Goal: Task Accomplishment & Management: Use online tool/utility

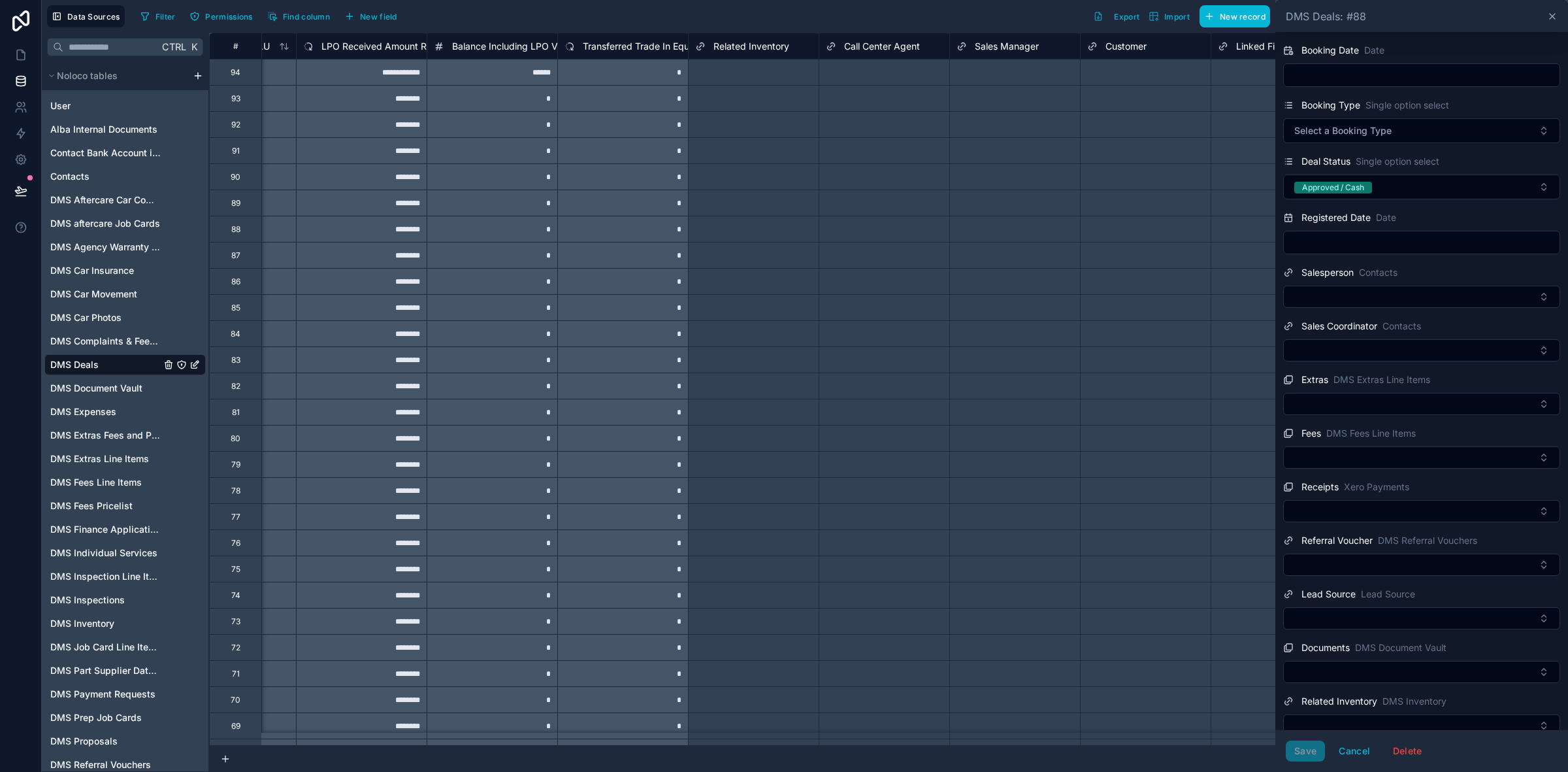
scroll to position [0, 3411]
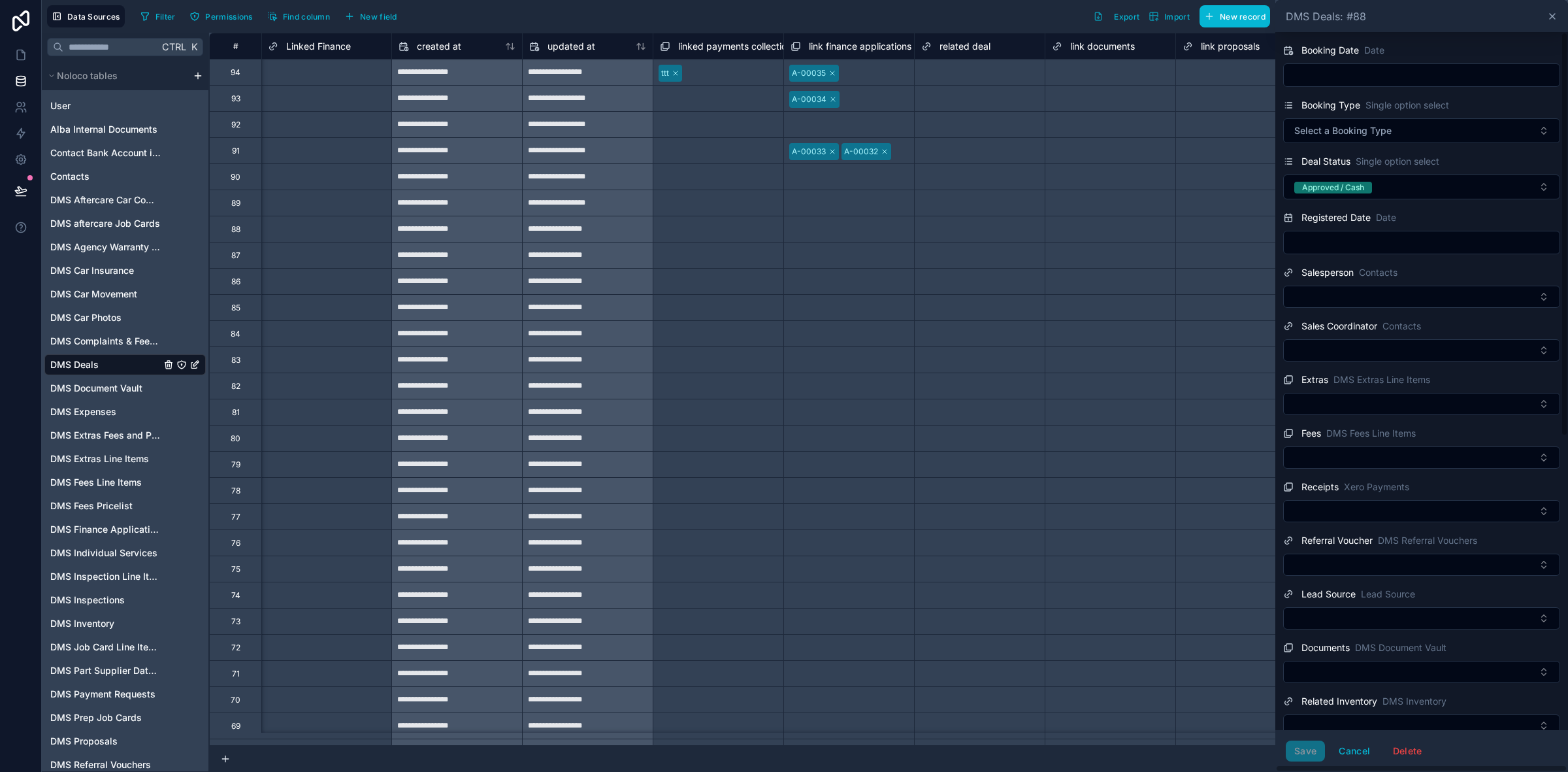
drag, startPoint x: 1394, startPoint y: 49, endPoint x: 1368, endPoint y: 50, distance: 26.0
click at [1389, 49] on div "Booking Date Date" at bounding box center [1422, 51] width 277 height 16
click at [1365, 50] on span "Date" at bounding box center [1374, 50] width 20 height 13
click at [1321, 46] on span "Booking Date" at bounding box center [1331, 50] width 58 height 13
click at [1195, 37] on div "link proposals" at bounding box center [1241, 46] width 131 height 27
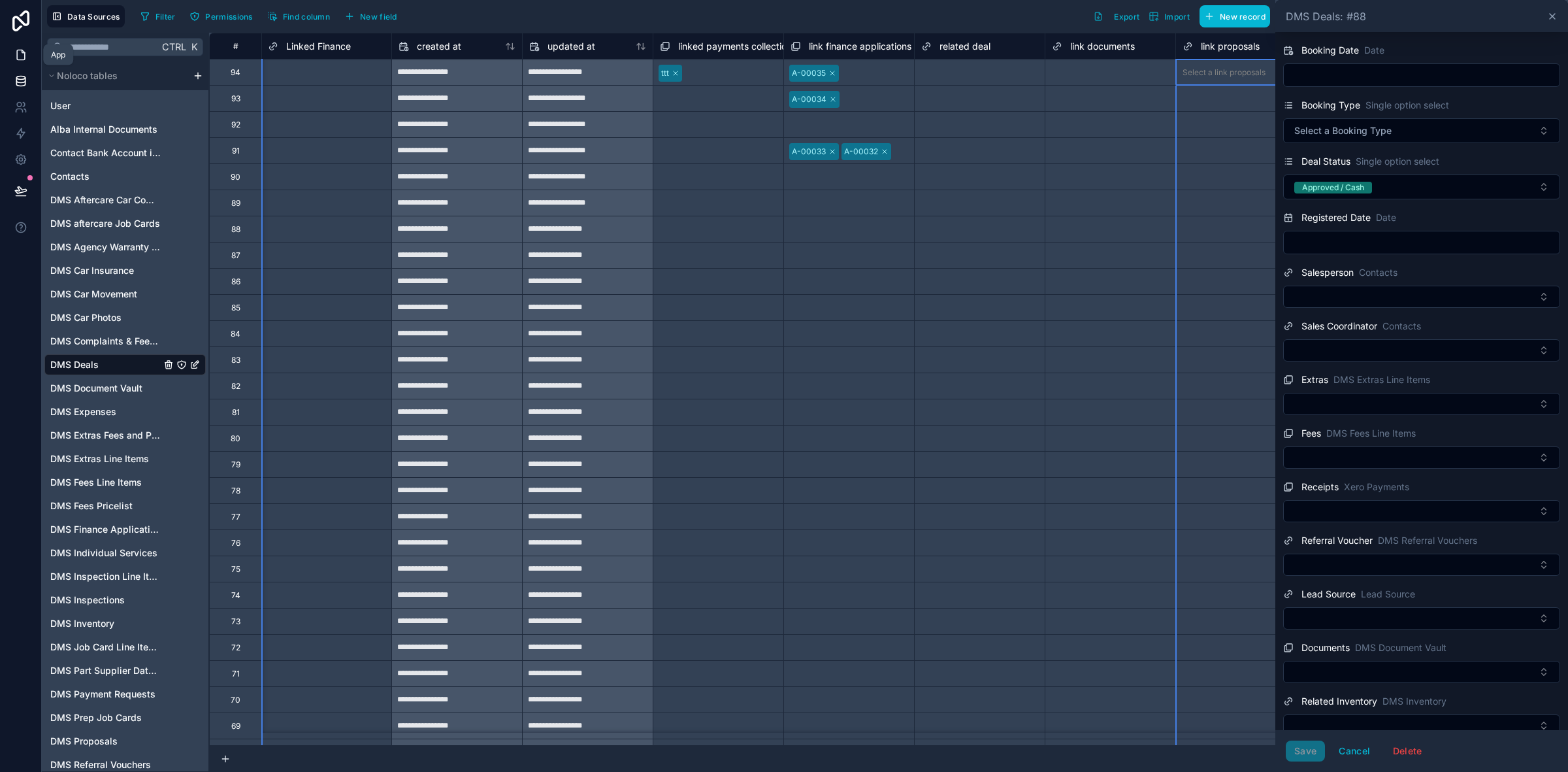
click at [21, 54] on icon at bounding box center [21, 55] width 13 height 13
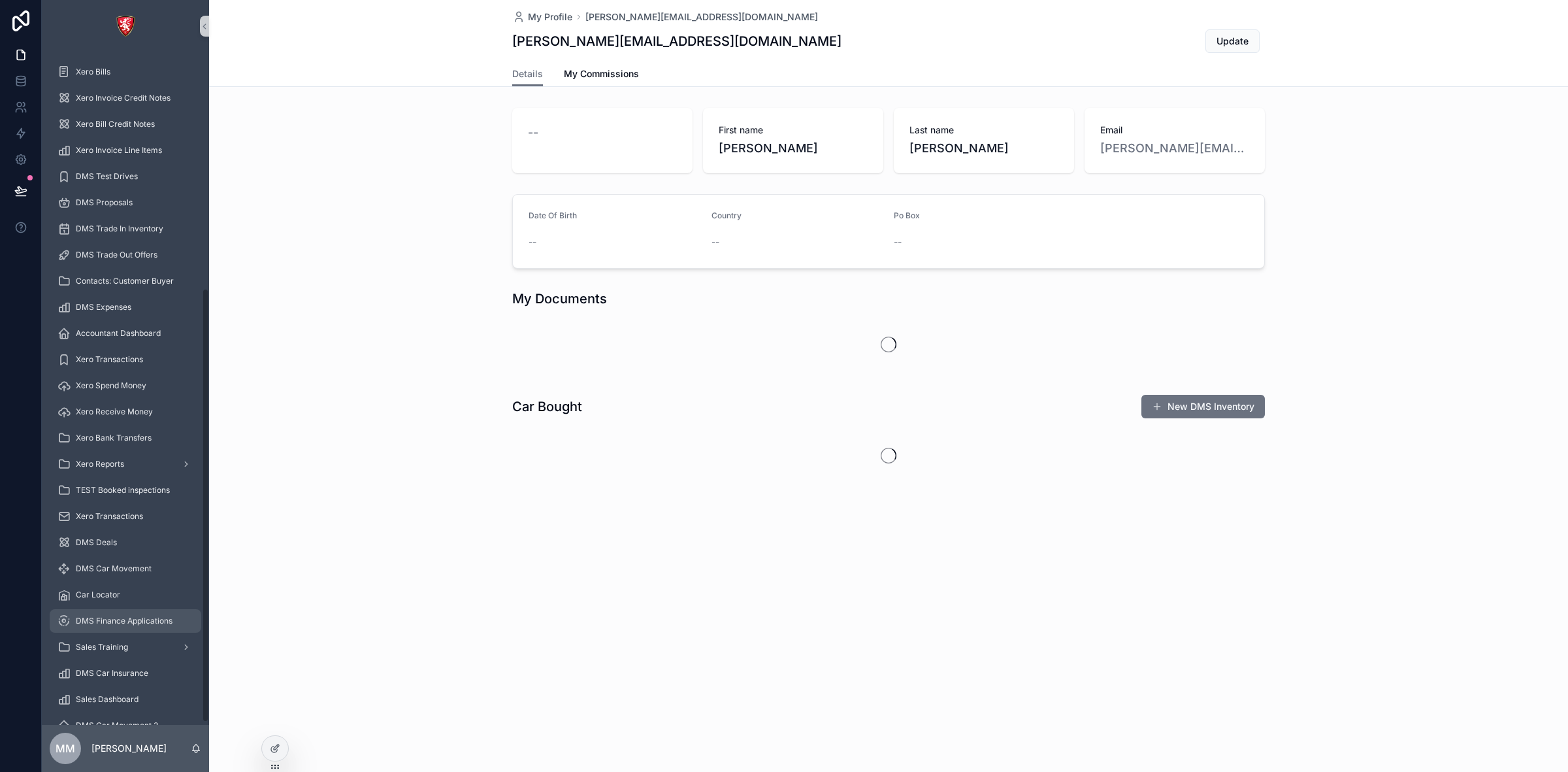
scroll to position [370, 0]
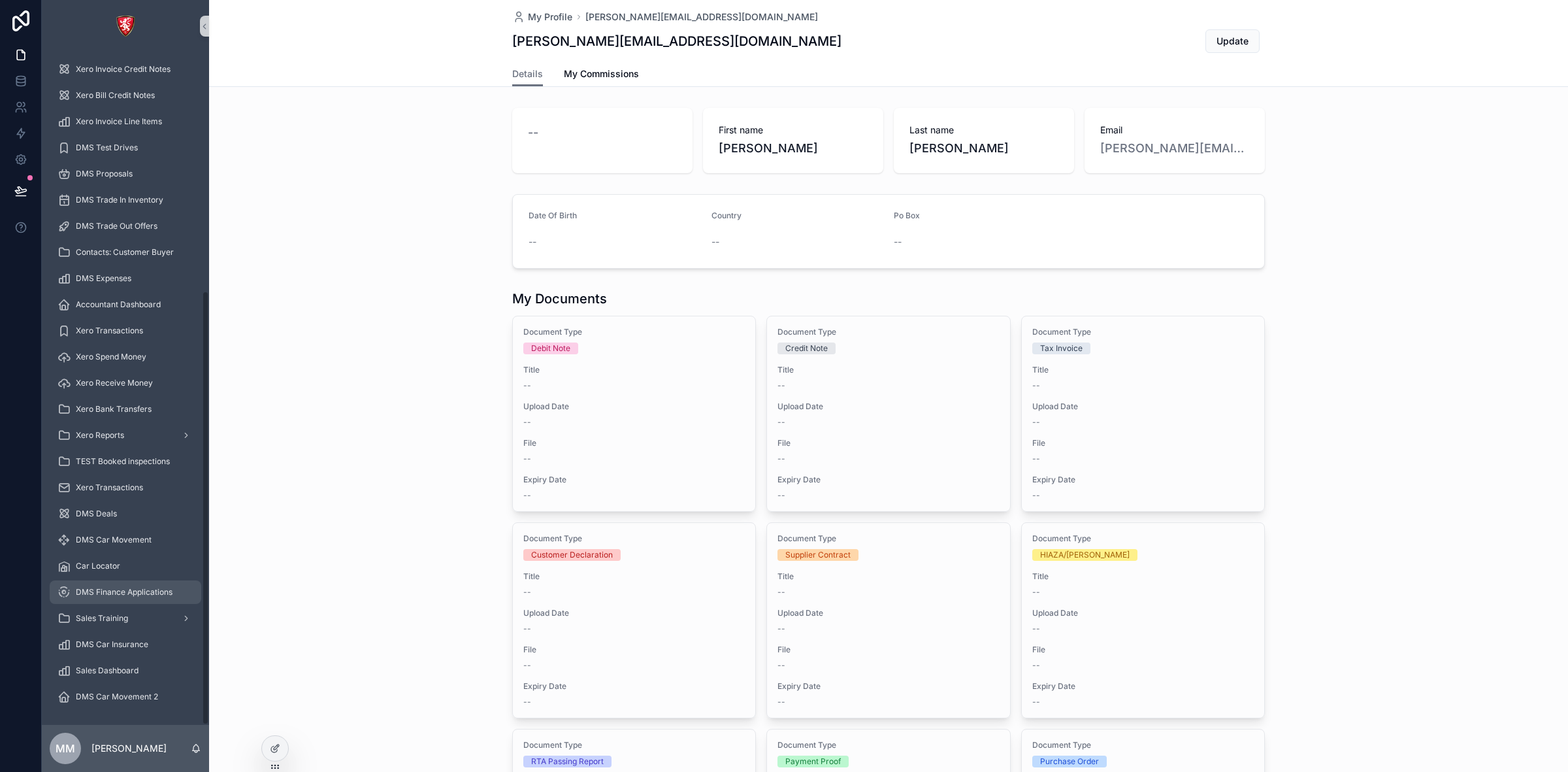
click at [117, 593] on span "DMS Finance Applications" at bounding box center [124, 592] width 96 height 10
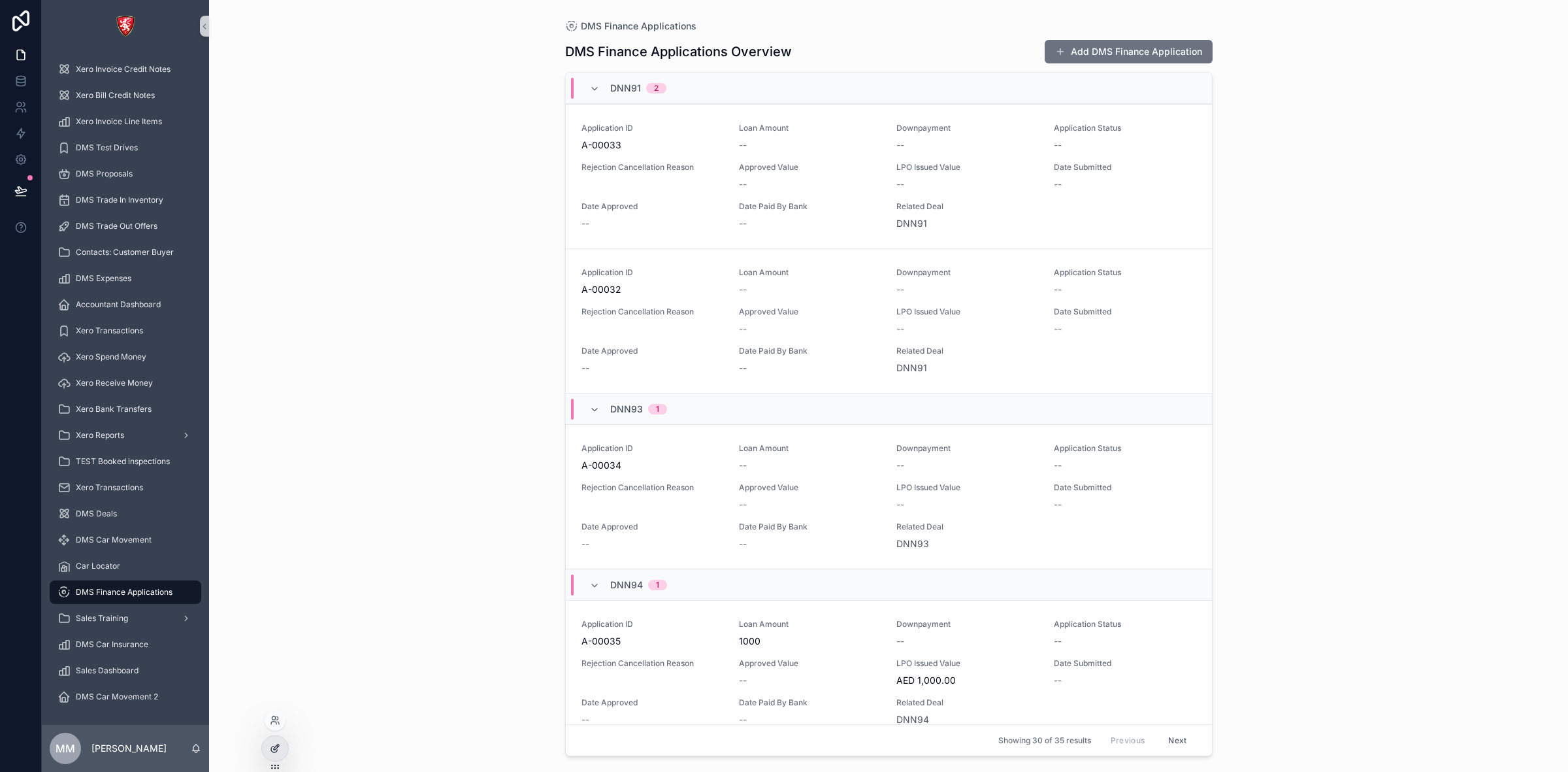
click at [277, 748] on icon at bounding box center [276, 747] width 6 height 6
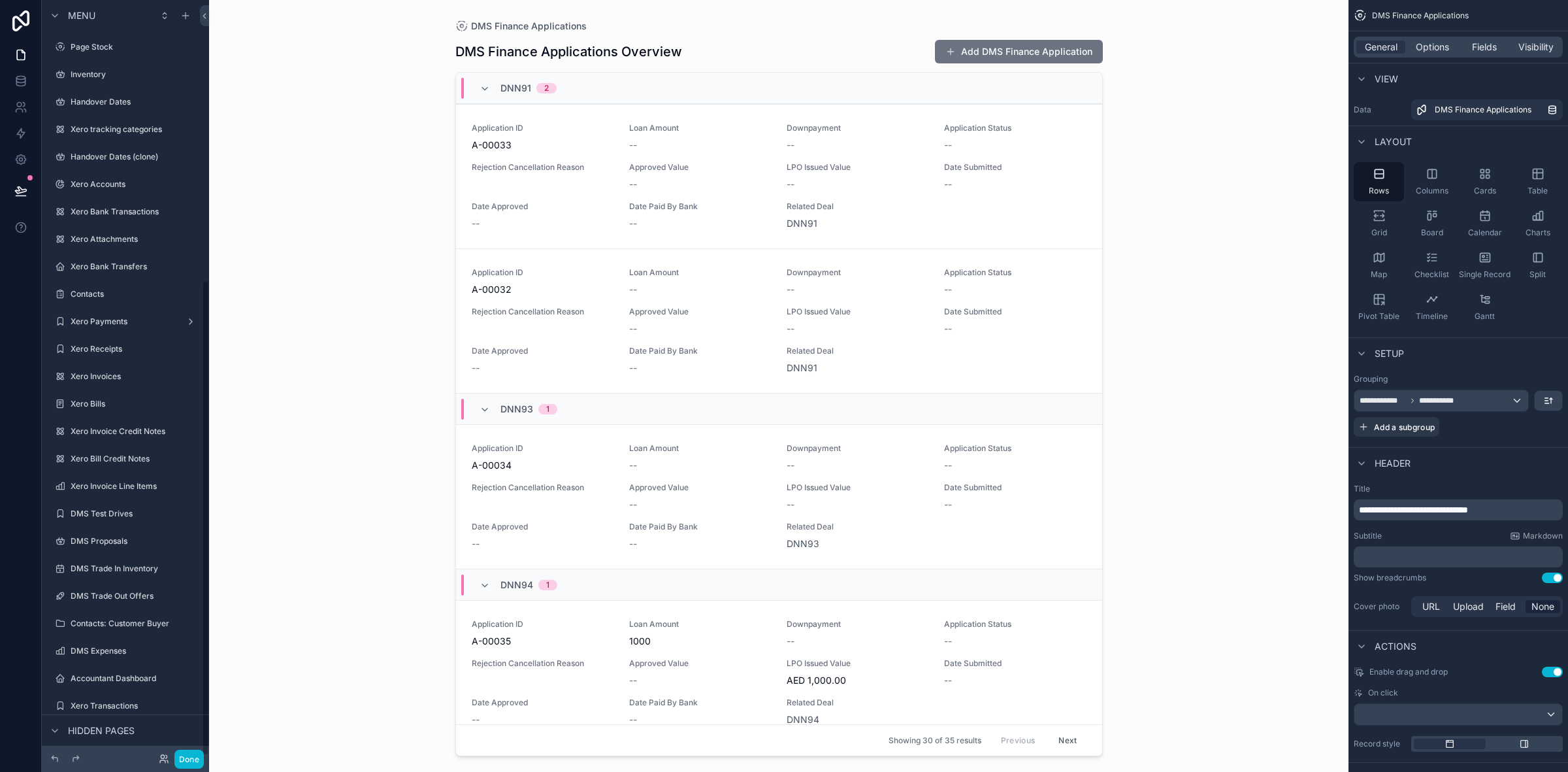
scroll to position [446, 0]
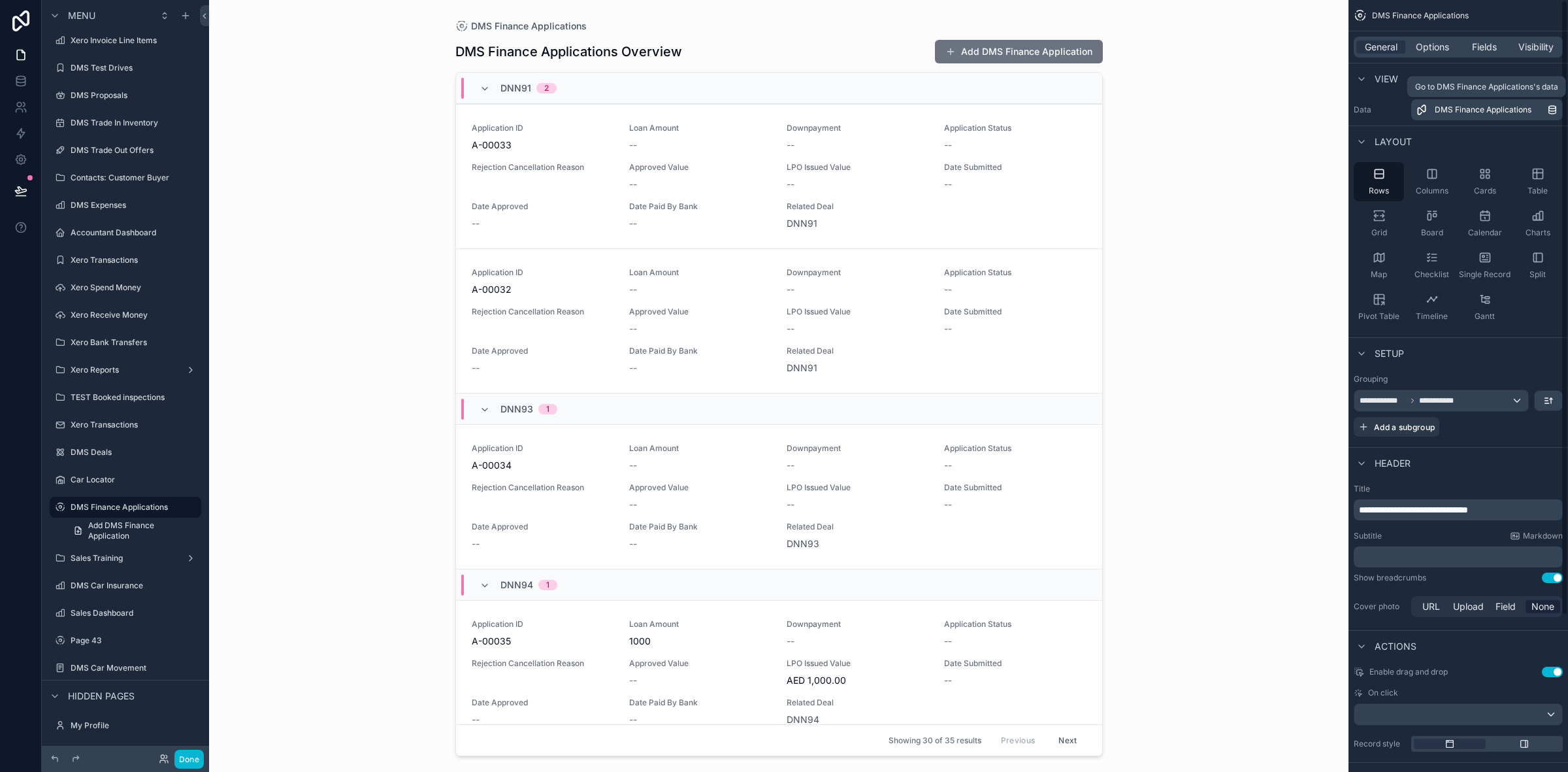
click at [1446, 106] on span "DMS Finance Applications" at bounding box center [1484, 109] width 96 height 10
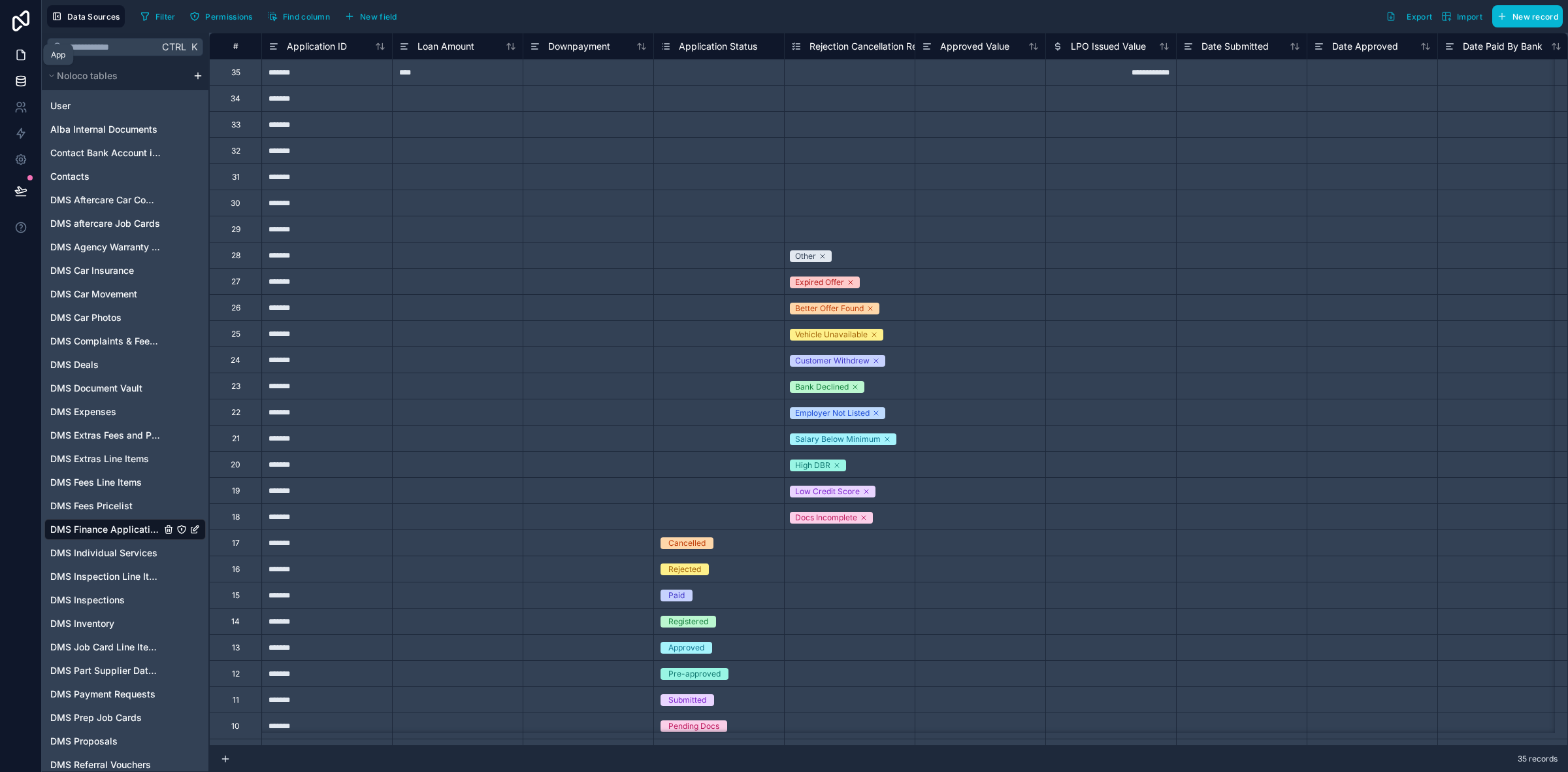
click at [27, 58] on link at bounding box center [20, 55] width 41 height 27
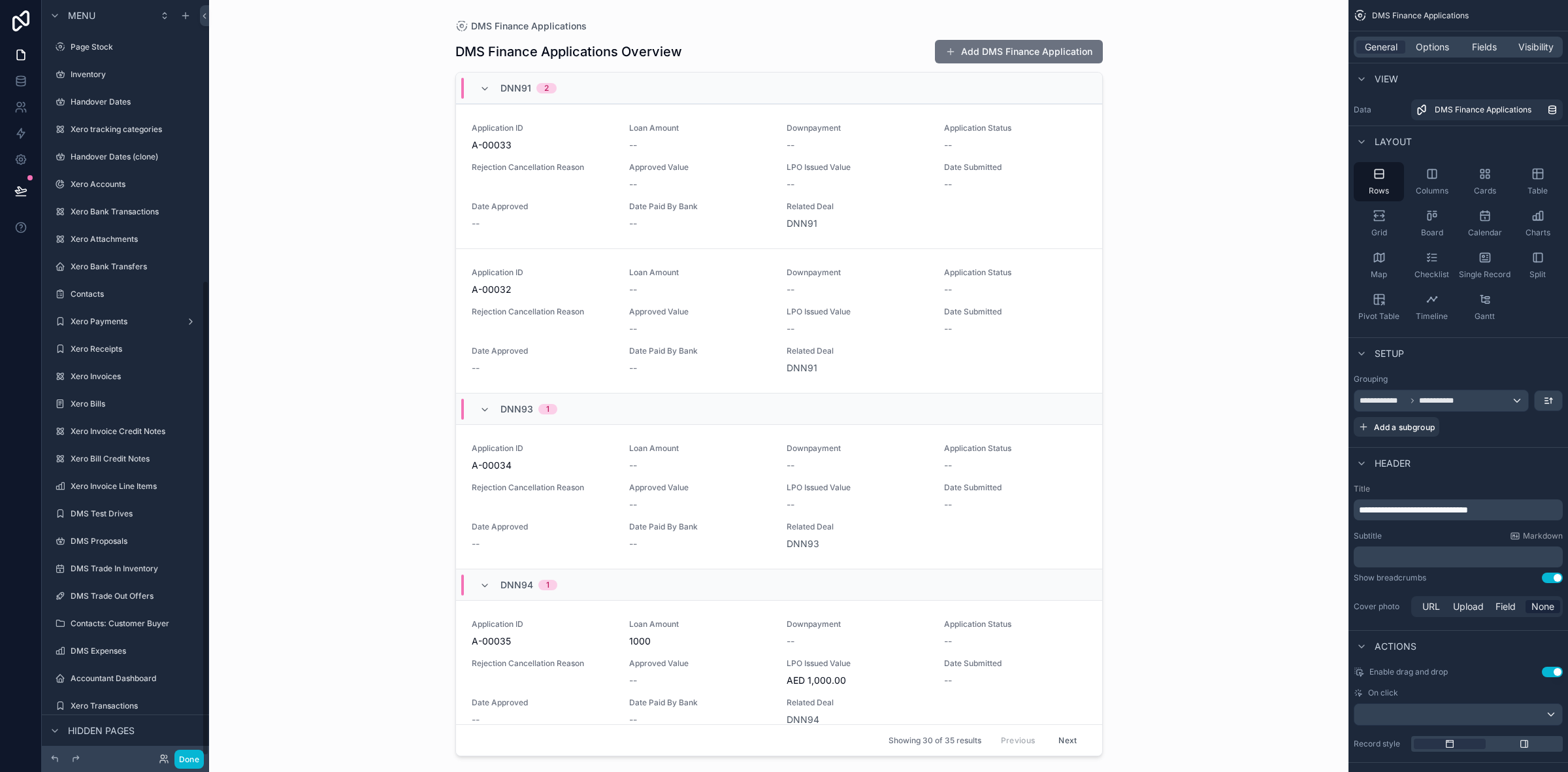
scroll to position [446, 0]
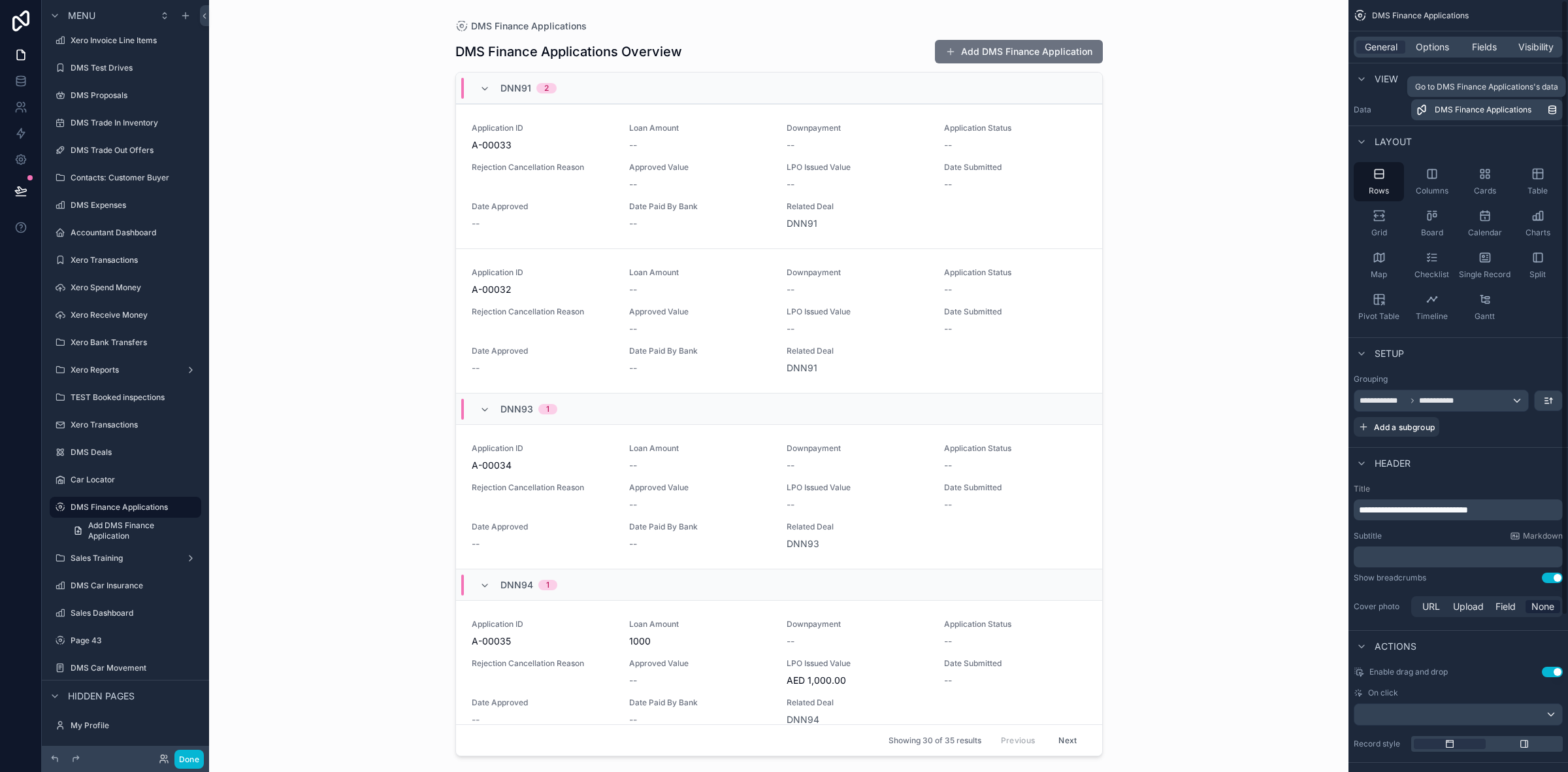
click at [1552, 108] on icon "scrollable content" at bounding box center [1552, 109] width 10 height 10
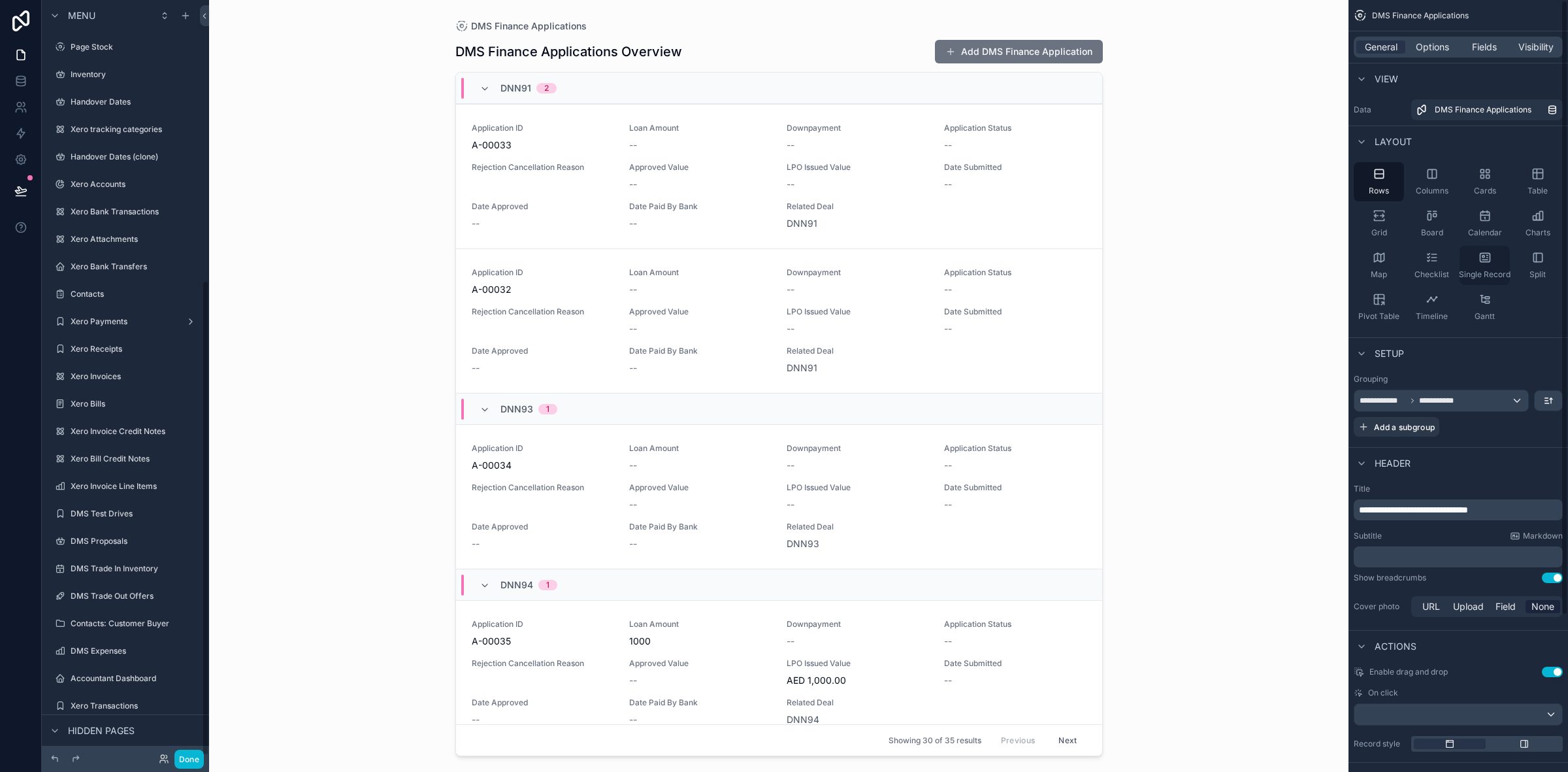
scroll to position [446, 0]
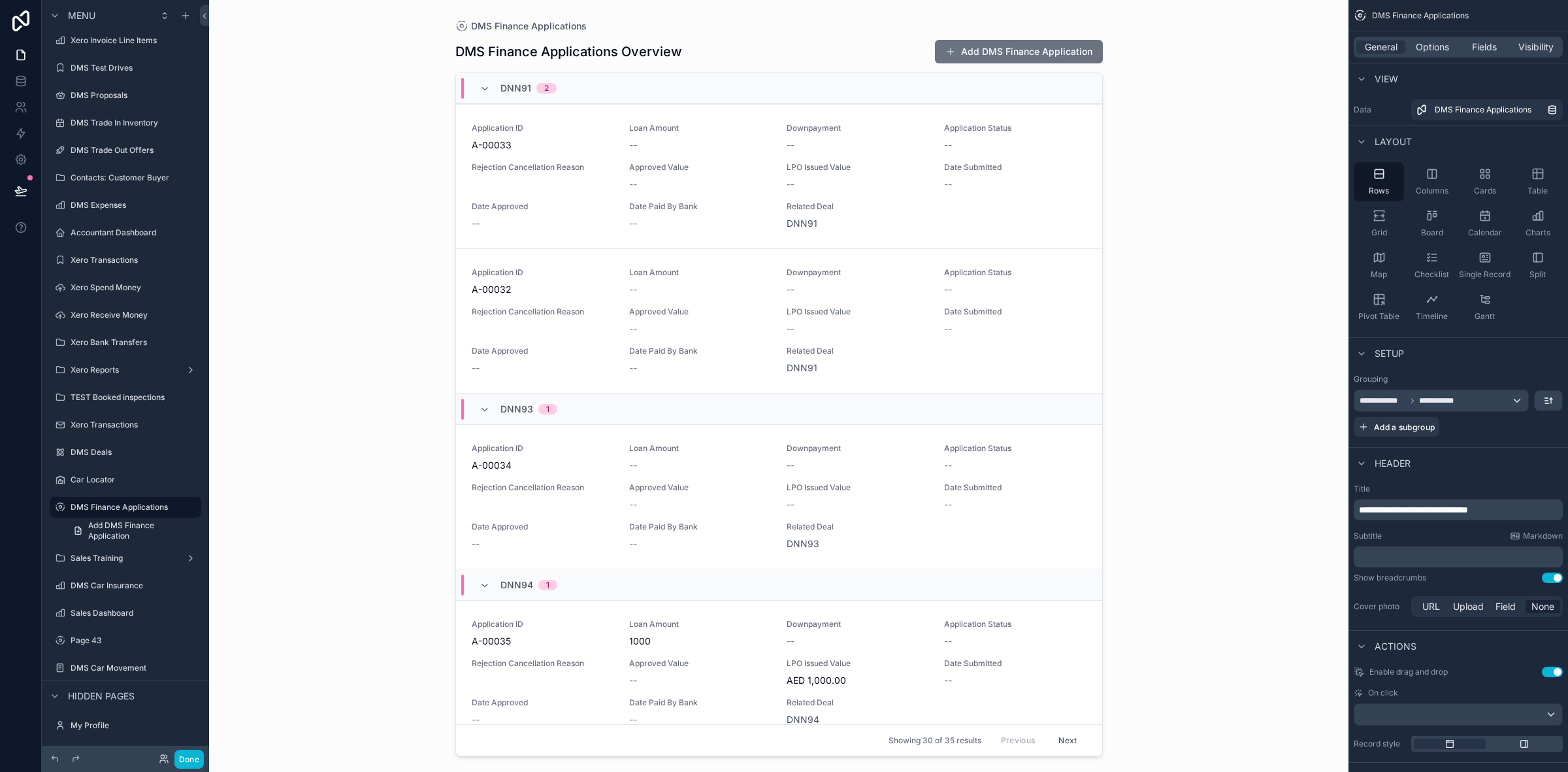
click at [1374, 54] on div "General Options Fields Visibility" at bounding box center [1459, 47] width 209 height 21
click at [1364, 109] on label "Data" at bounding box center [1380, 109] width 52 height 10
click at [1365, 75] on icon "scrollable content" at bounding box center [1361, 79] width 10 height 10
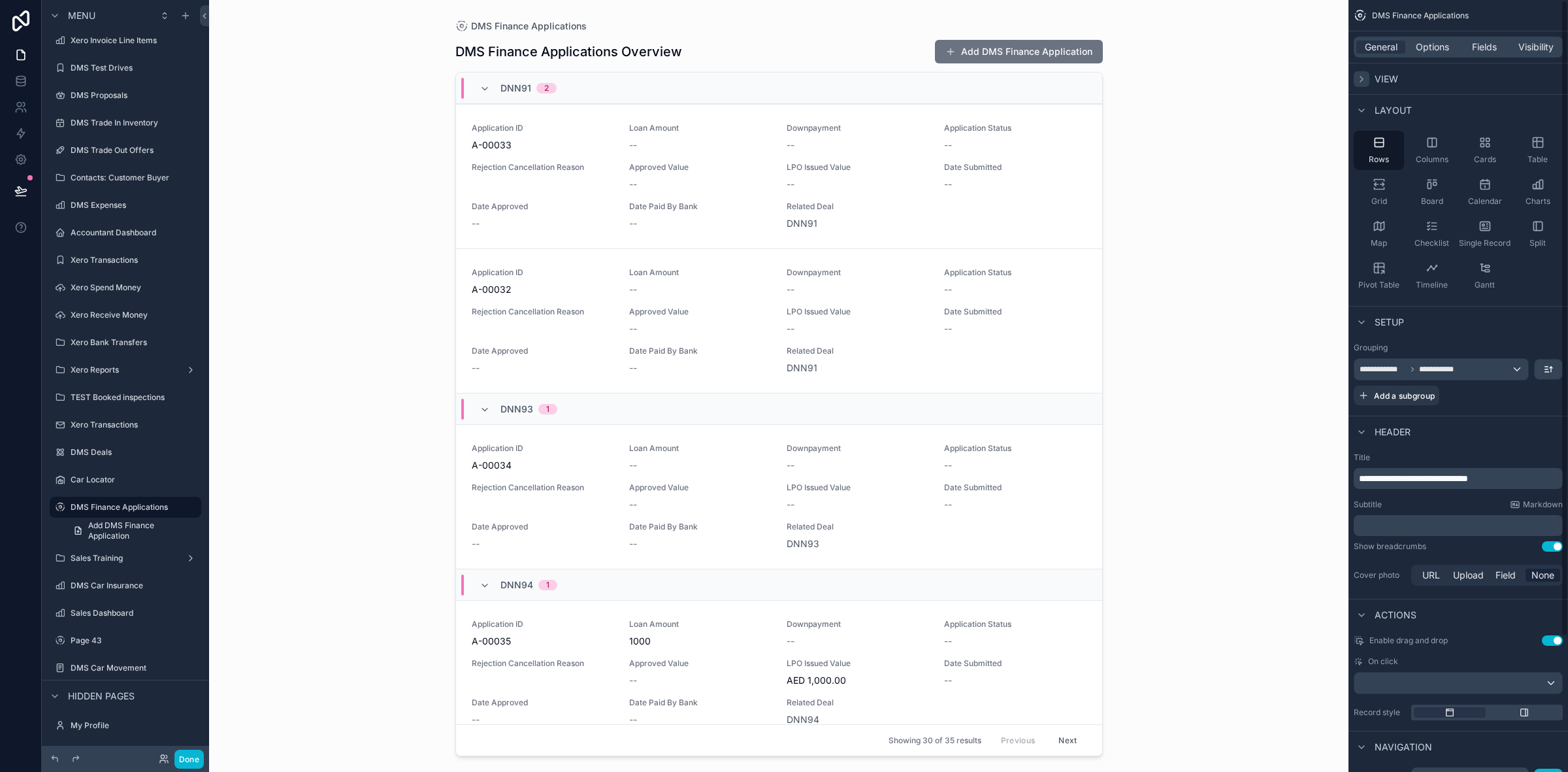
click at [1363, 76] on icon "scrollable content" at bounding box center [1361, 79] width 10 height 10
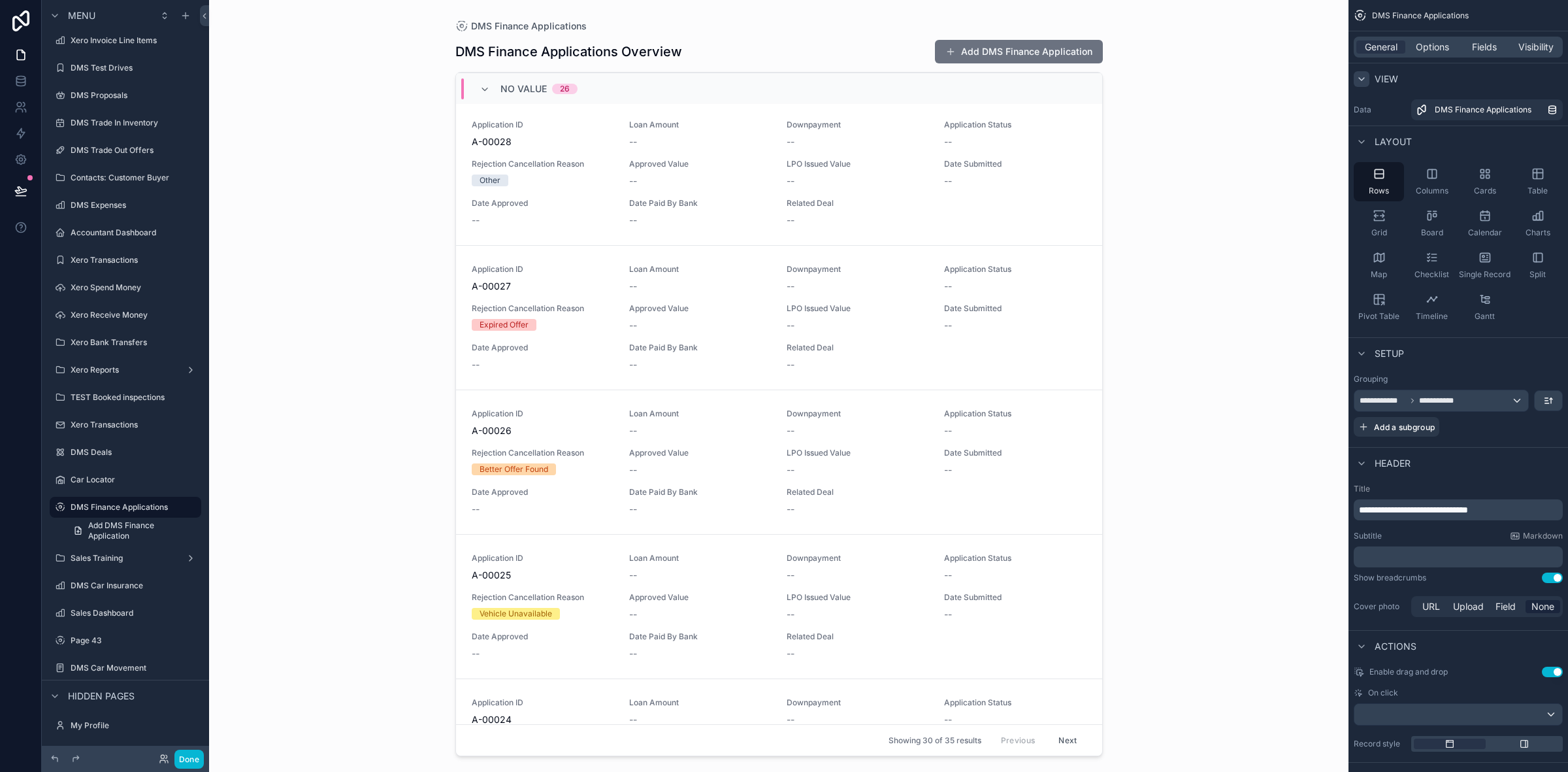
scroll to position [1144, 0]
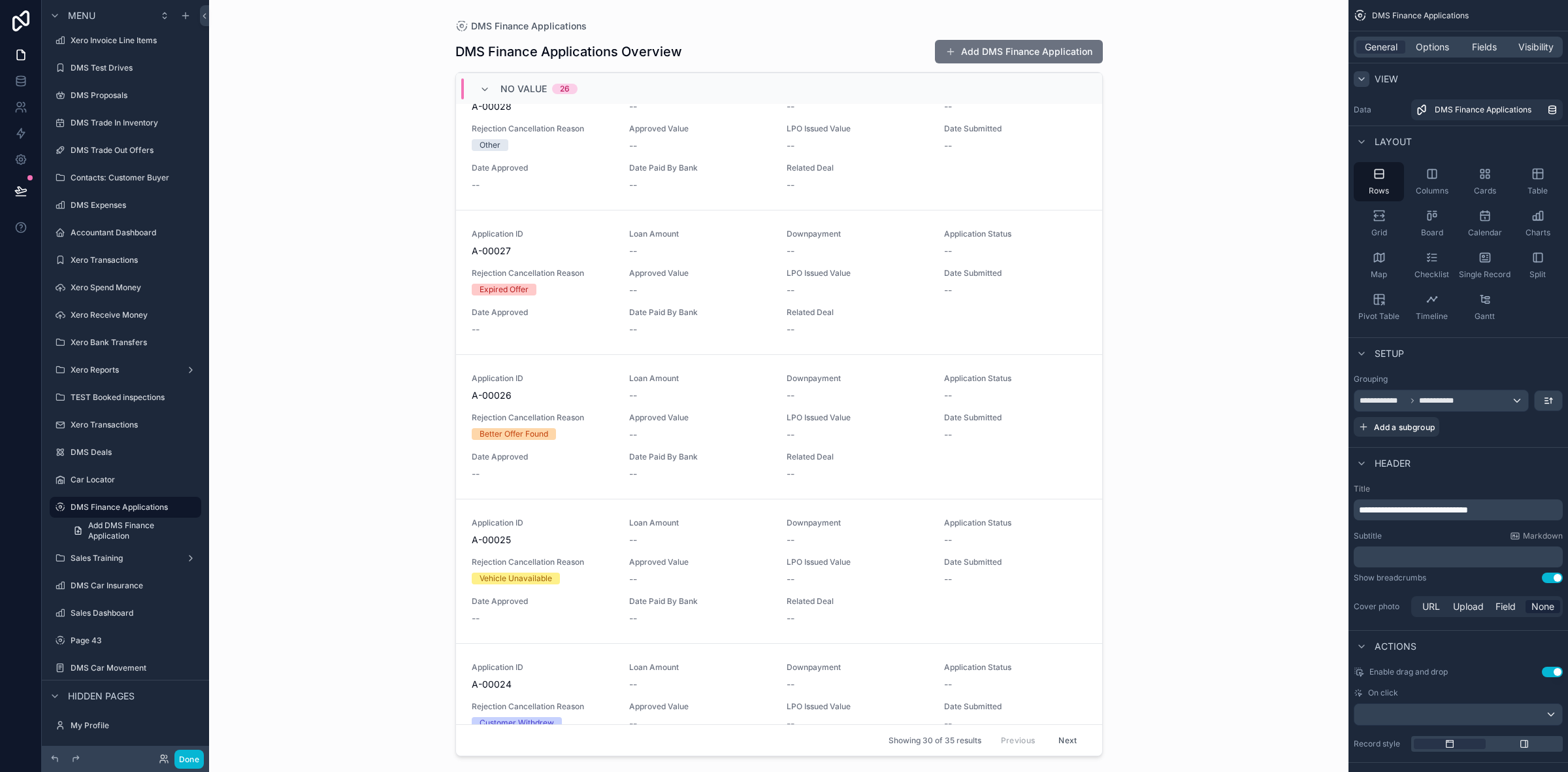
drag, startPoint x: 1093, startPoint y: 407, endPoint x: 1065, endPoint y: 811, distance: 405.0
click at [1065, 771] on html "Menu Page Stock Inventory Handover Dates Xero tracking categories Handover Date…" at bounding box center [784, 386] width 1568 height 772
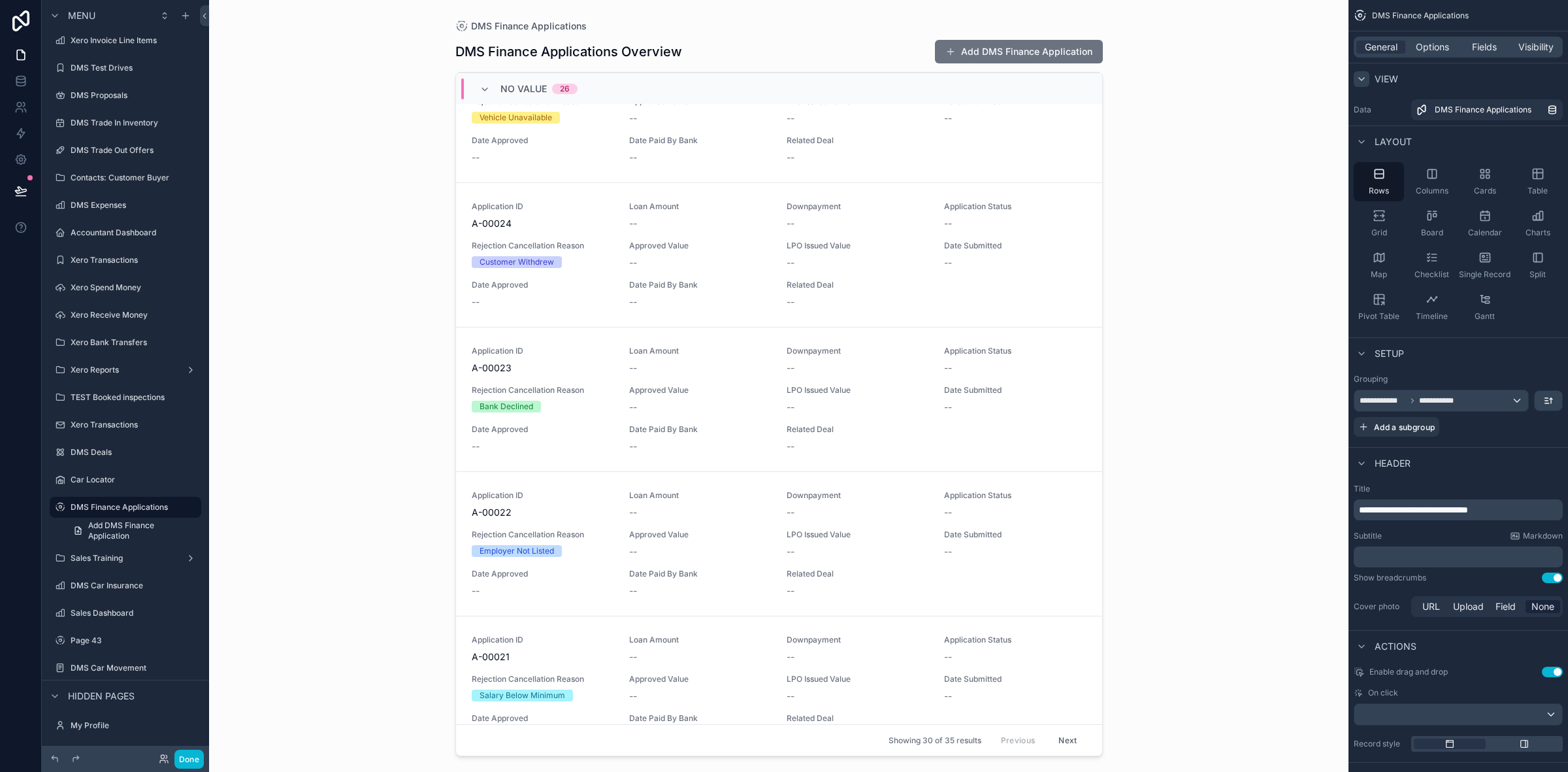
click at [1236, 495] on div "DMS Finance Applications DMS Finance Applications Overview Add DMS Finance Appl…" at bounding box center [778, 386] width 1139 height 772
click at [1184, 60] on div "DMS Finance Applications DMS Finance Applications Overview Add DMS Finance Appl…" at bounding box center [778, 386] width 1139 height 772
click at [966, 72] on div "No value 26" at bounding box center [779, 88] width 646 height 31
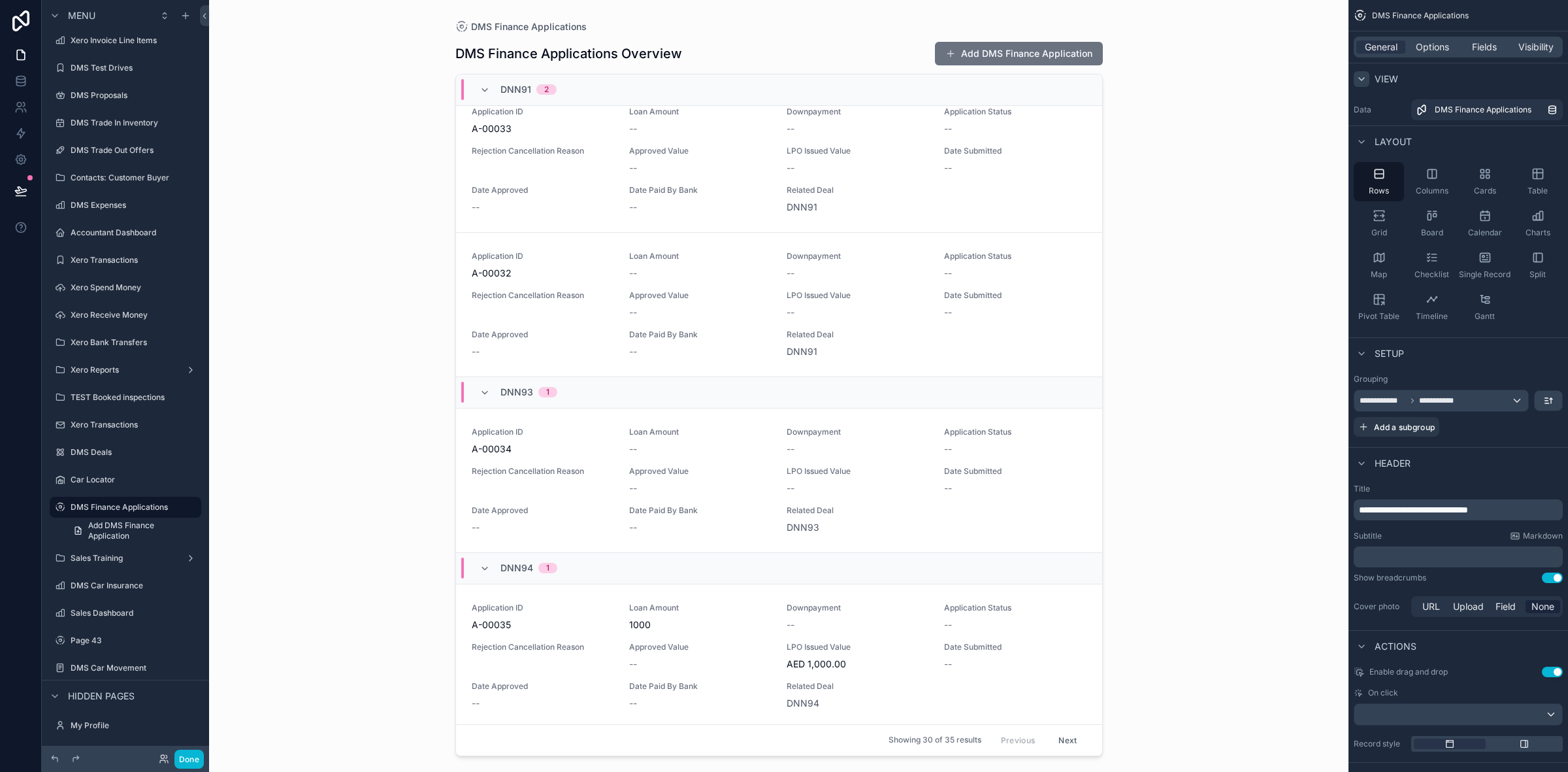
scroll to position [0, 0]
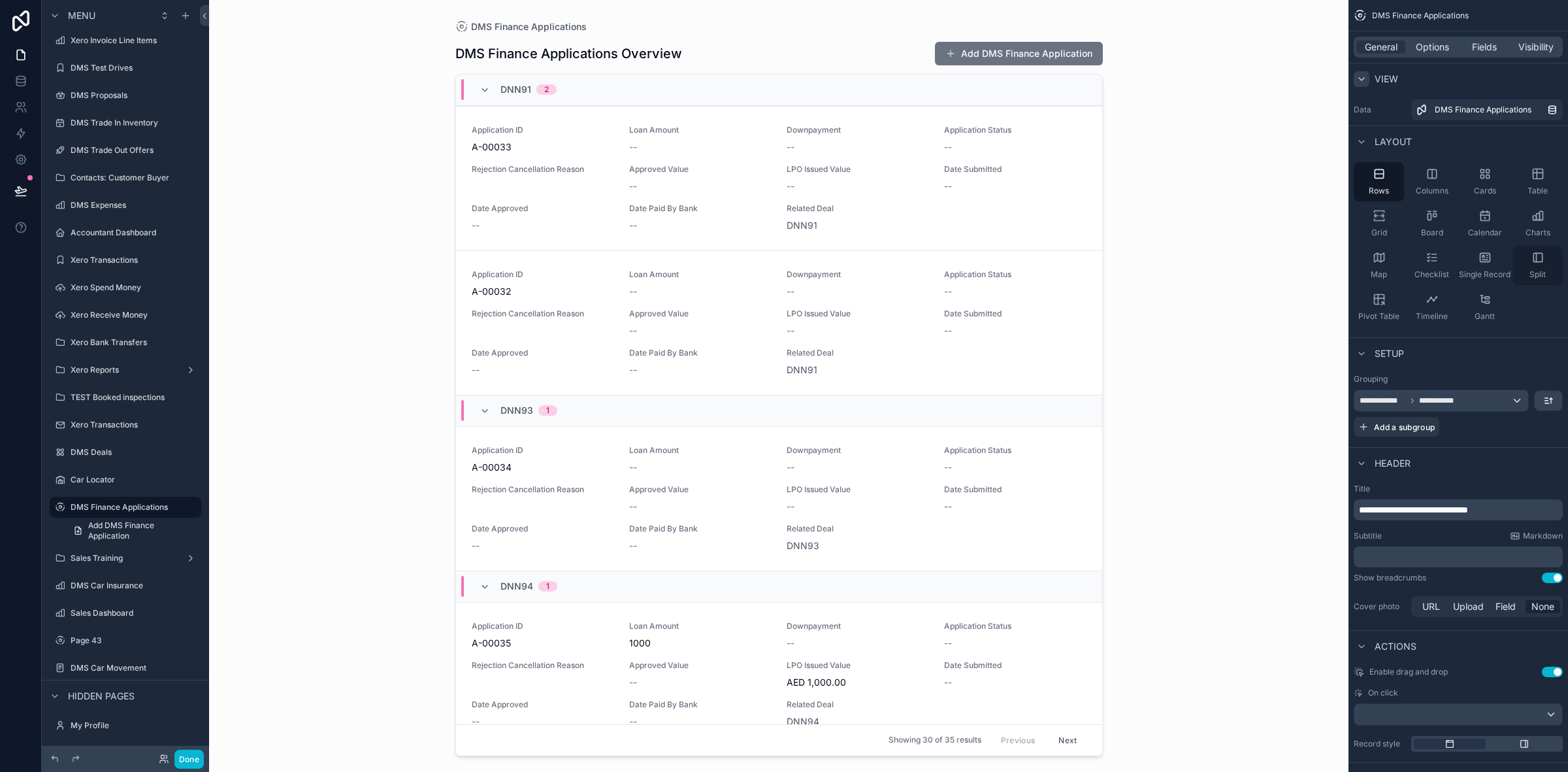
click at [1533, 260] on icon "scrollable content" at bounding box center [1538, 257] width 13 height 13
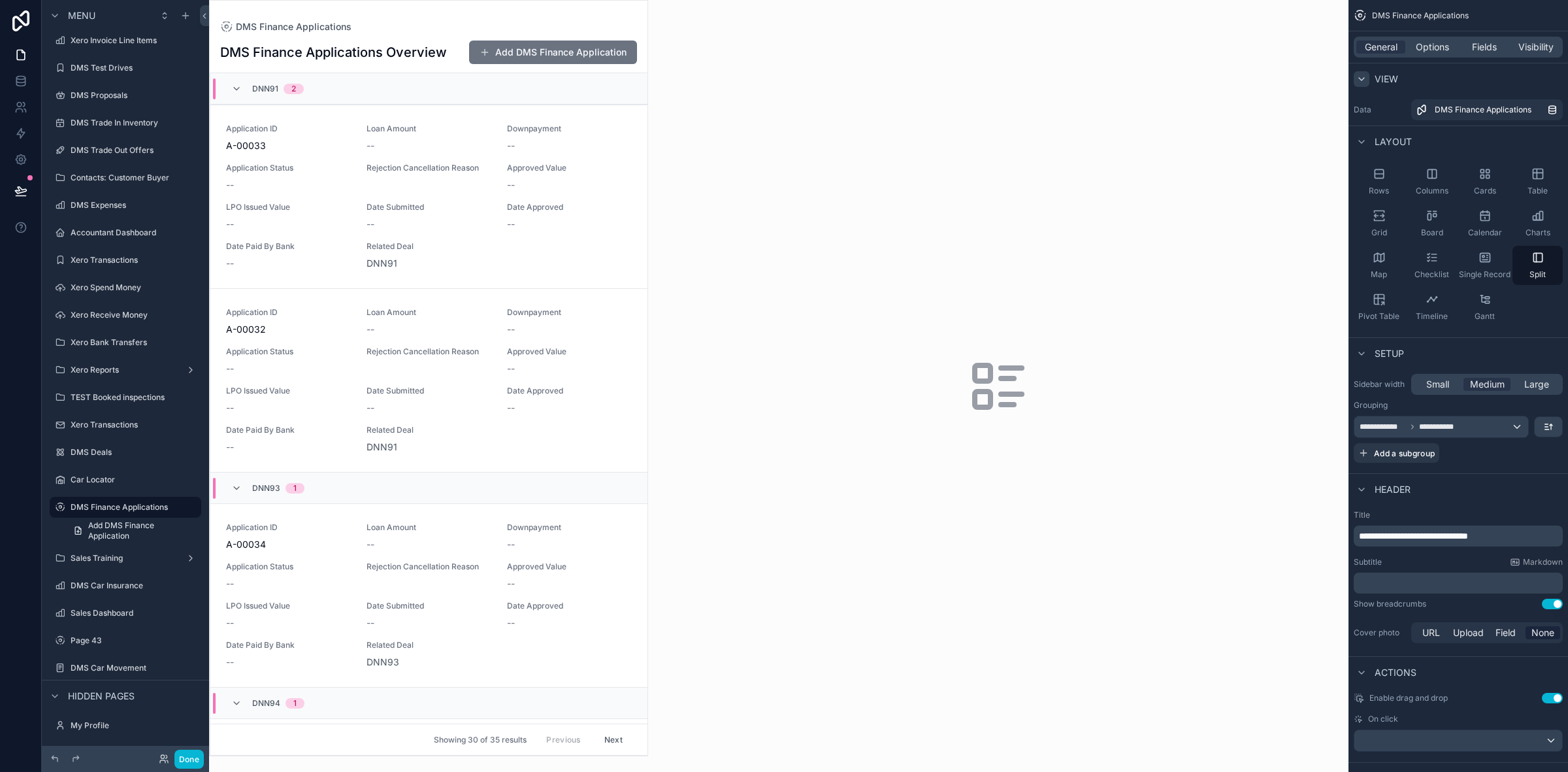
click at [1016, 380] on icon "scrollable content" at bounding box center [999, 386] width 63 height 63
click at [1016, 375] on icon "scrollable content" at bounding box center [999, 386] width 63 height 63
click at [1432, 230] on span "Board" at bounding box center [1433, 232] width 23 height 10
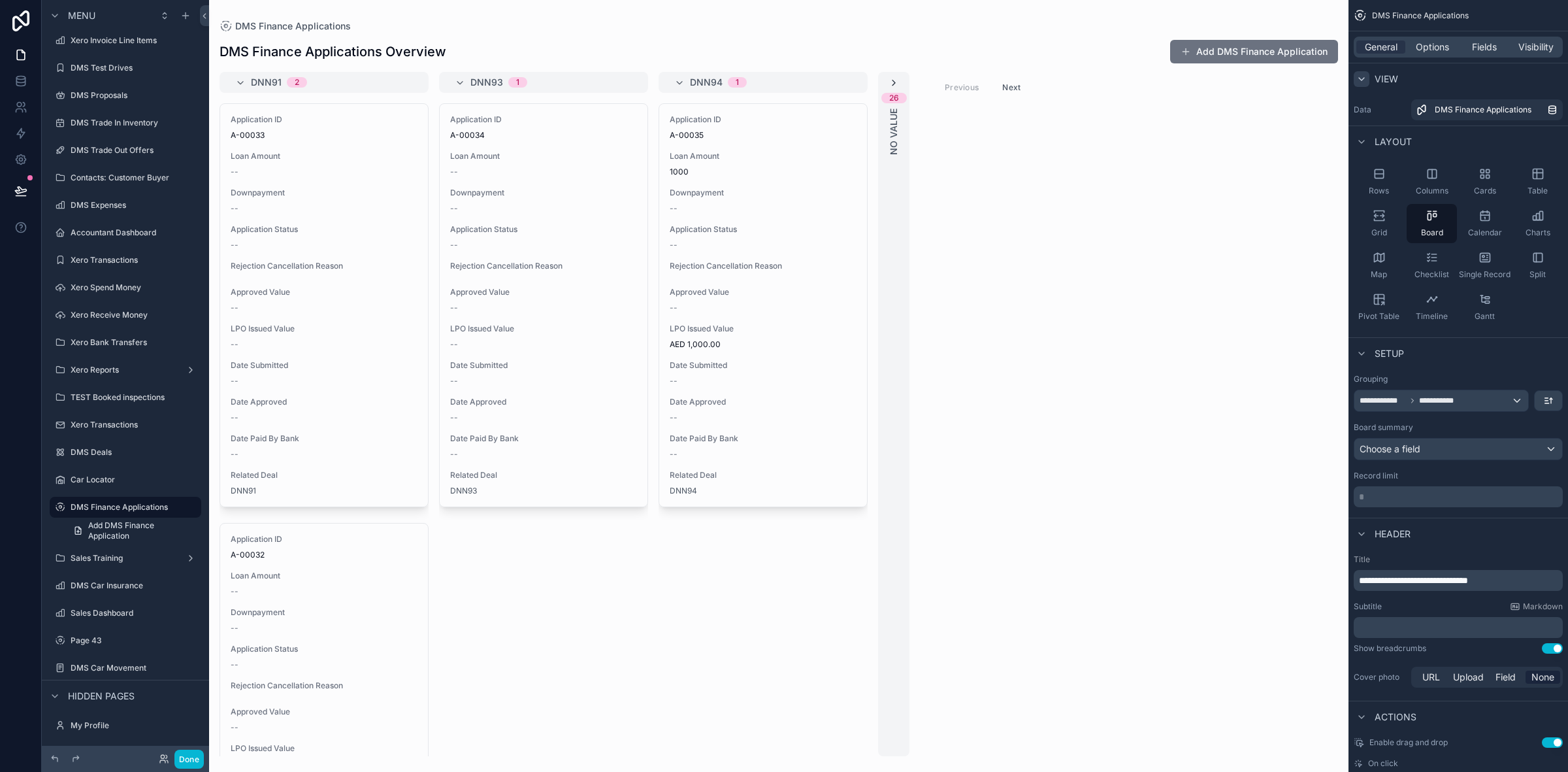
click at [895, 82] on icon "scrollable content" at bounding box center [893, 83] width 10 height 10
click at [1362, 110] on label "Data" at bounding box center [1380, 109] width 52 height 10
click at [1363, 110] on label "Data" at bounding box center [1380, 109] width 52 height 10
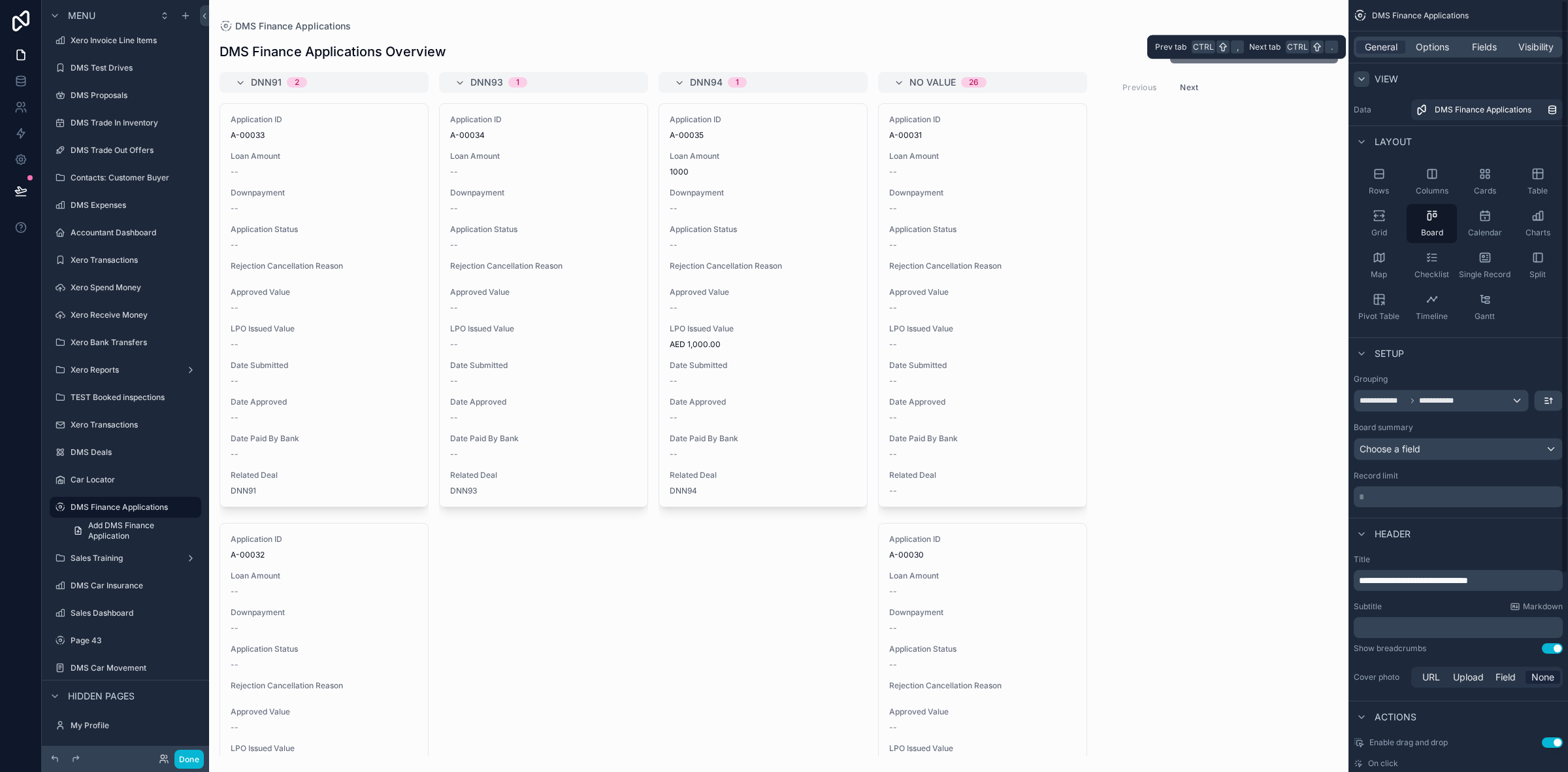
click at [1435, 39] on div "General Options Fields Visibility" at bounding box center [1459, 47] width 209 height 21
click at [1431, 40] on span "Options" at bounding box center [1432, 47] width 33 height 13
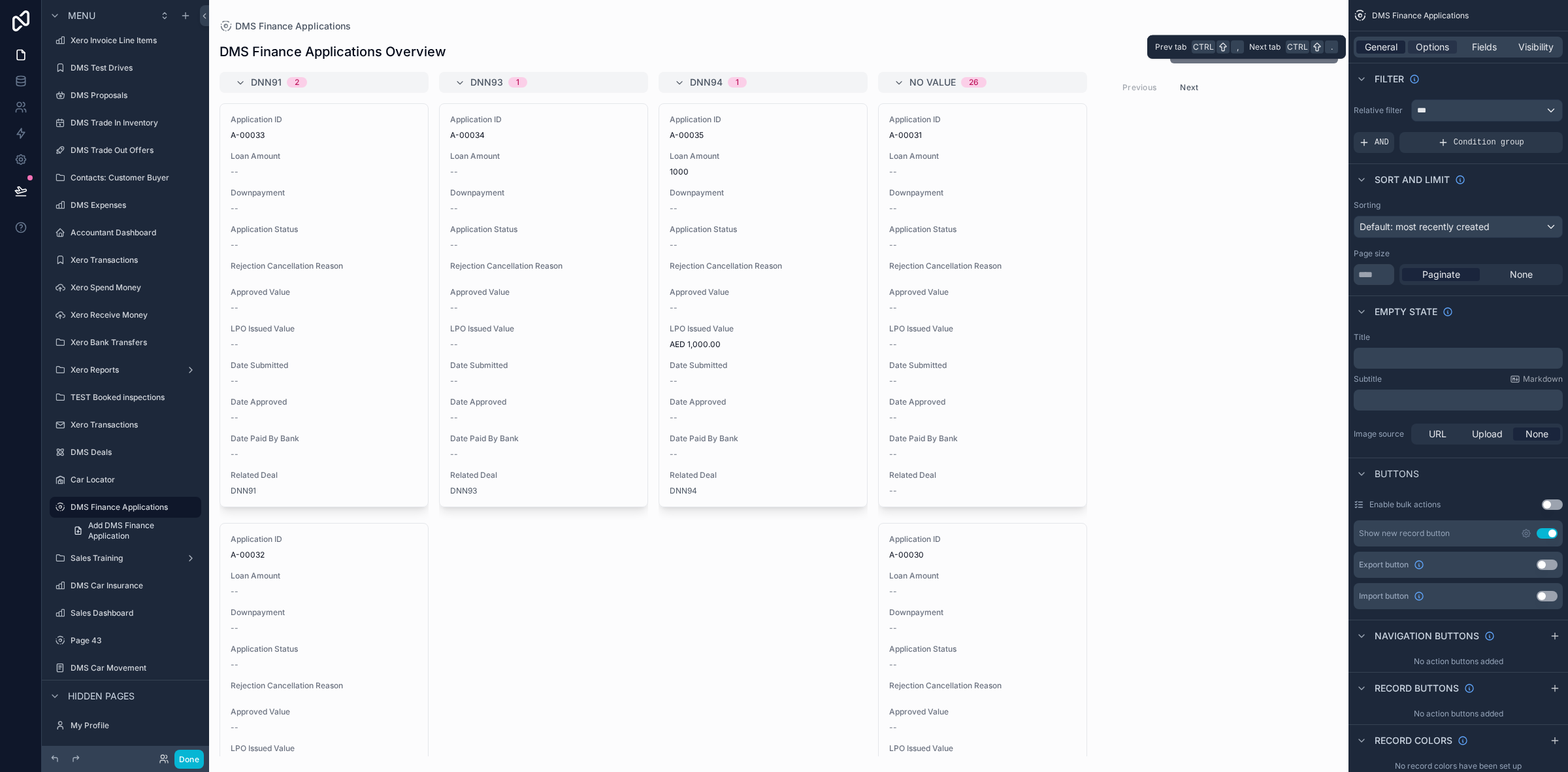
click at [1402, 43] on div "General" at bounding box center [1381, 47] width 49 height 13
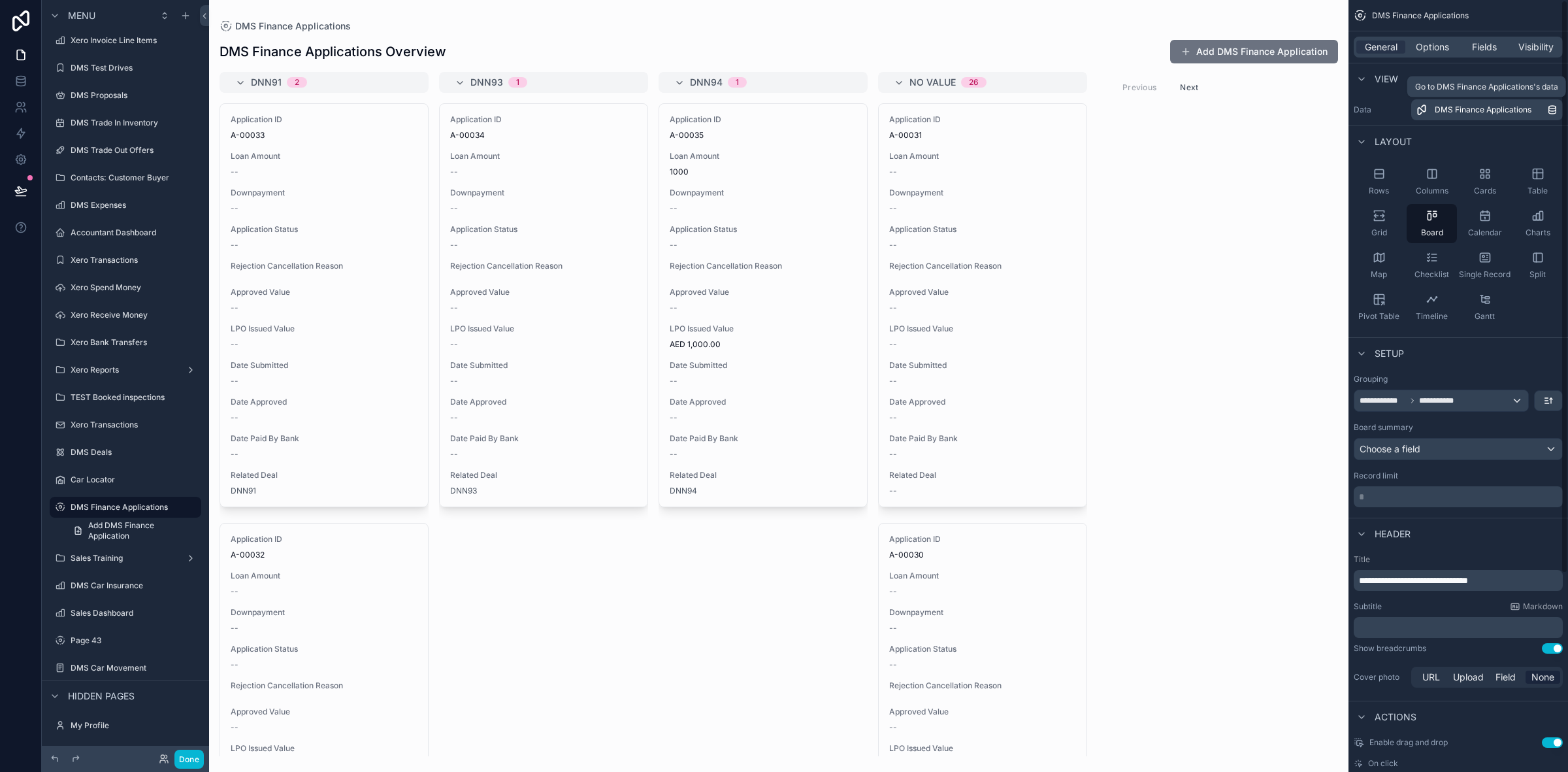
click at [1496, 109] on span "DMS Finance Applications" at bounding box center [1484, 109] width 96 height 10
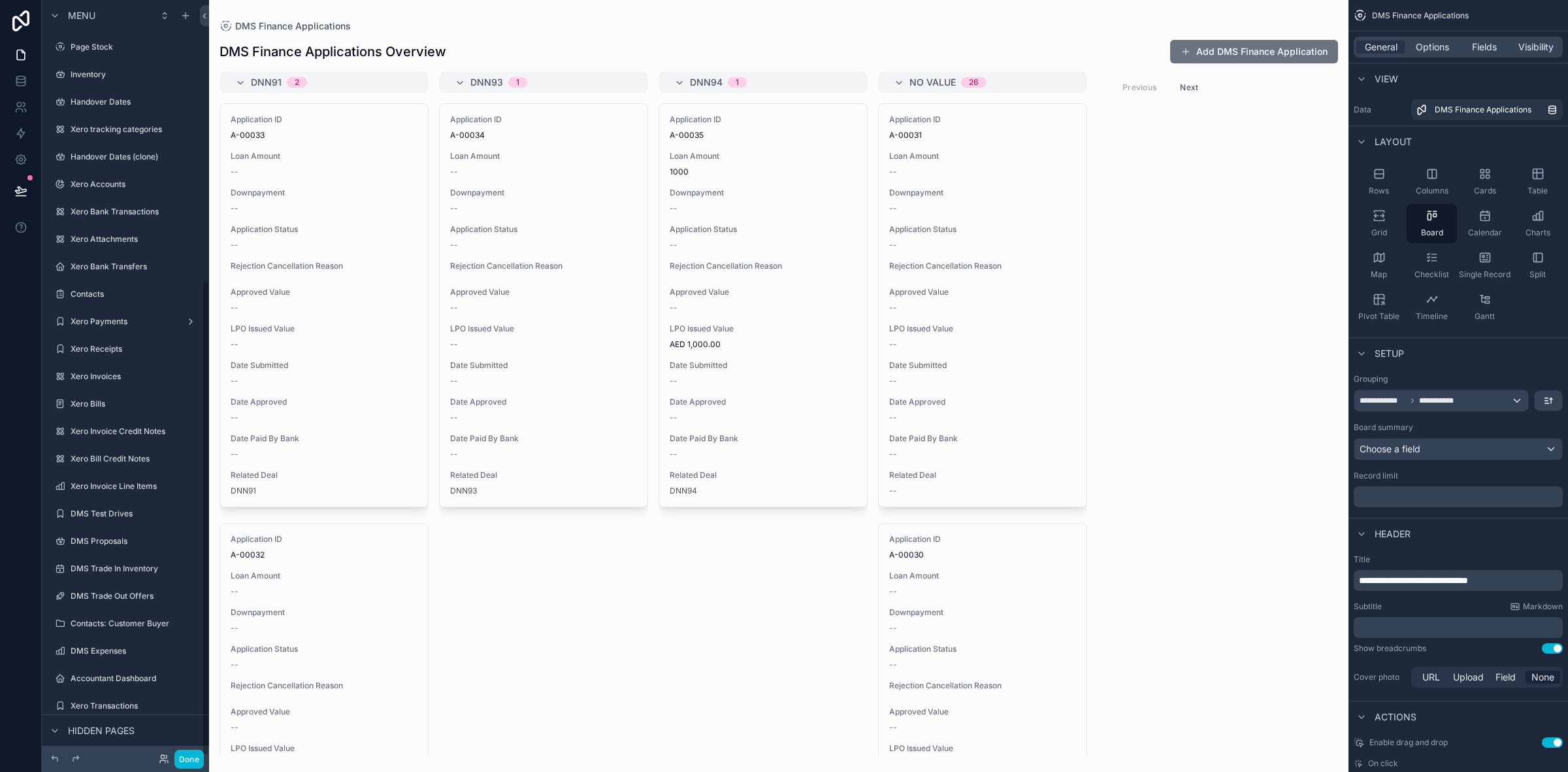
scroll to position [446, 0]
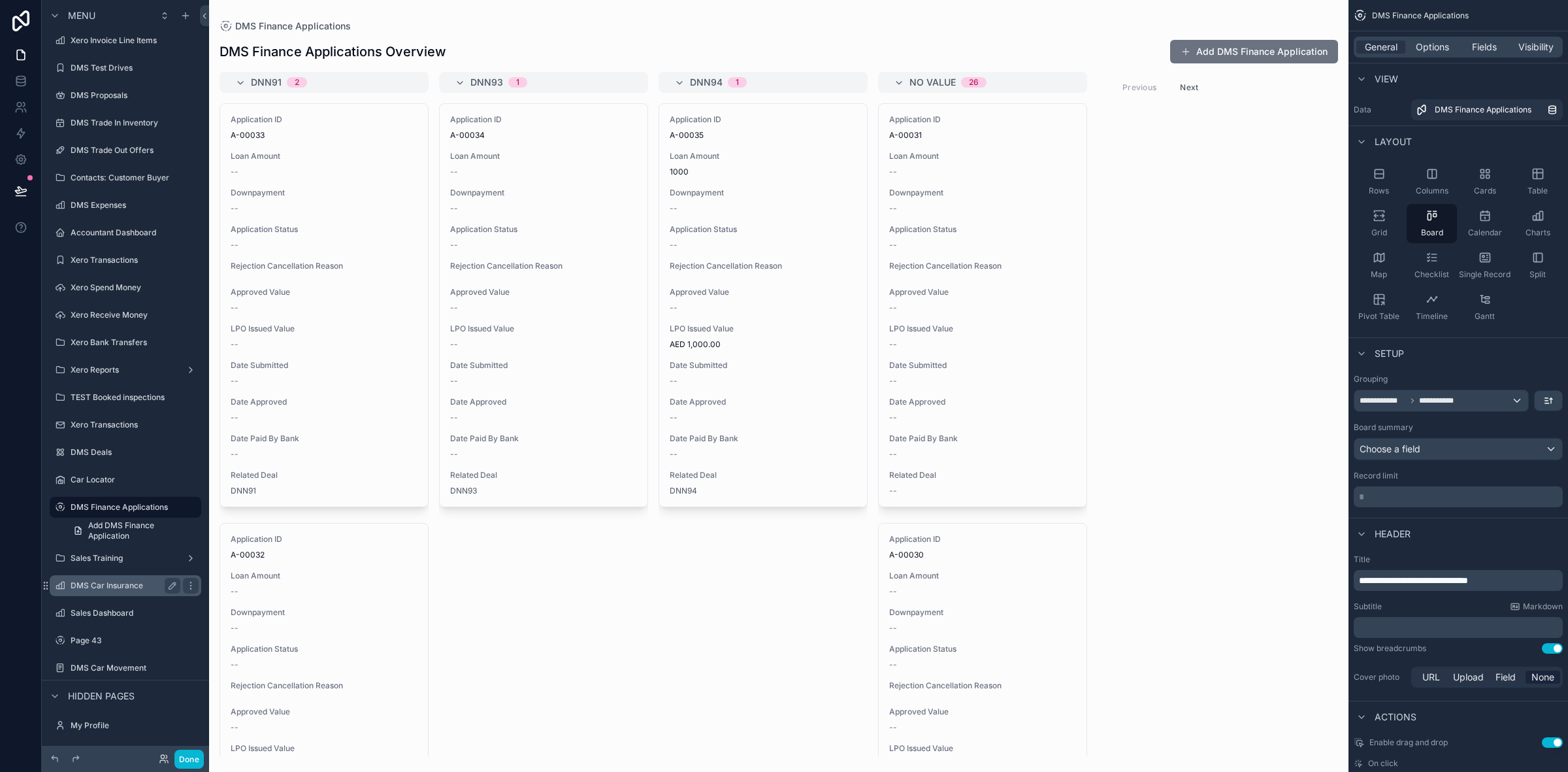
click at [90, 582] on label "DMS Car Insurance" at bounding box center [123, 585] width 105 height 10
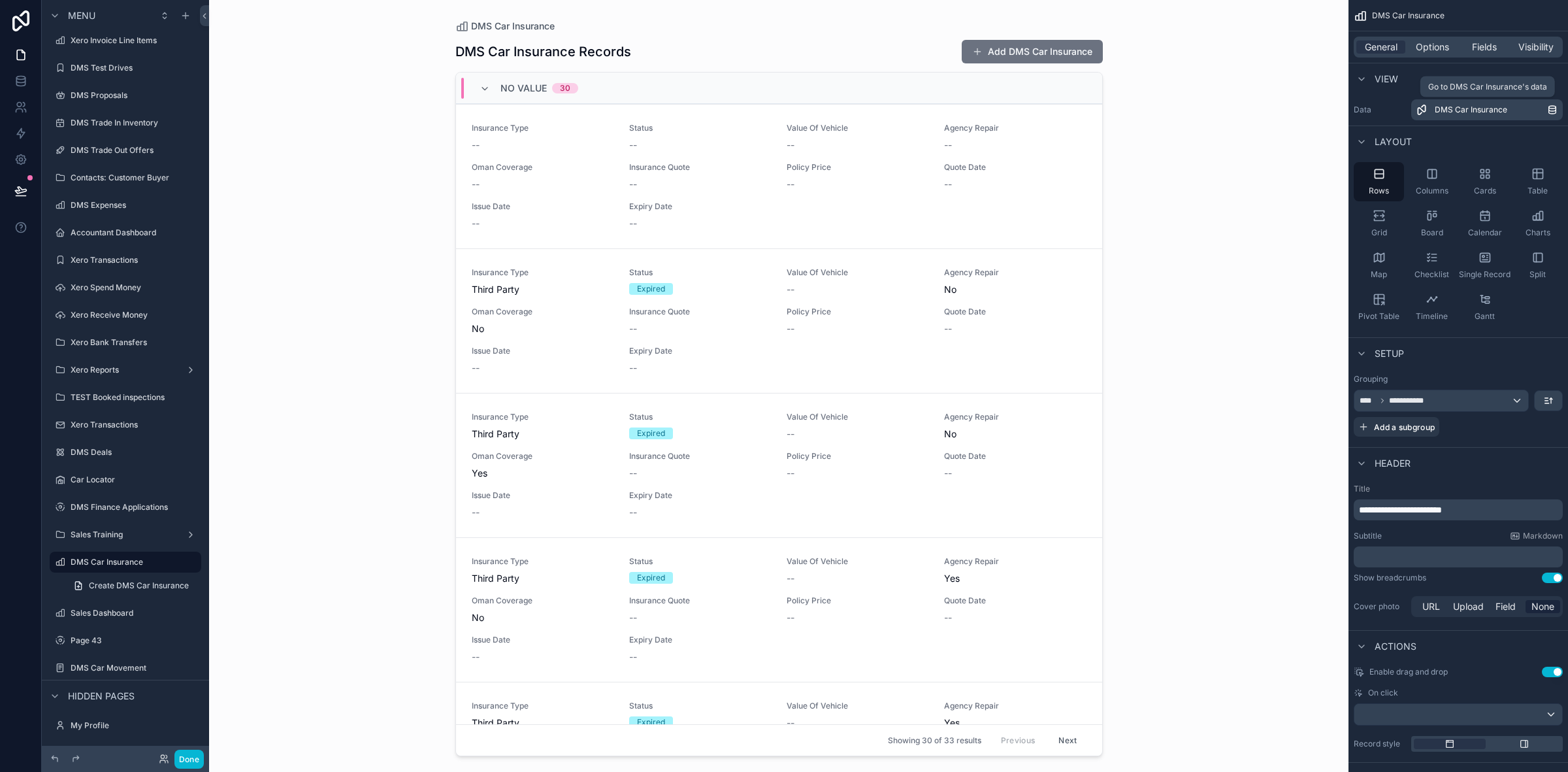
click at [1472, 110] on span "DMS Car Insurance" at bounding box center [1472, 109] width 72 height 10
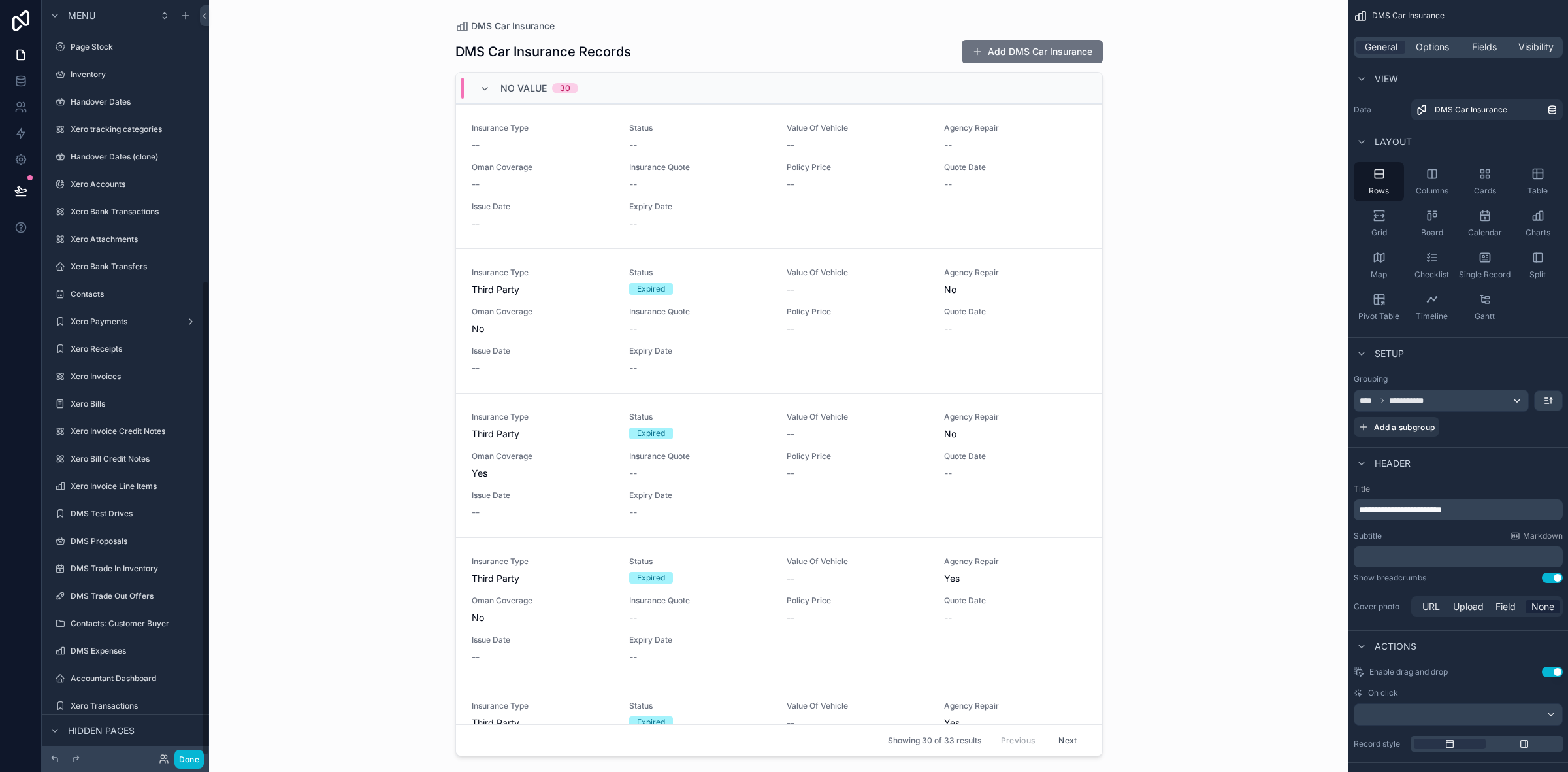
scroll to position [446, 0]
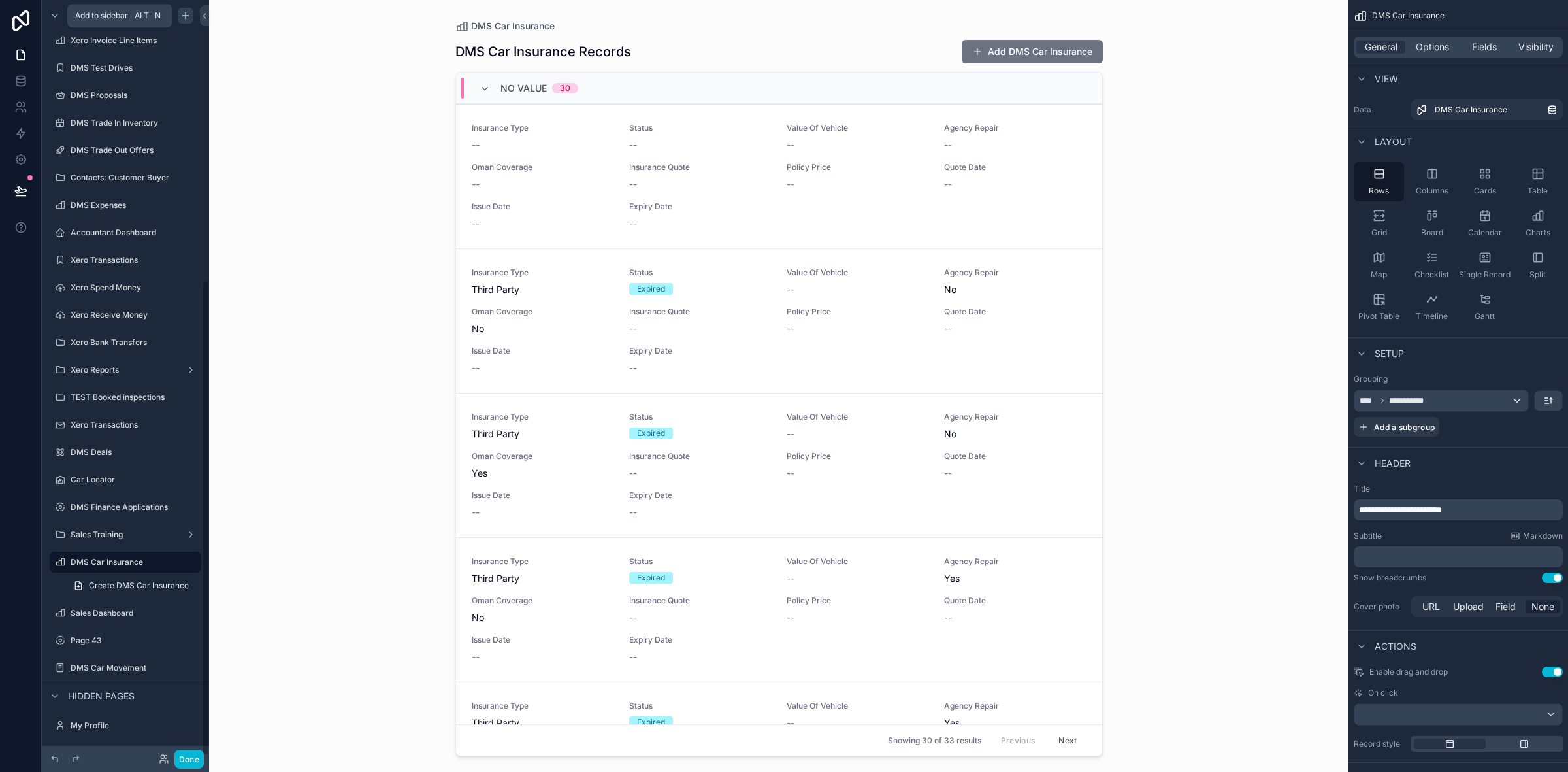
click at [188, 10] on icon "scrollable content" at bounding box center [185, 15] width 10 height 10
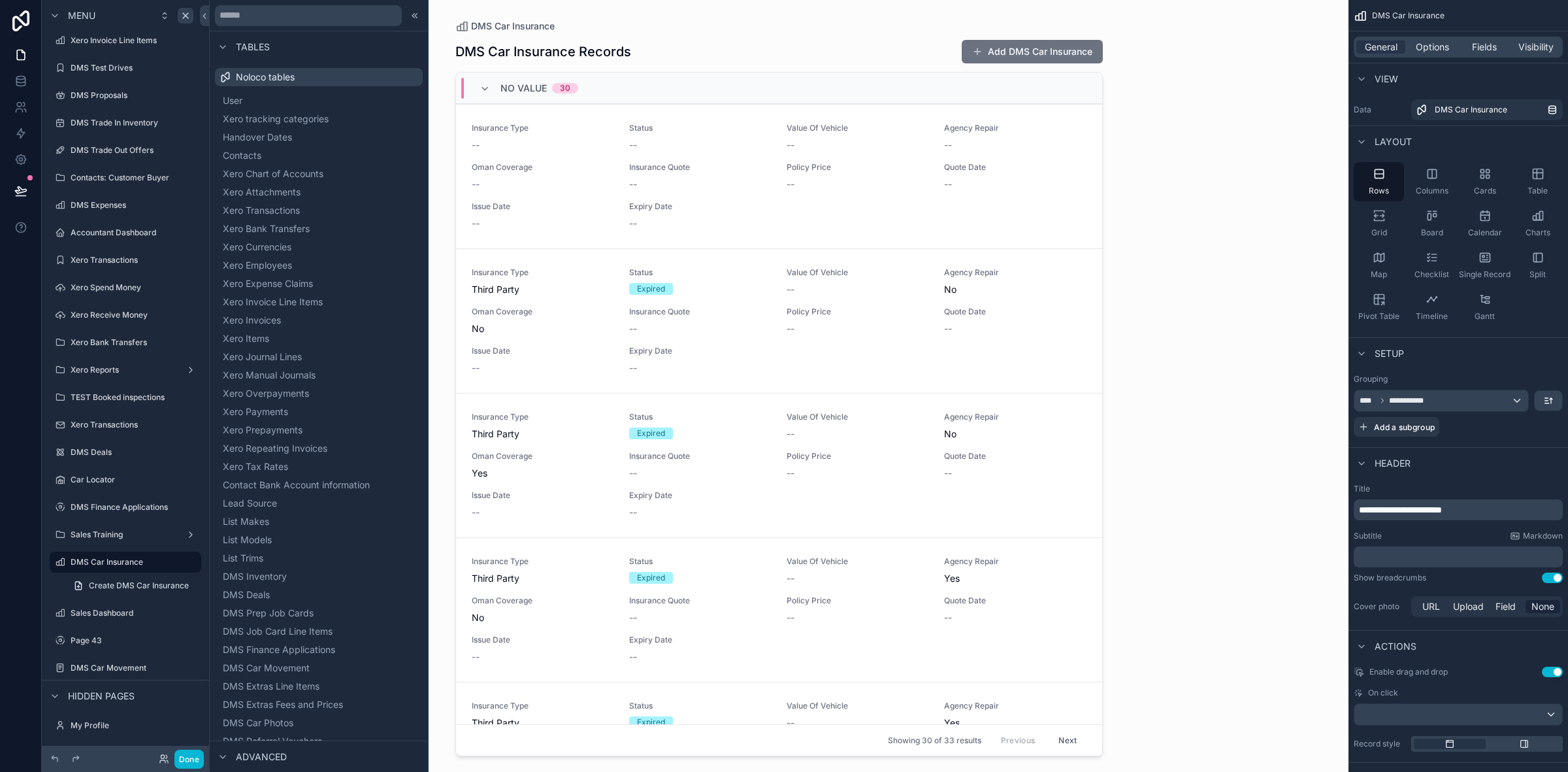
click at [1184, 466] on div "DMS Car Insurance DMS Car Insurance Records Add DMS Car Insurance No value 30 I…" at bounding box center [778, 386] width 1139 height 772
click at [206, 14] on icon at bounding box center [204, 16] width 9 height 10
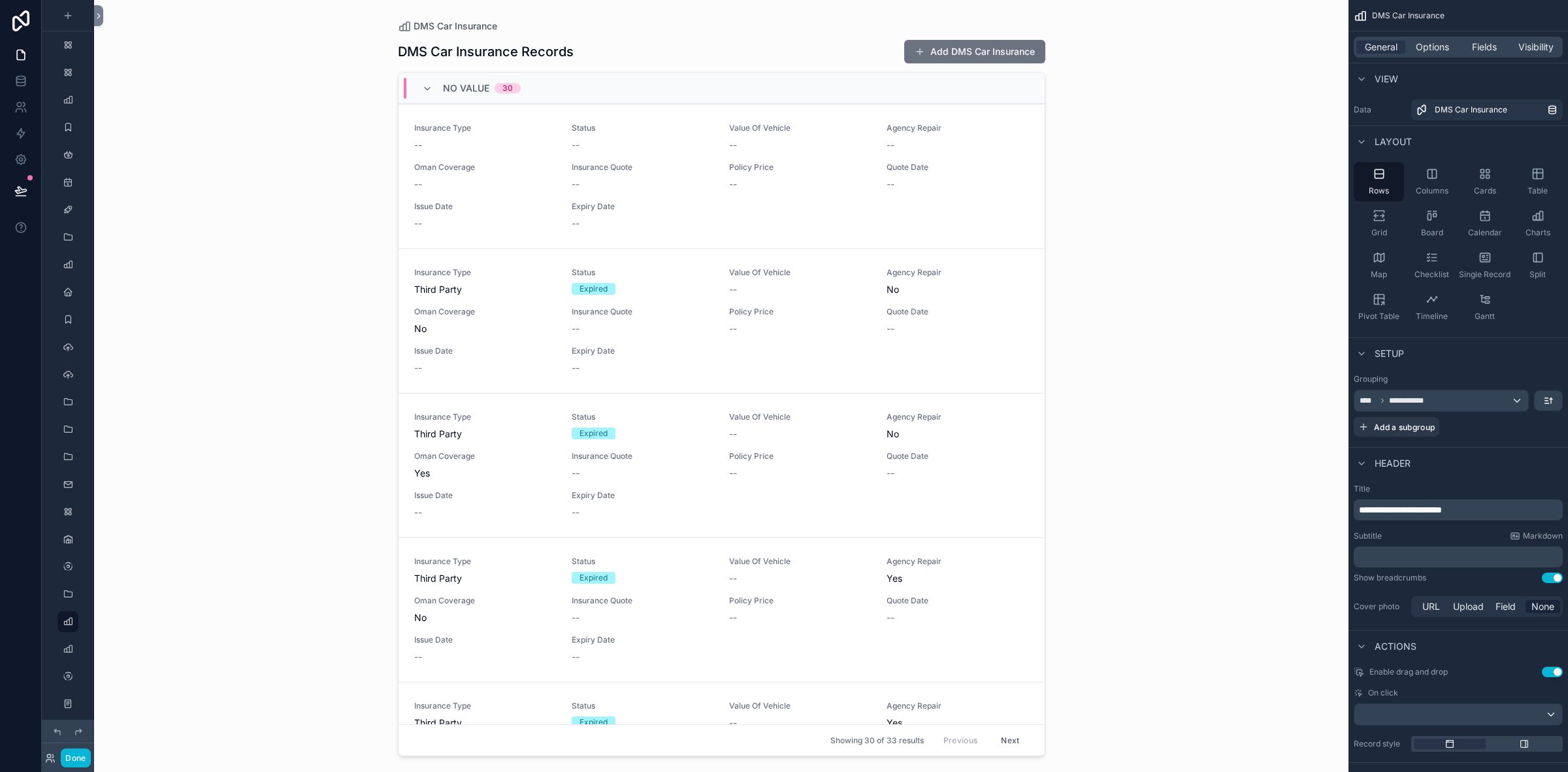
click at [51, 27] on div "scrollable content" at bounding box center [68, 15] width 52 height 31
click at [99, 16] on icon at bounding box center [98, 16] width 2 height 5
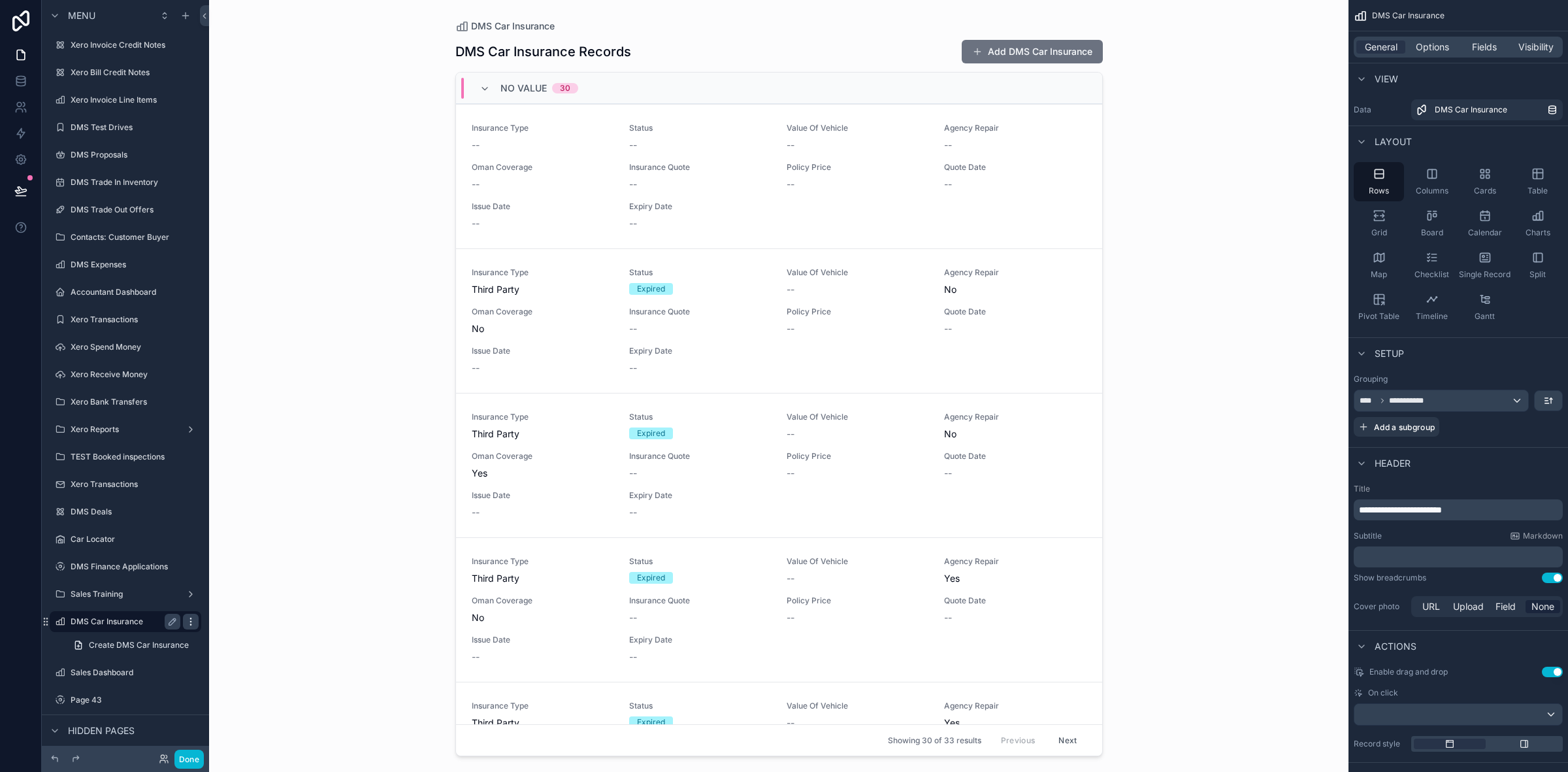
click at [190, 619] on icon "scrollable content" at bounding box center [191, 621] width 10 height 10
click at [320, 556] on div "DMS Car Insurance DMS Car Insurance Records Add DMS Car Insurance No value 30 I…" at bounding box center [778, 386] width 1139 height 772
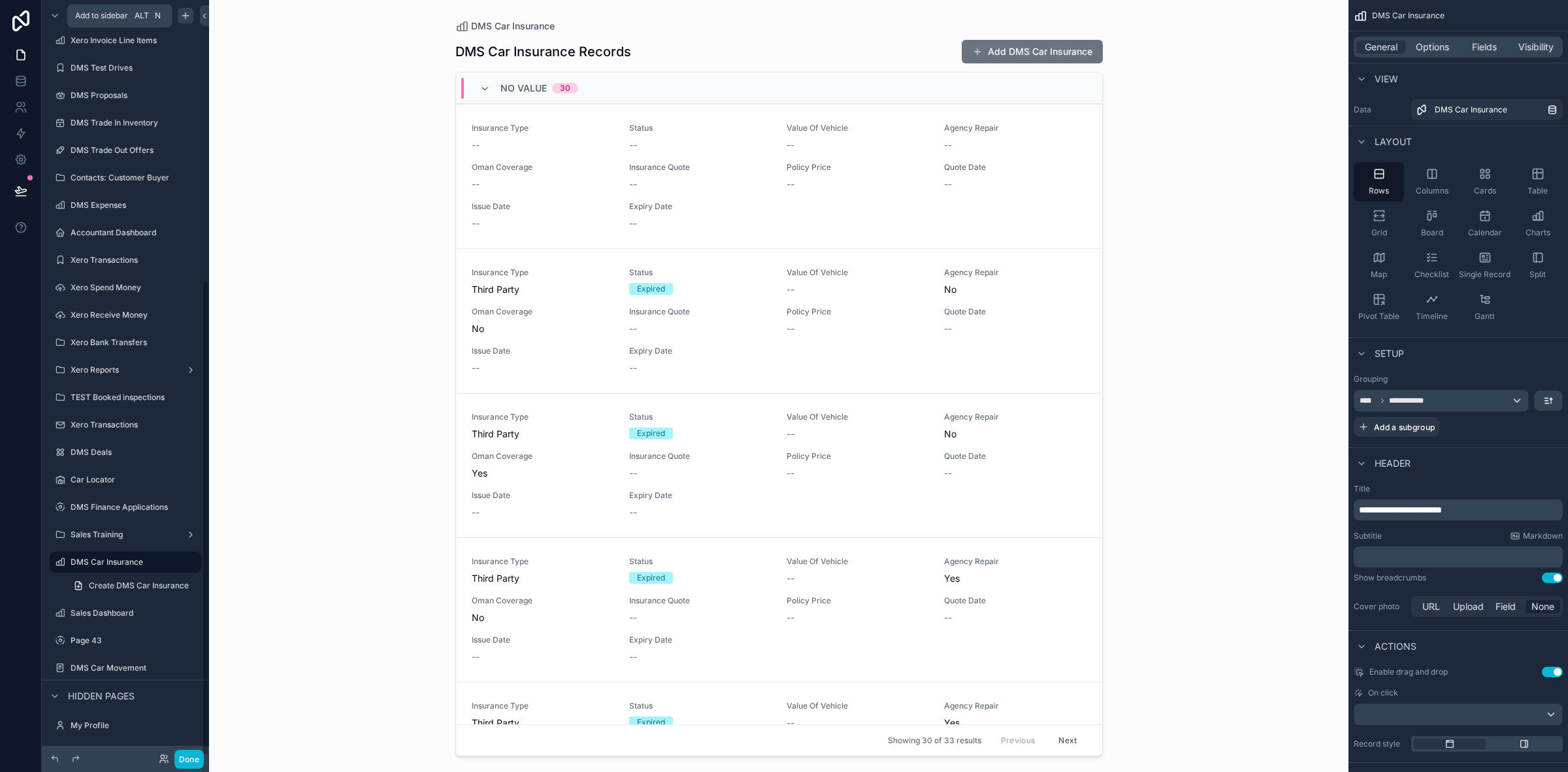
click at [183, 10] on icon "scrollable content" at bounding box center [185, 15] width 10 height 10
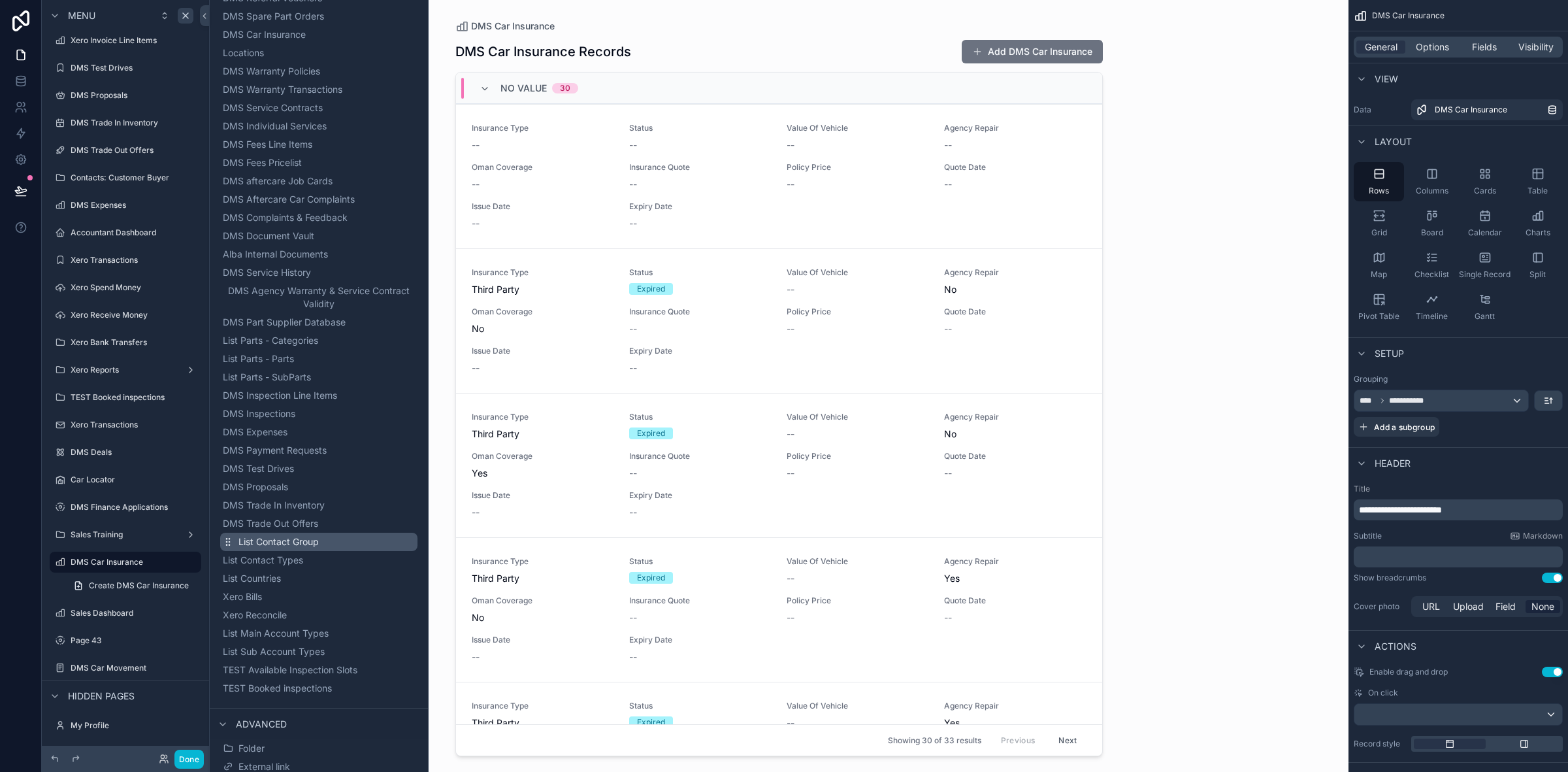
scroll to position [799, 0]
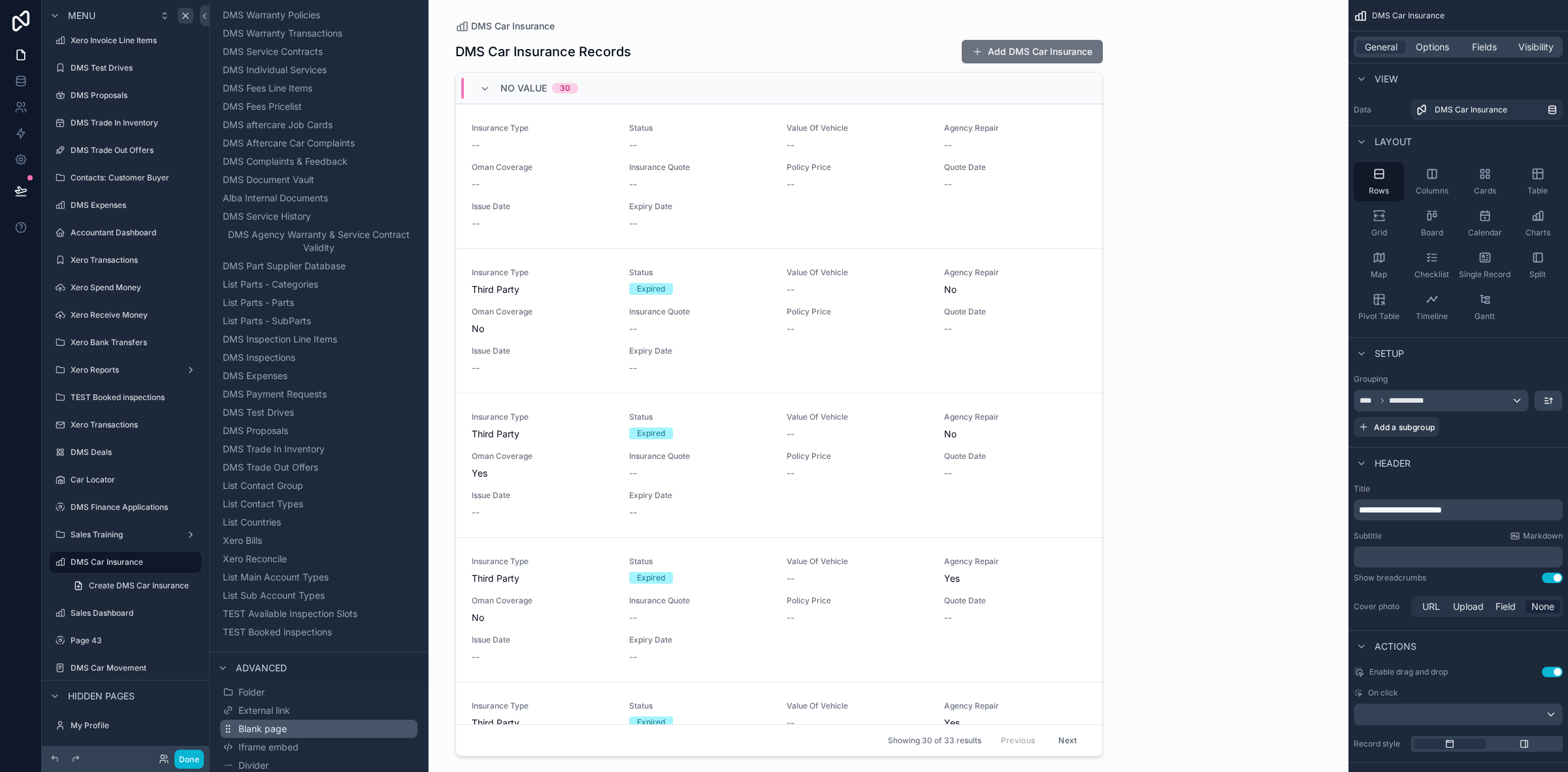
click at [271, 727] on span "Blank page" at bounding box center [263, 729] width 48 height 13
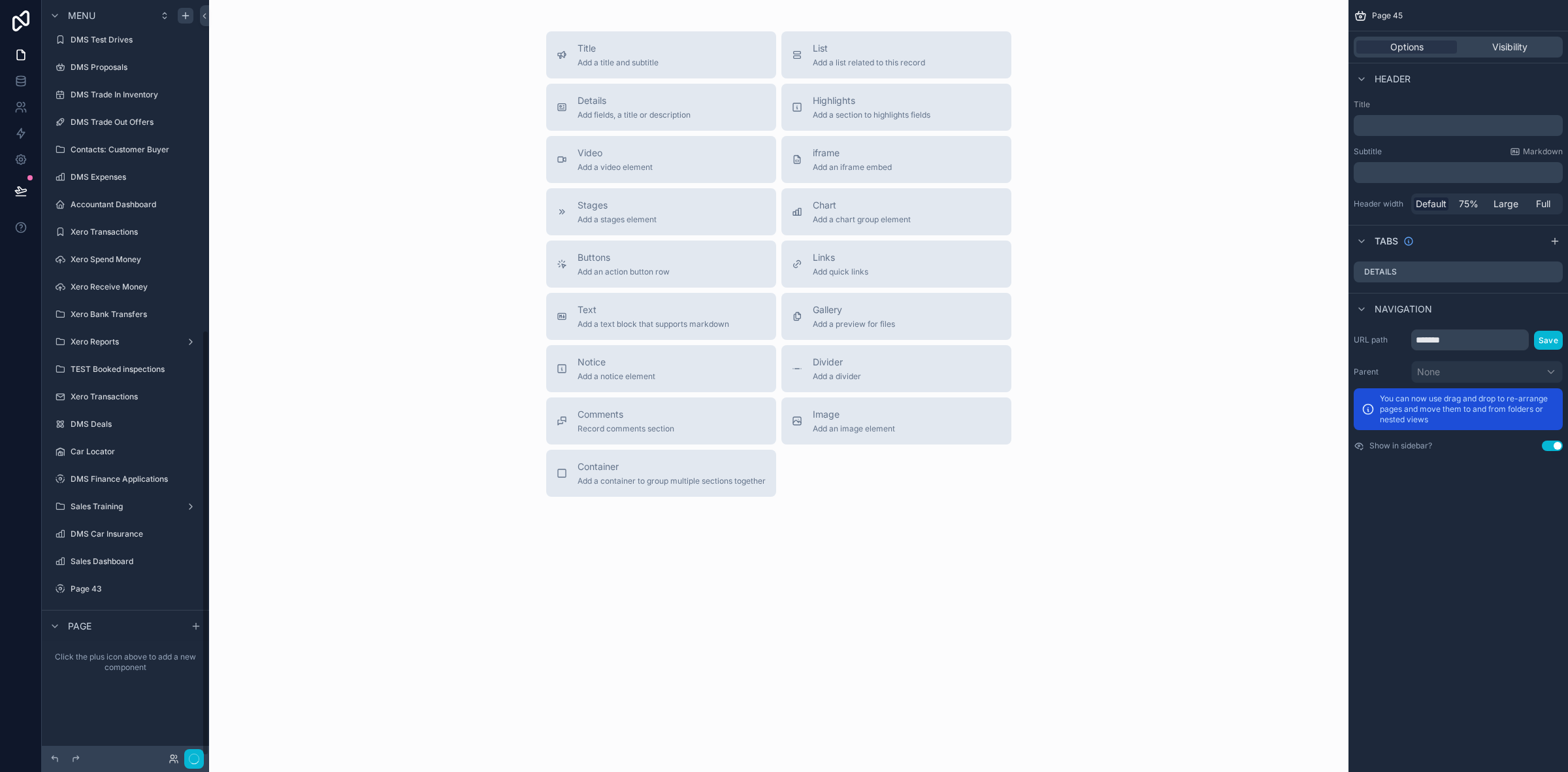
scroll to position [585, 0]
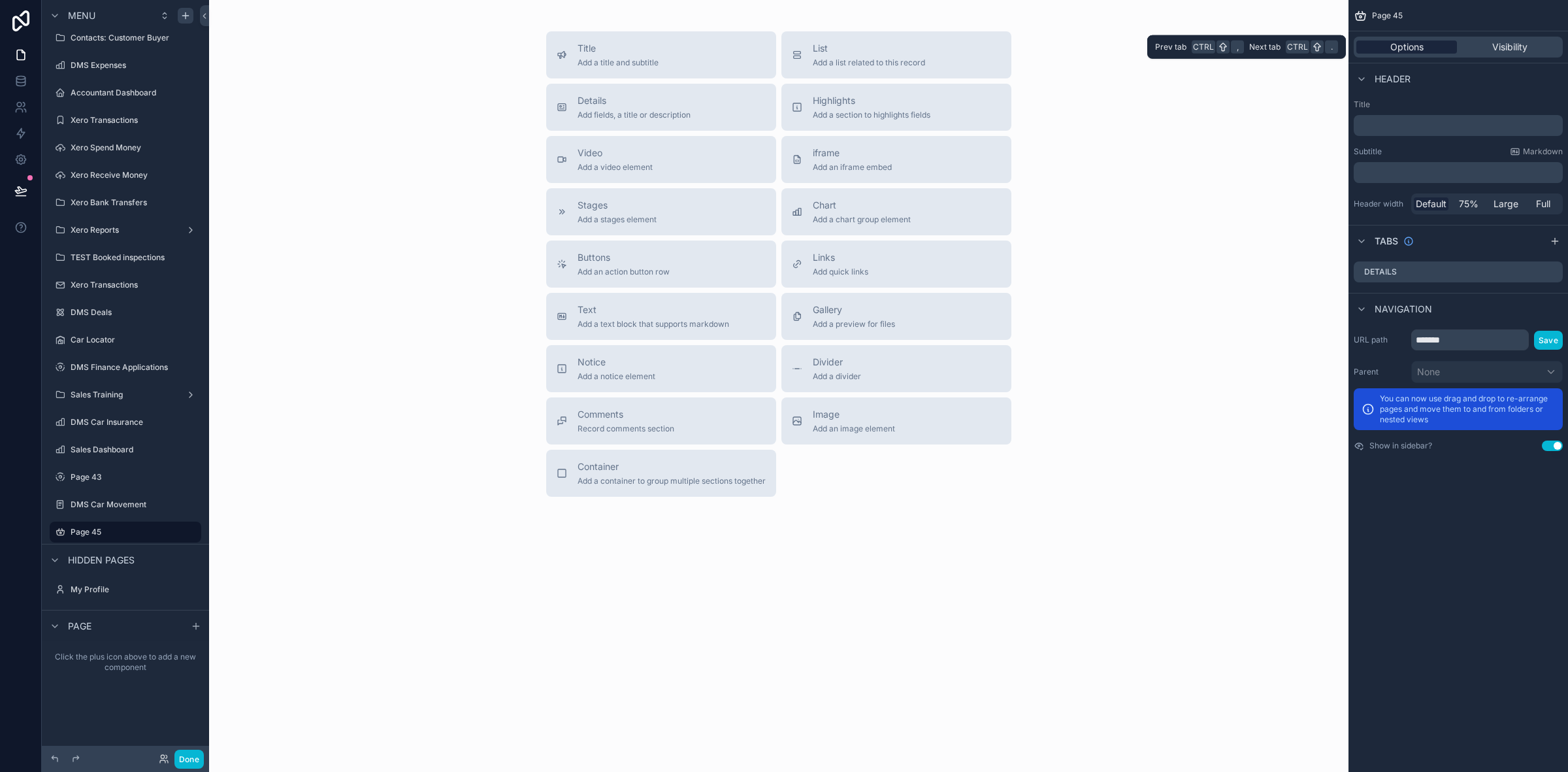
click at [1418, 53] on span "Options" at bounding box center [1406, 47] width 33 height 13
click at [1377, 77] on span "Header" at bounding box center [1393, 79] width 36 height 13
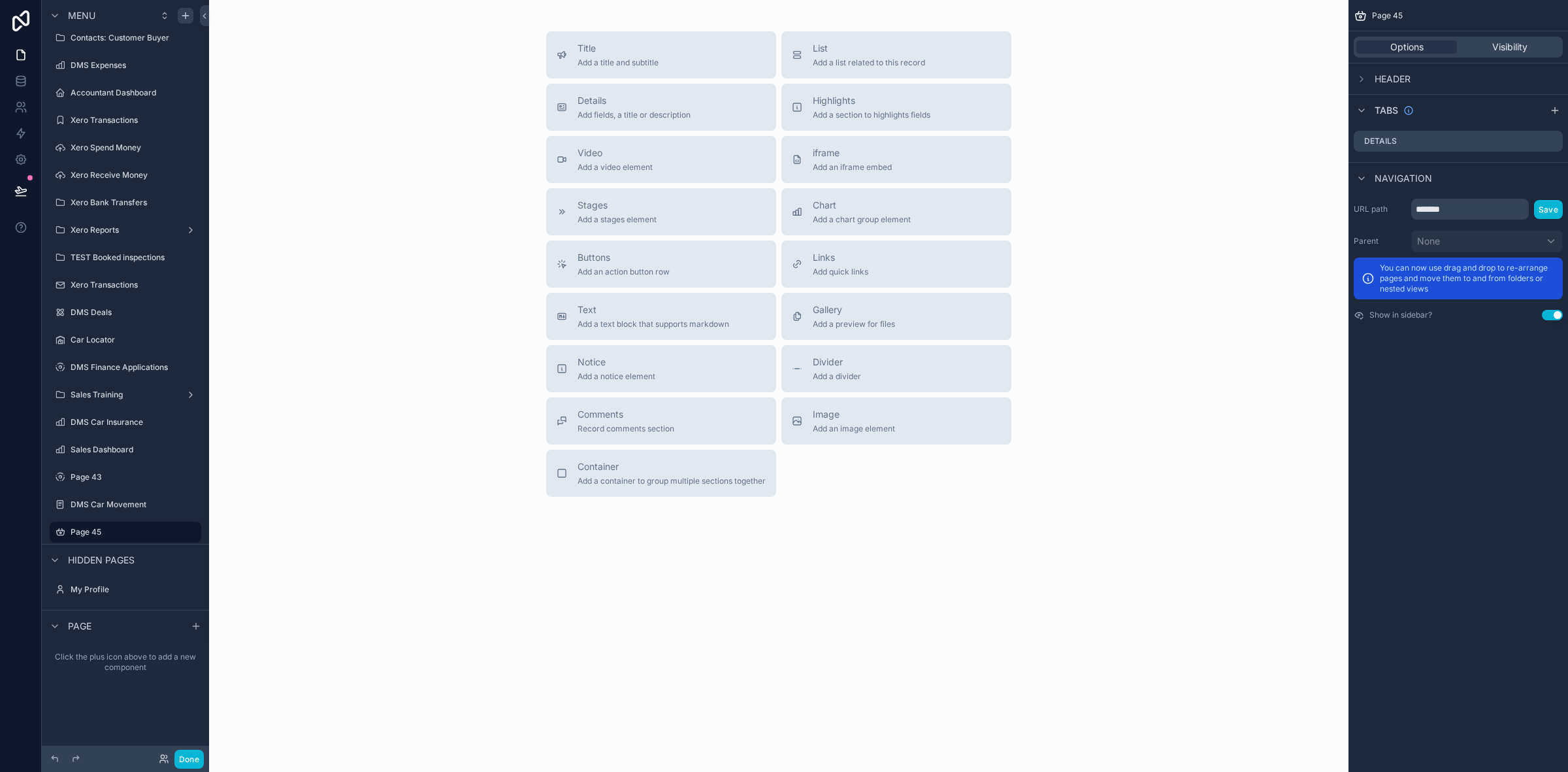
click at [1377, 77] on span "Header" at bounding box center [1393, 79] width 36 height 13
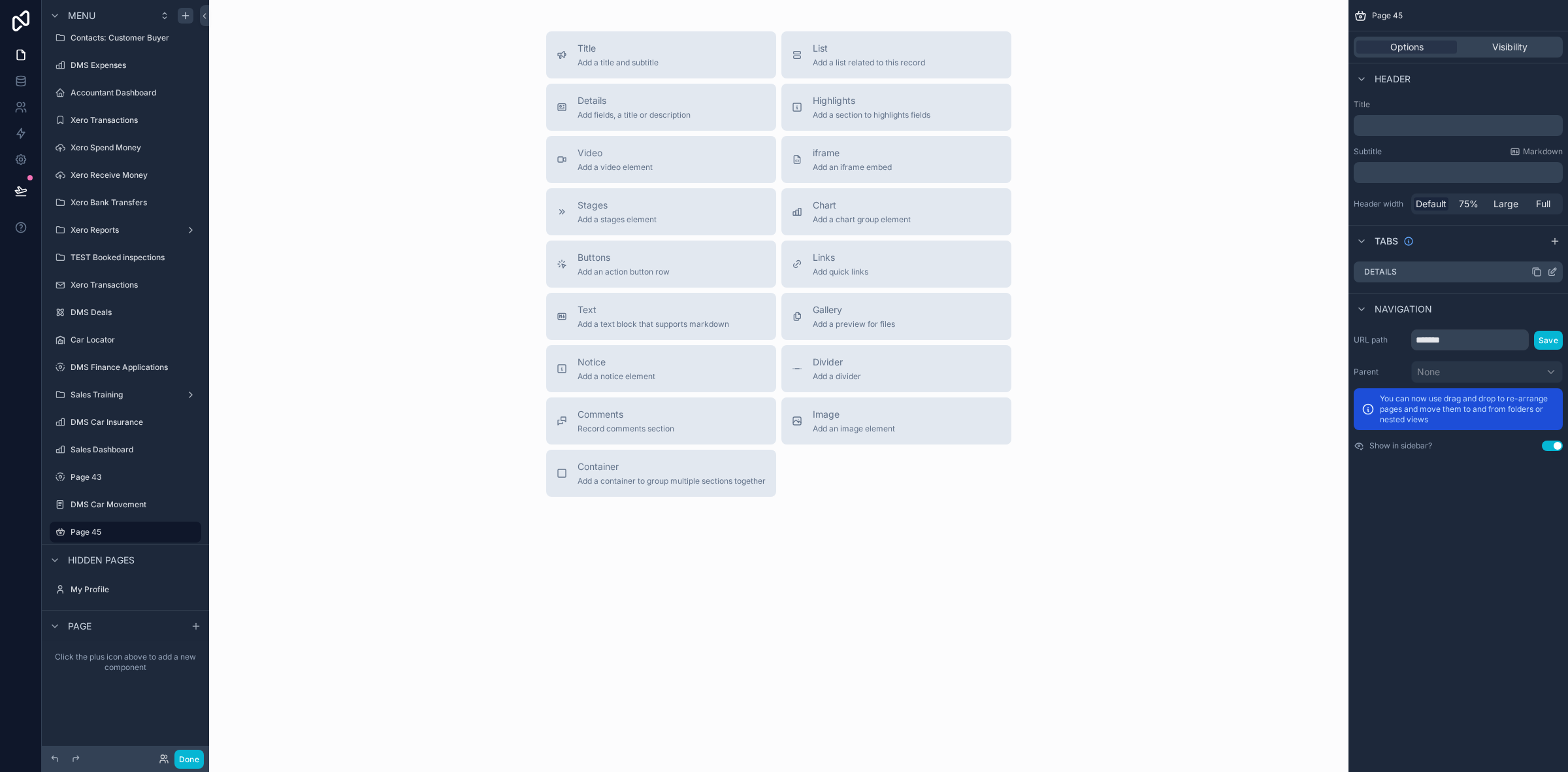
click at [1484, 280] on div "Details" at bounding box center [1459, 272] width 209 height 21
click at [1151, 531] on div "Title Add a title and subtitle List Add a list related to this record Details A…" at bounding box center [778, 301] width 1139 height 602
click at [884, 50] on span "List" at bounding box center [869, 48] width 113 height 13
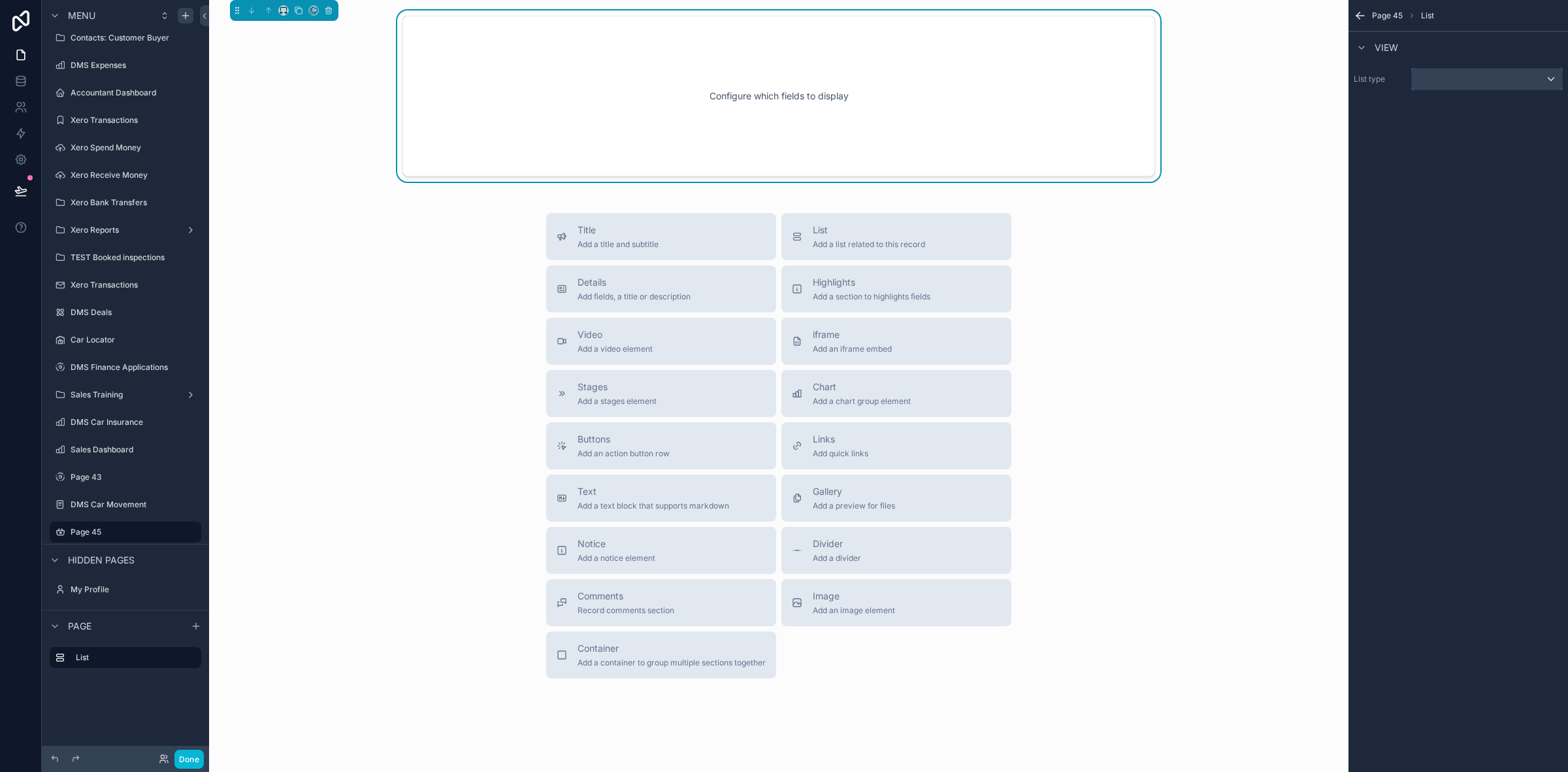
click at [1444, 88] on div "scrollable content" at bounding box center [1487, 79] width 150 height 21
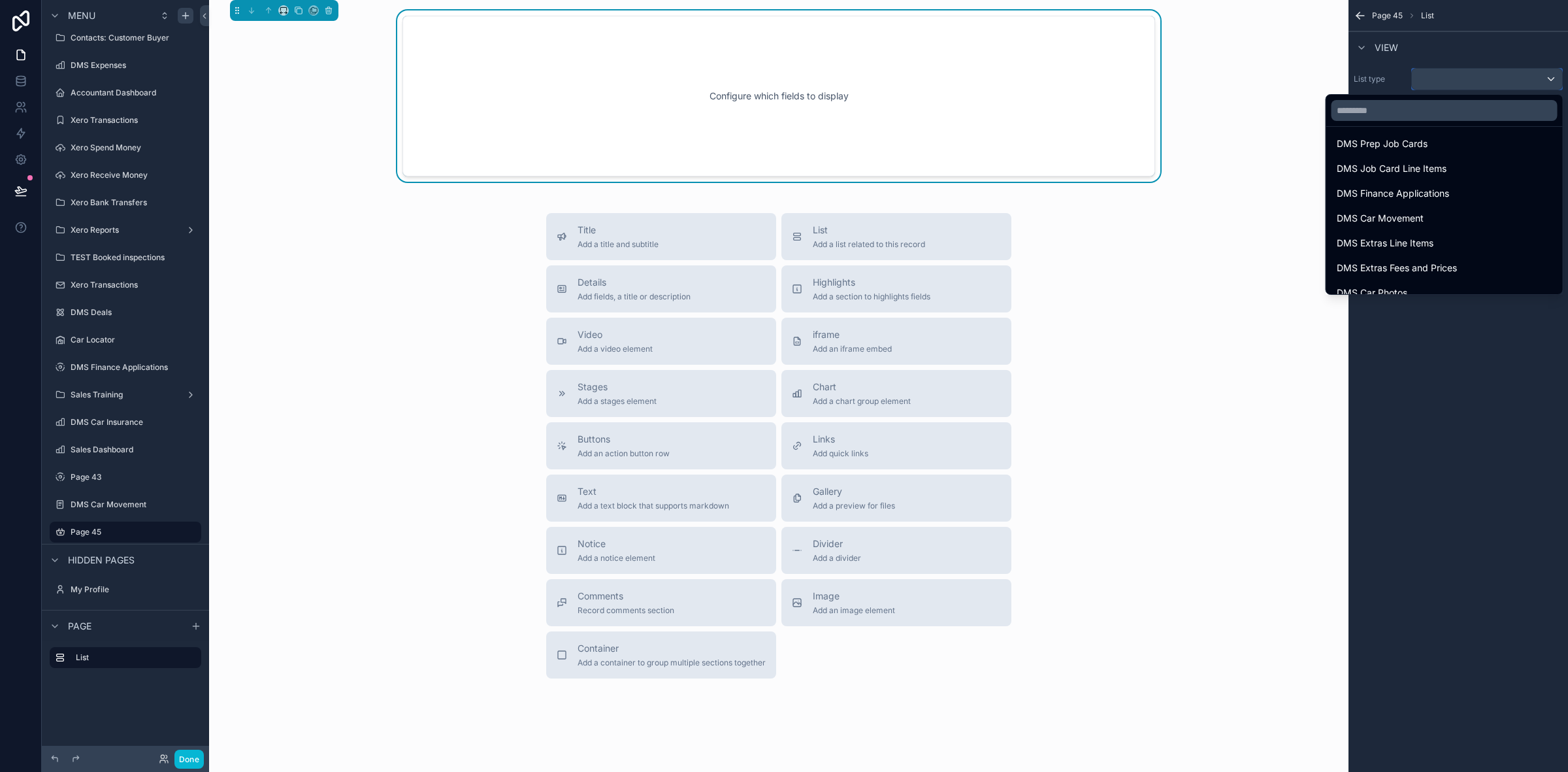
scroll to position [817, 0]
click at [1086, 359] on div "Title Add a title and subtitle List Add a list related to this record Details A…" at bounding box center [778, 446] width 1119 height 466
click at [1408, 54] on div "scrollable content" at bounding box center [784, 386] width 1568 height 772
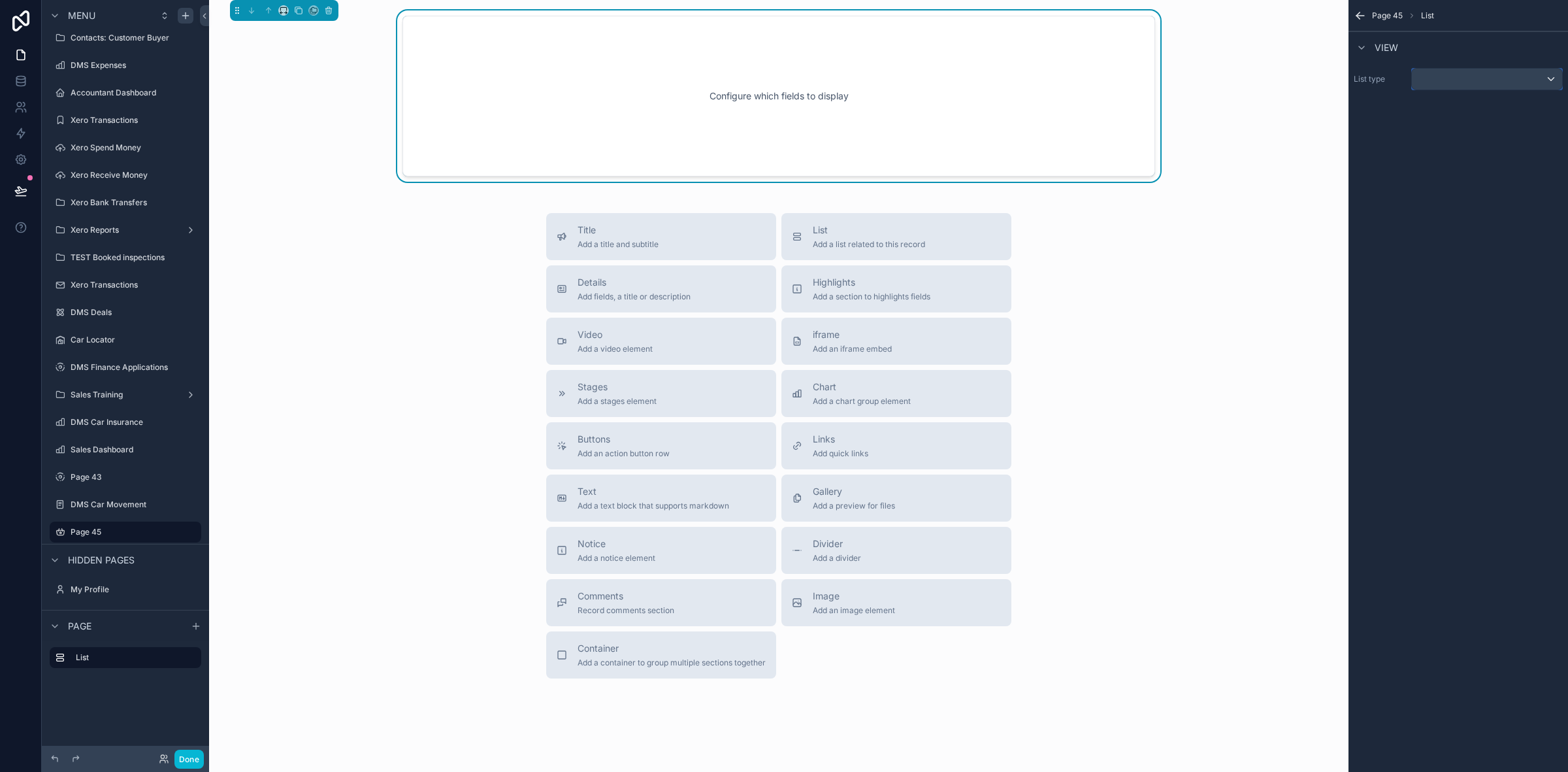
click at [1493, 75] on div "scrollable content" at bounding box center [1487, 79] width 150 height 21
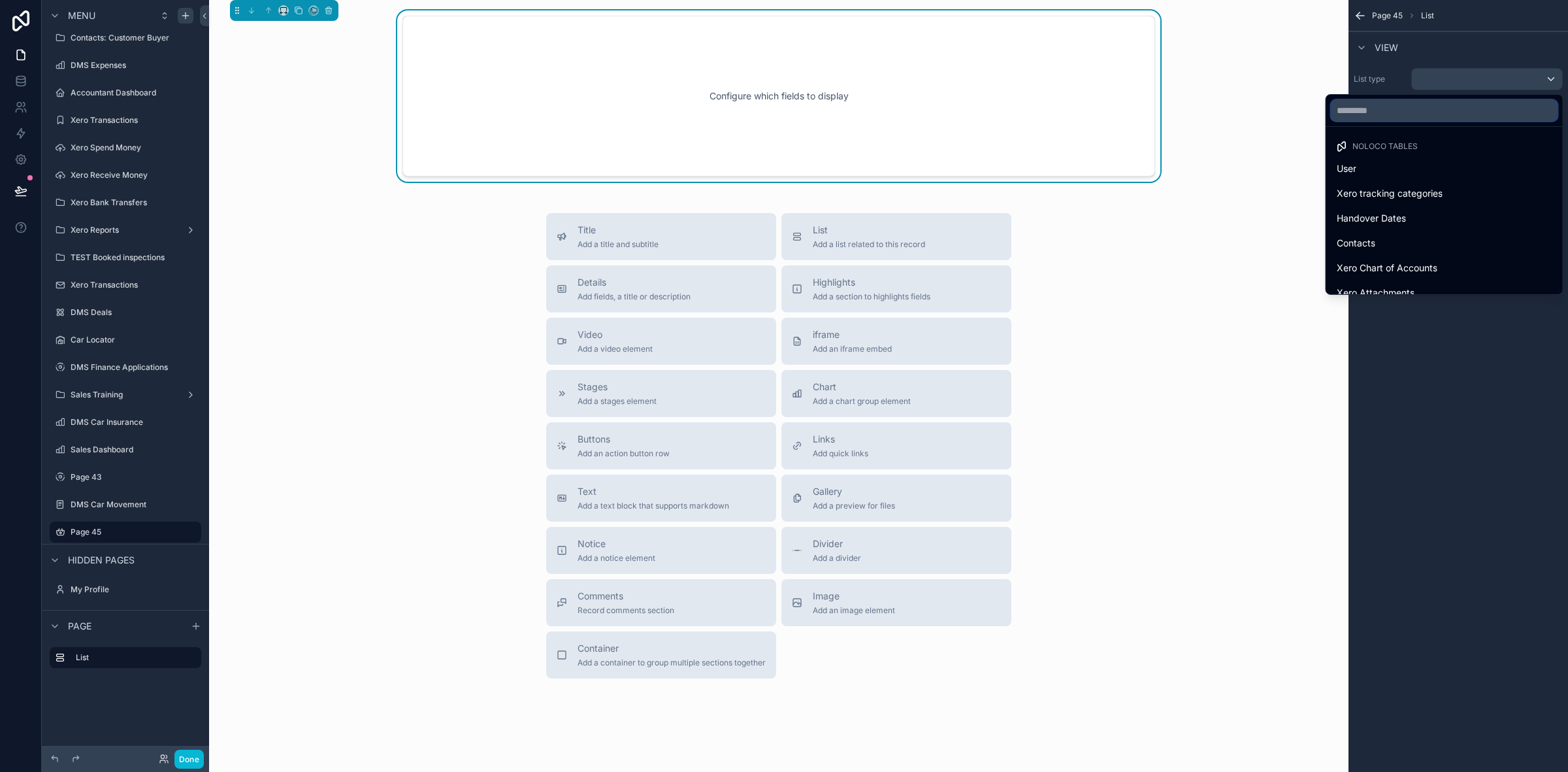
click at [1374, 112] on input "text" at bounding box center [1444, 110] width 226 height 21
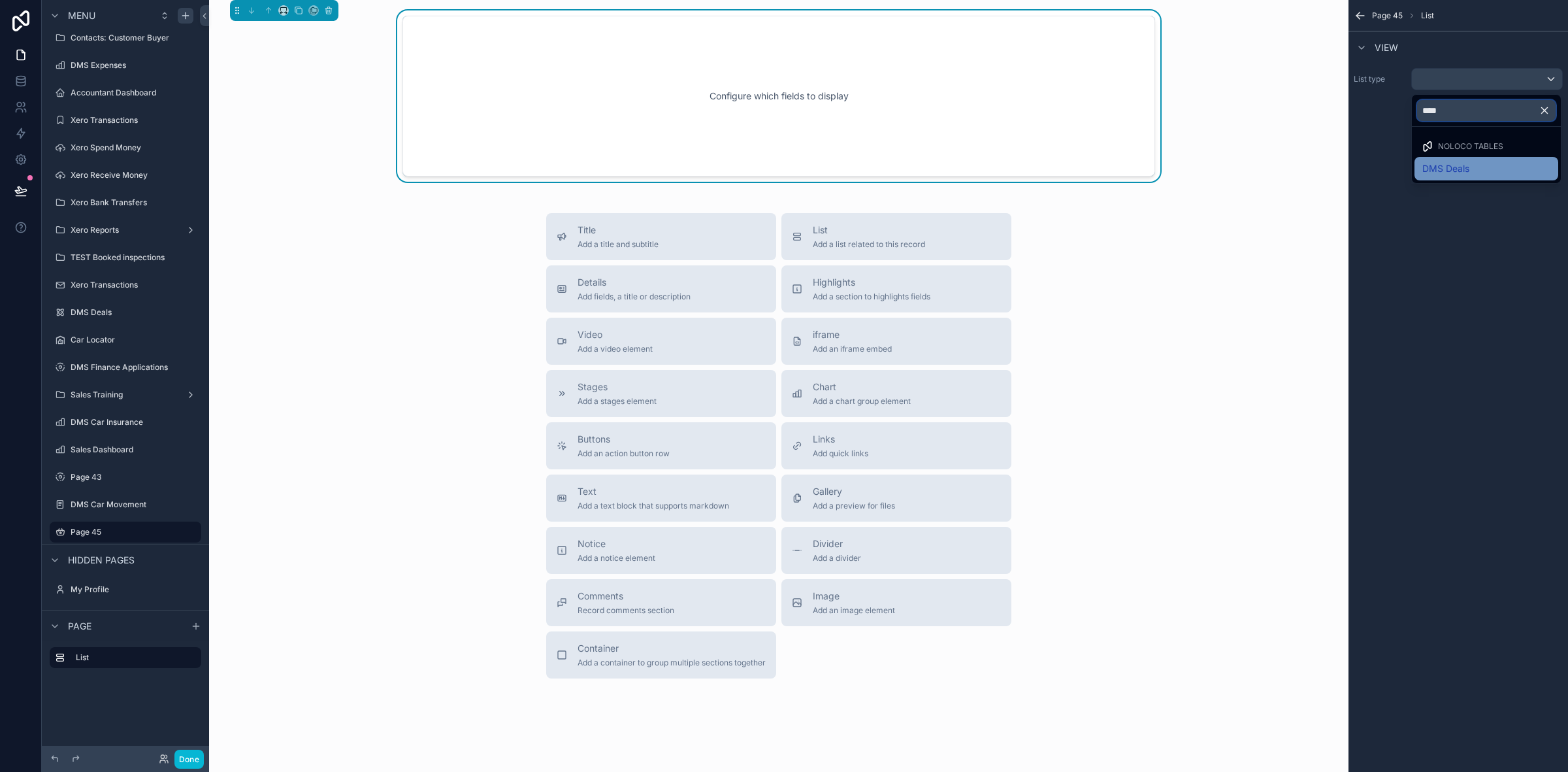
type input "****"
click at [1455, 167] on span "DMS Deals" at bounding box center [1446, 169] width 47 height 16
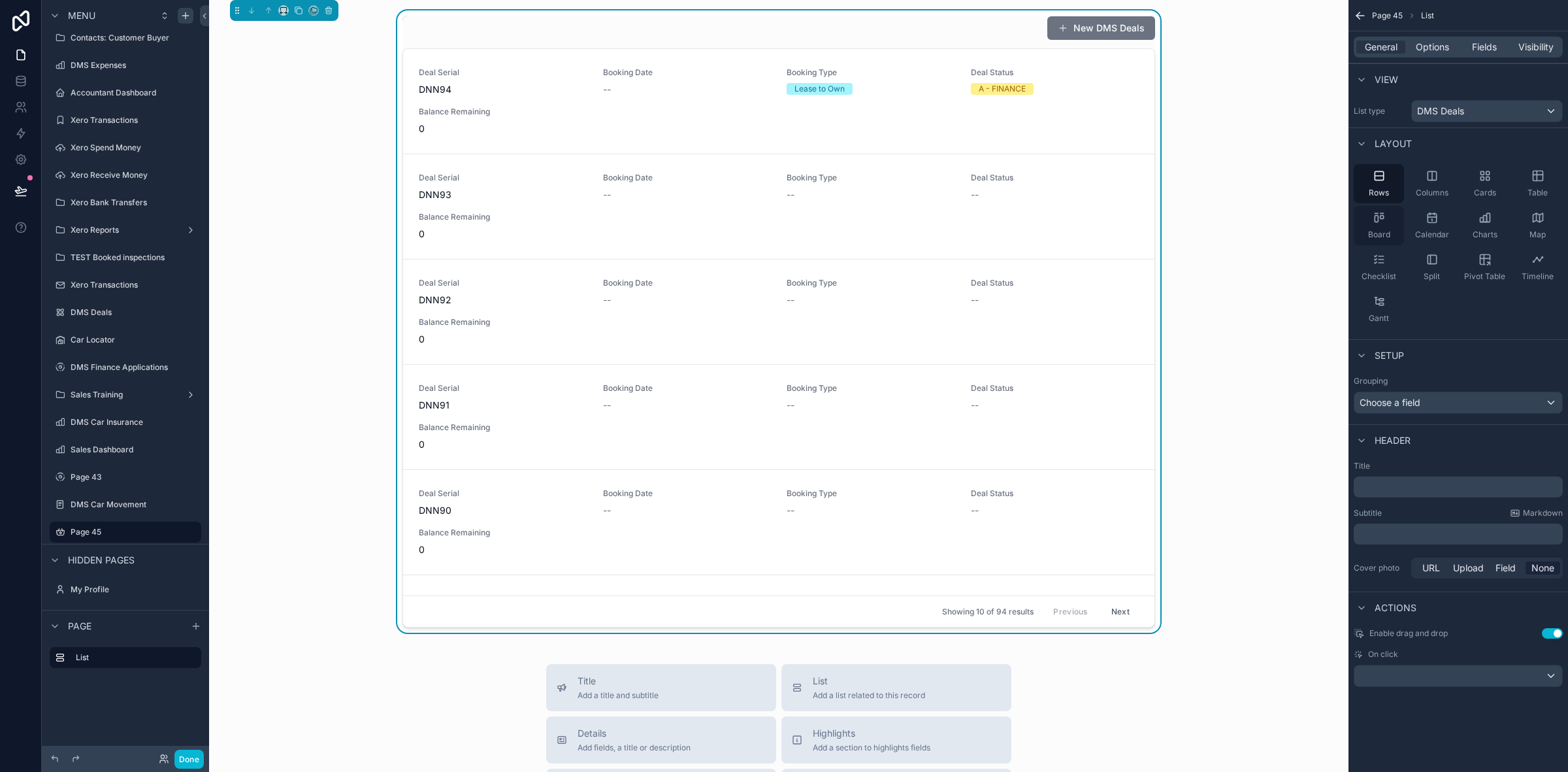
click at [1383, 218] on div "Board" at bounding box center [1379, 225] width 51 height 39
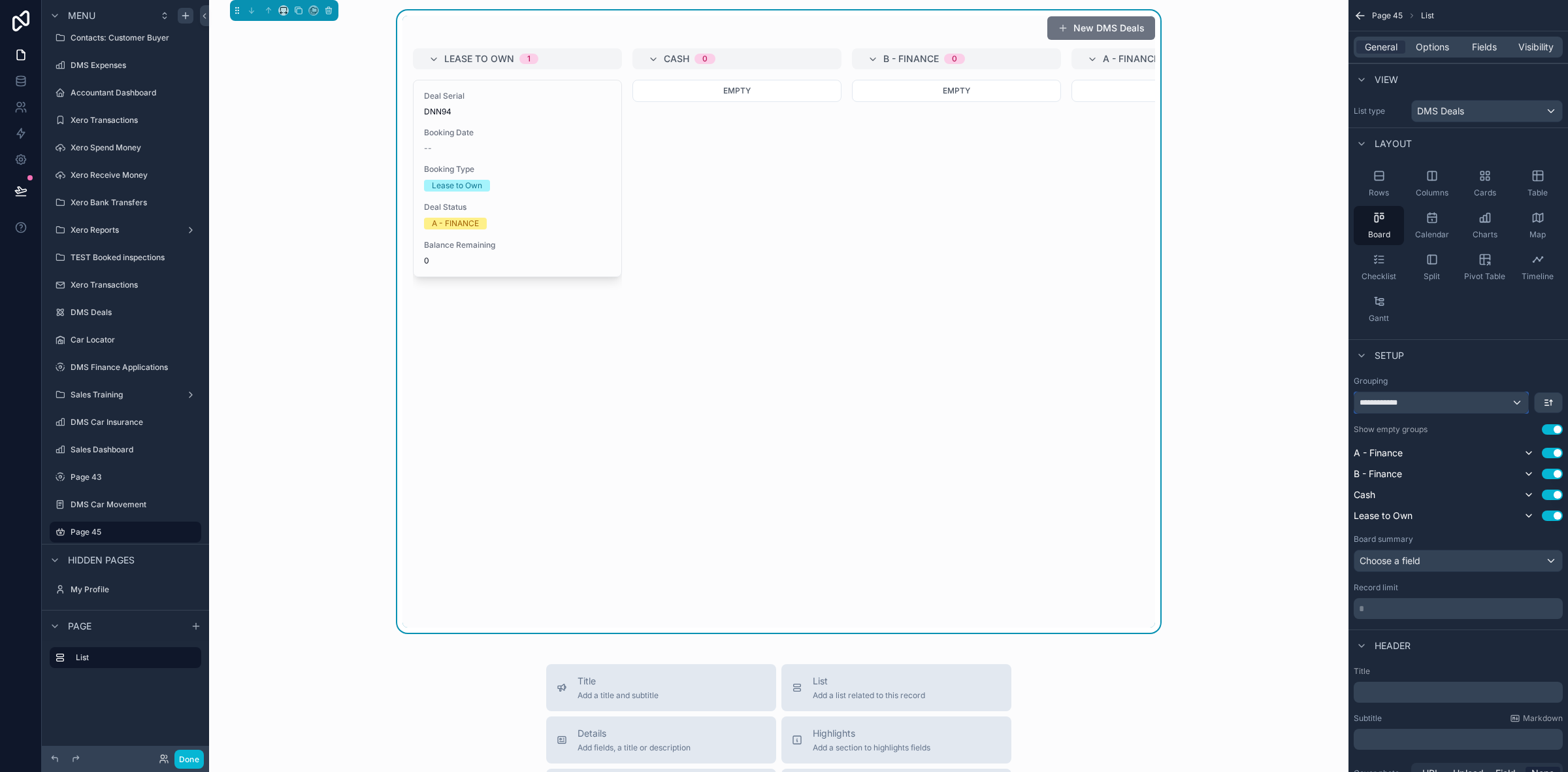
click at [1416, 410] on div "**********" at bounding box center [1442, 403] width 174 height 21
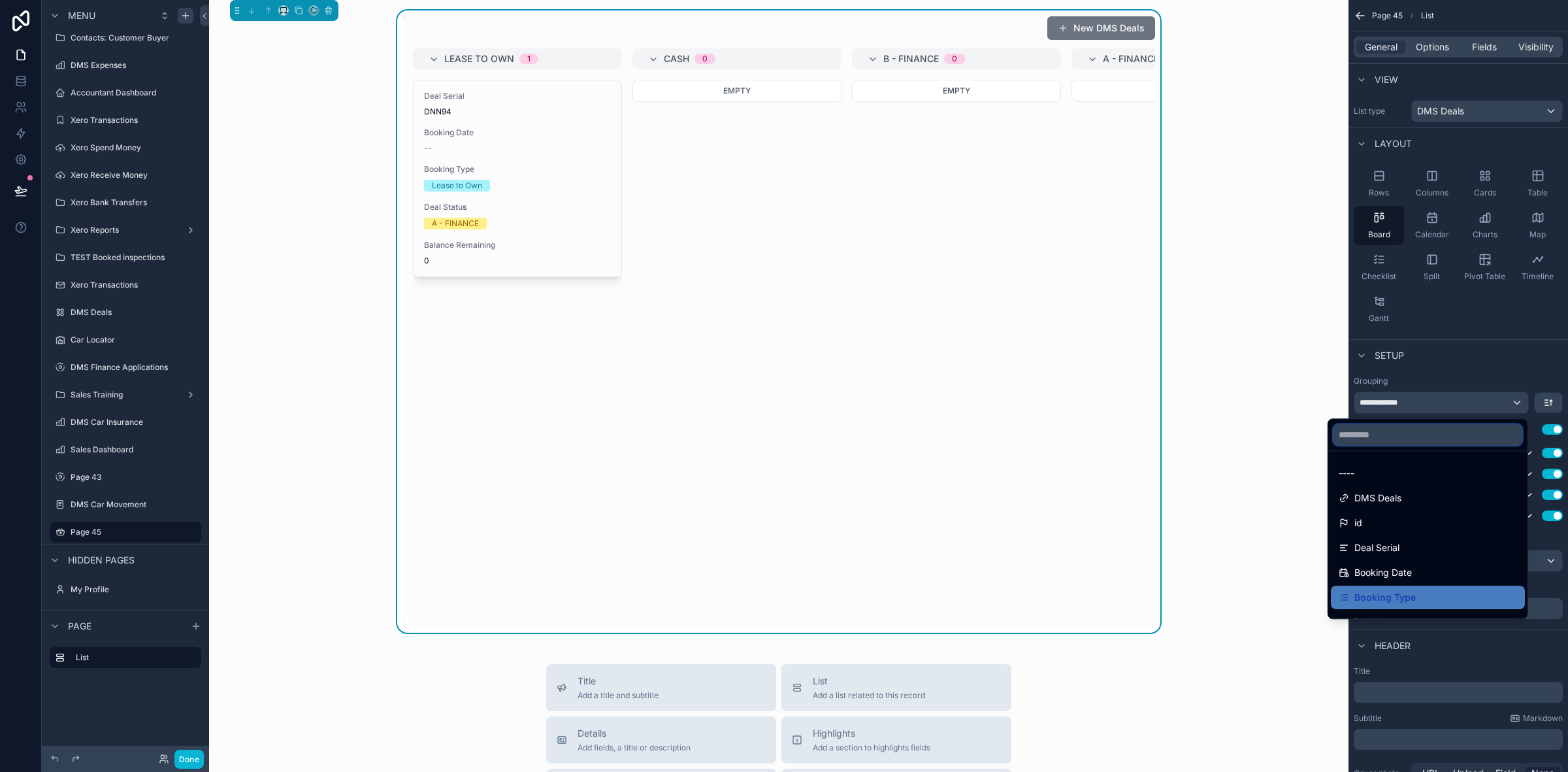
click at [1400, 437] on input "text" at bounding box center [1428, 434] width 189 height 21
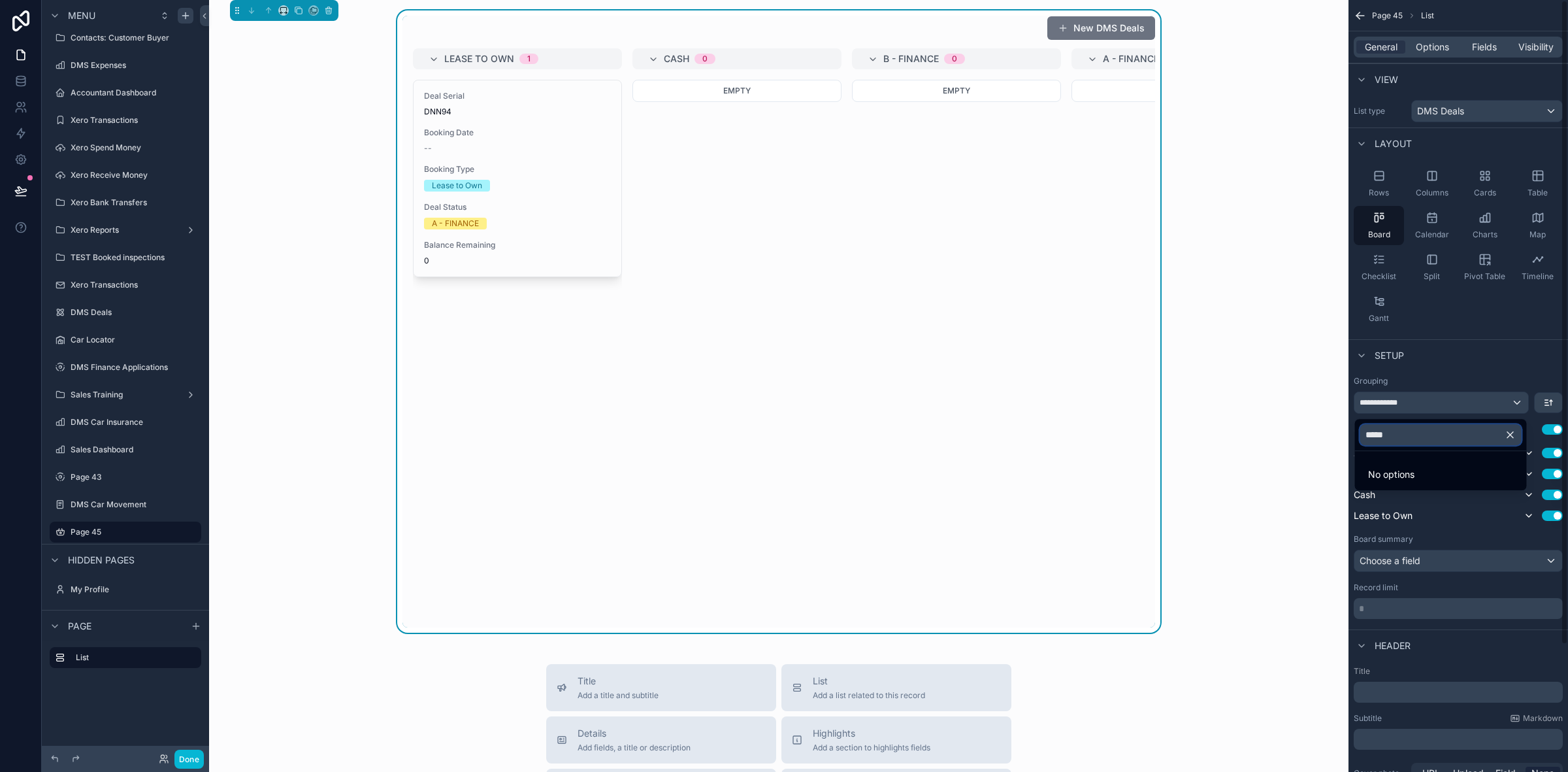
drag, startPoint x: 1402, startPoint y: 440, endPoint x: 1340, endPoint y: 423, distance: 64.3
click at [1340, 423] on div "***** No options Menu Page Stock Inventory Handover Dates Xero tracking categor…" at bounding box center [784, 386] width 1568 height 772
type input "****"
click at [1508, 432] on icon "button" at bounding box center [1511, 434] width 12 height 12
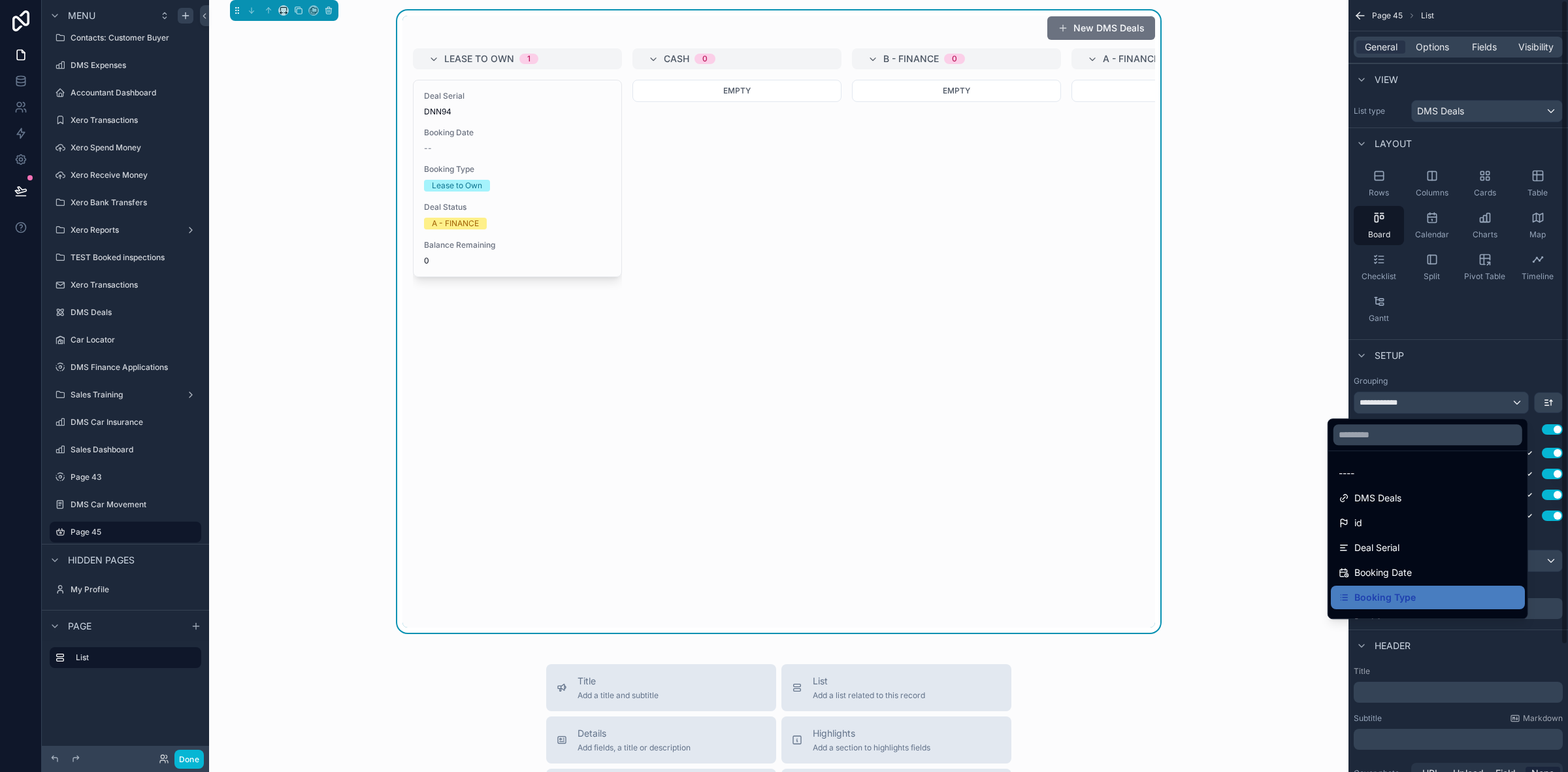
click at [1492, 410] on div "scrollable content" at bounding box center [784, 386] width 1568 height 772
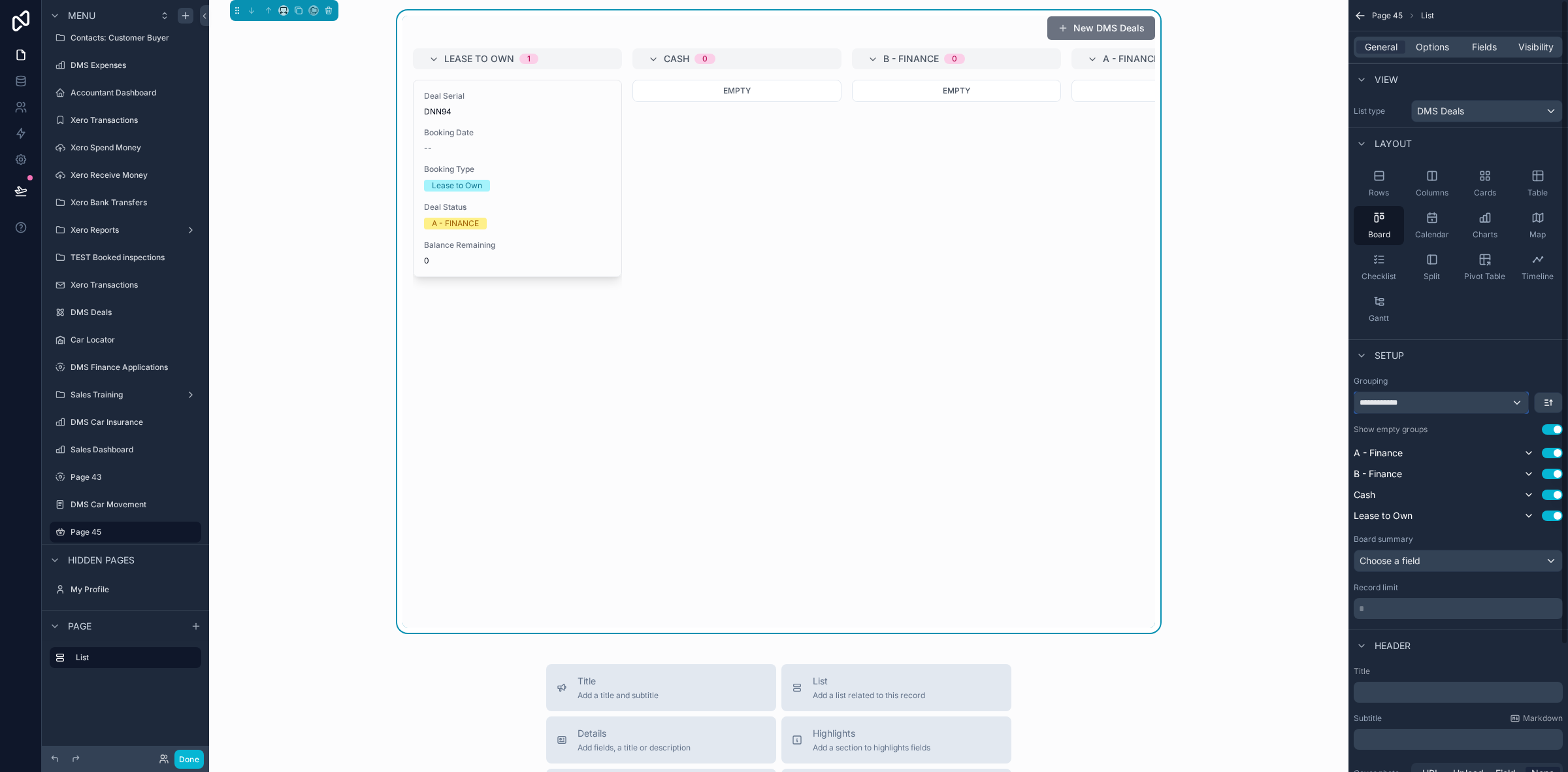
click at [1469, 410] on div "**********" at bounding box center [1442, 403] width 174 height 21
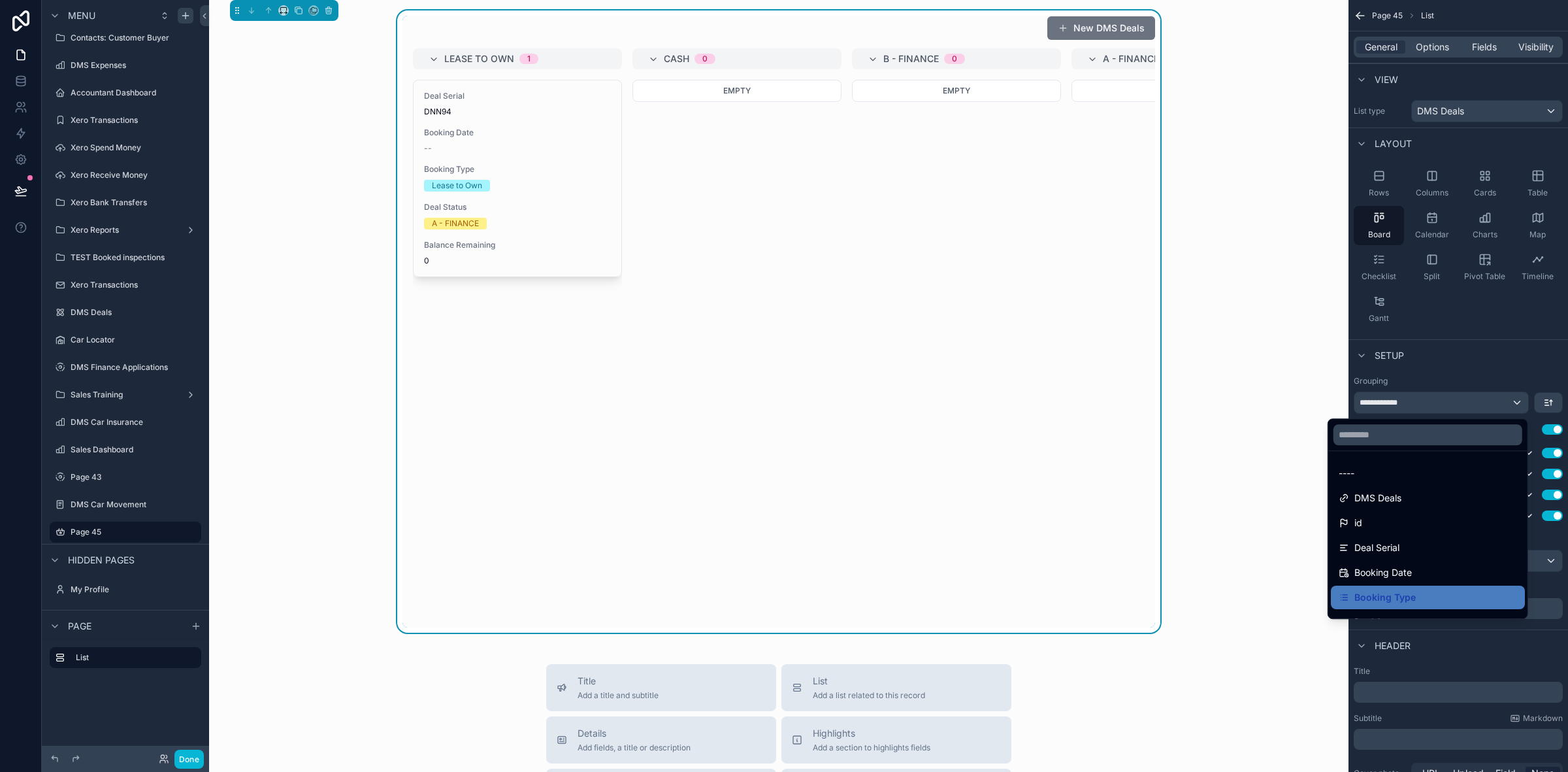
click at [1219, 413] on div "New DMS Deals Lease to Own 1 Deal Serial DNN94 Booking Date -- Booking Type Lea…" at bounding box center [778, 322] width 1119 height 622
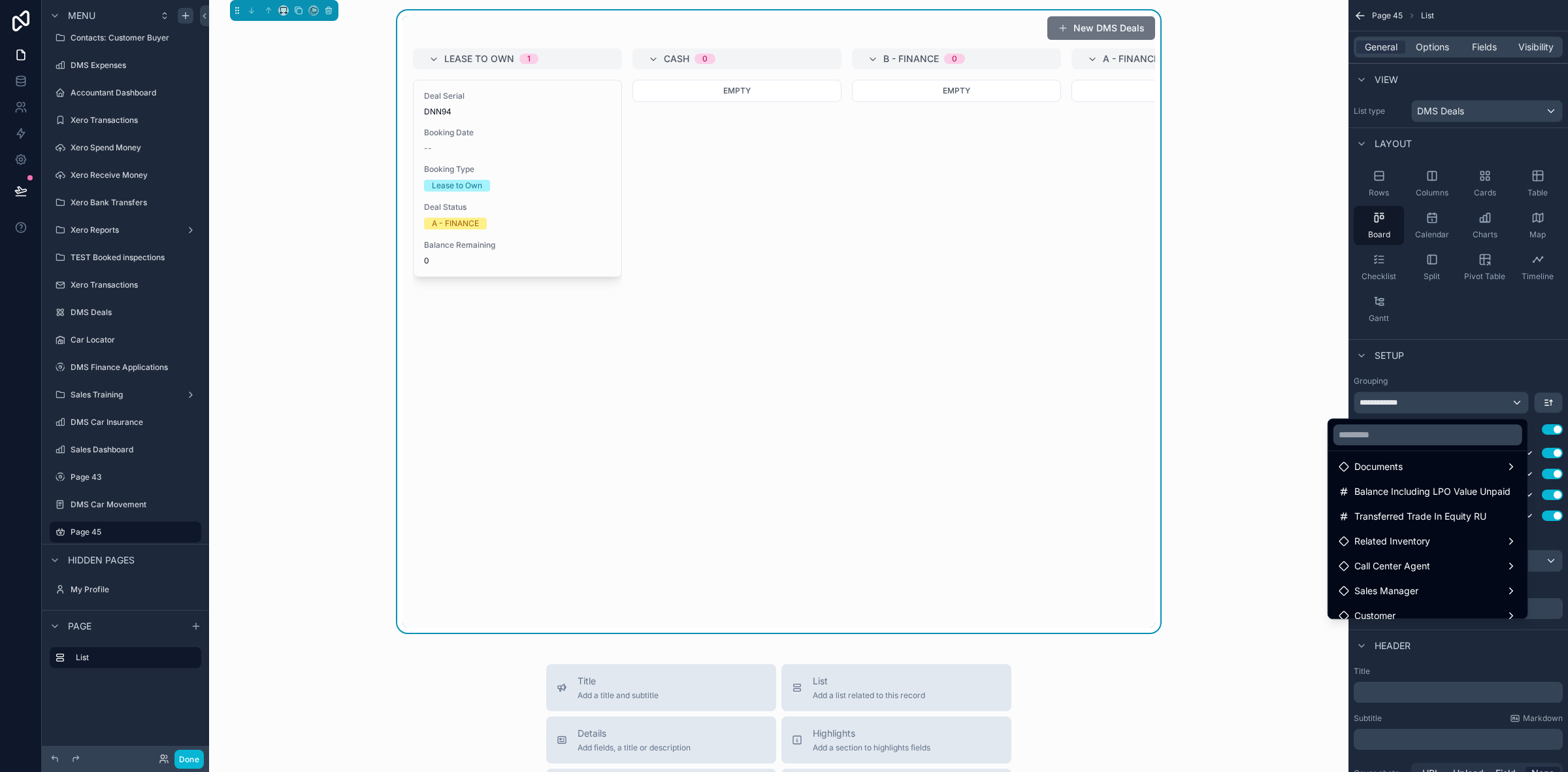
scroll to position [409, 0]
click at [1414, 403] on div "scrollable content" at bounding box center [784, 386] width 1568 height 772
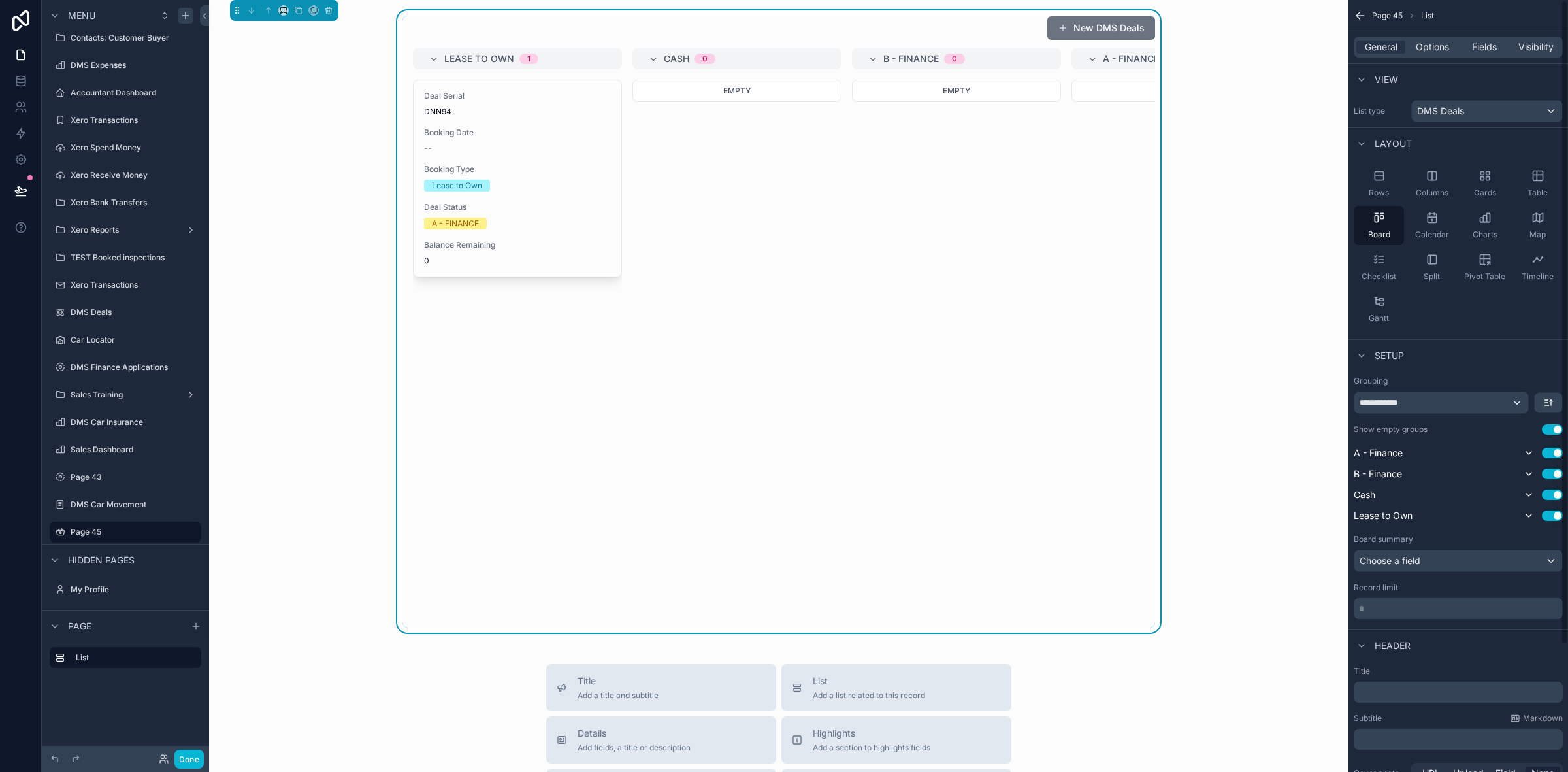
click at [1256, 404] on div "New DMS Deals Lease to Own 1 Deal Serial DNN94 Booking Date -- Booking Type Lea…" at bounding box center [778, 322] width 1119 height 622
click at [1513, 403] on div "**********" at bounding box center [1442, 403] width 174 height 21
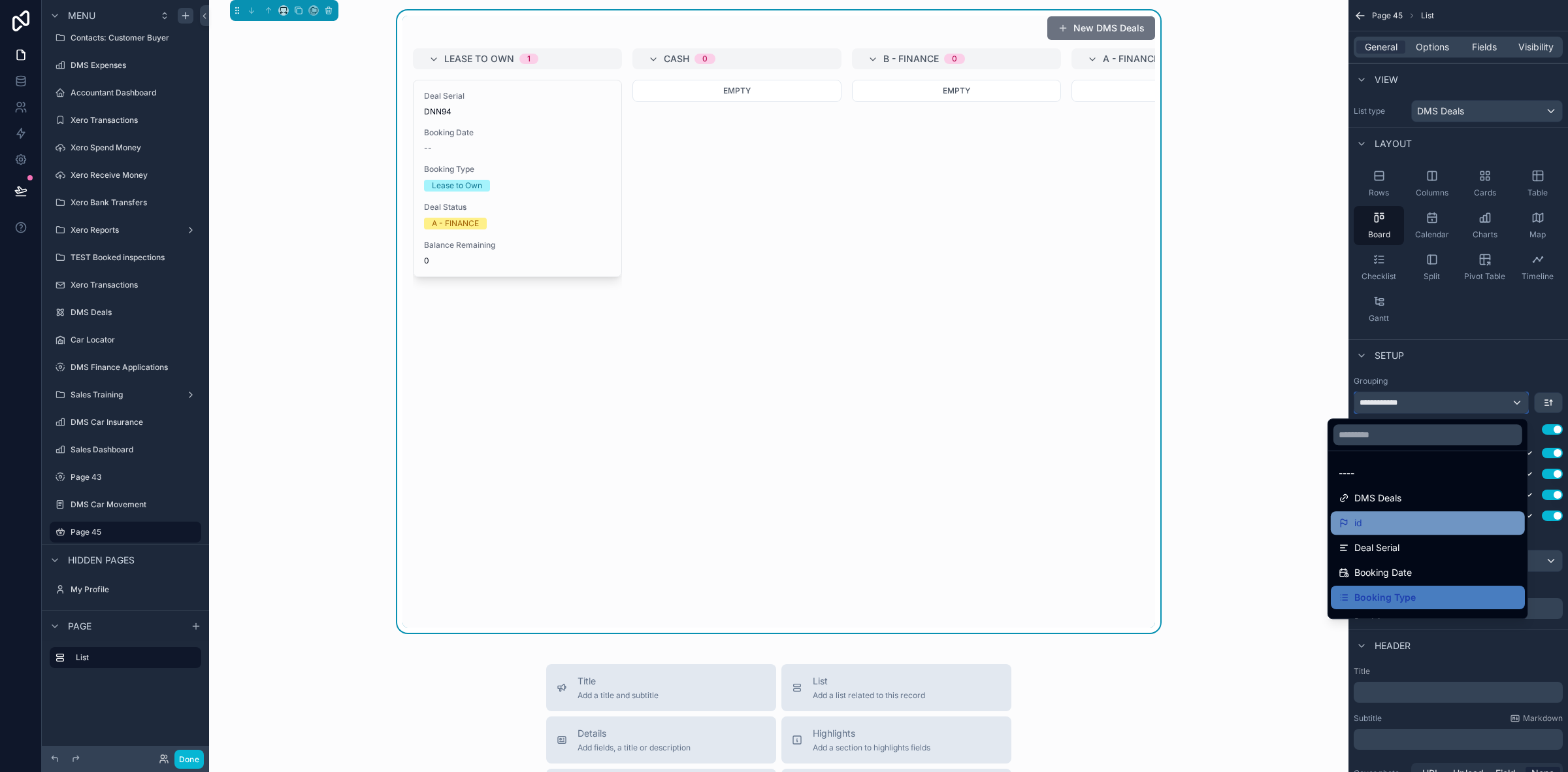
scroll to position [82, 0]
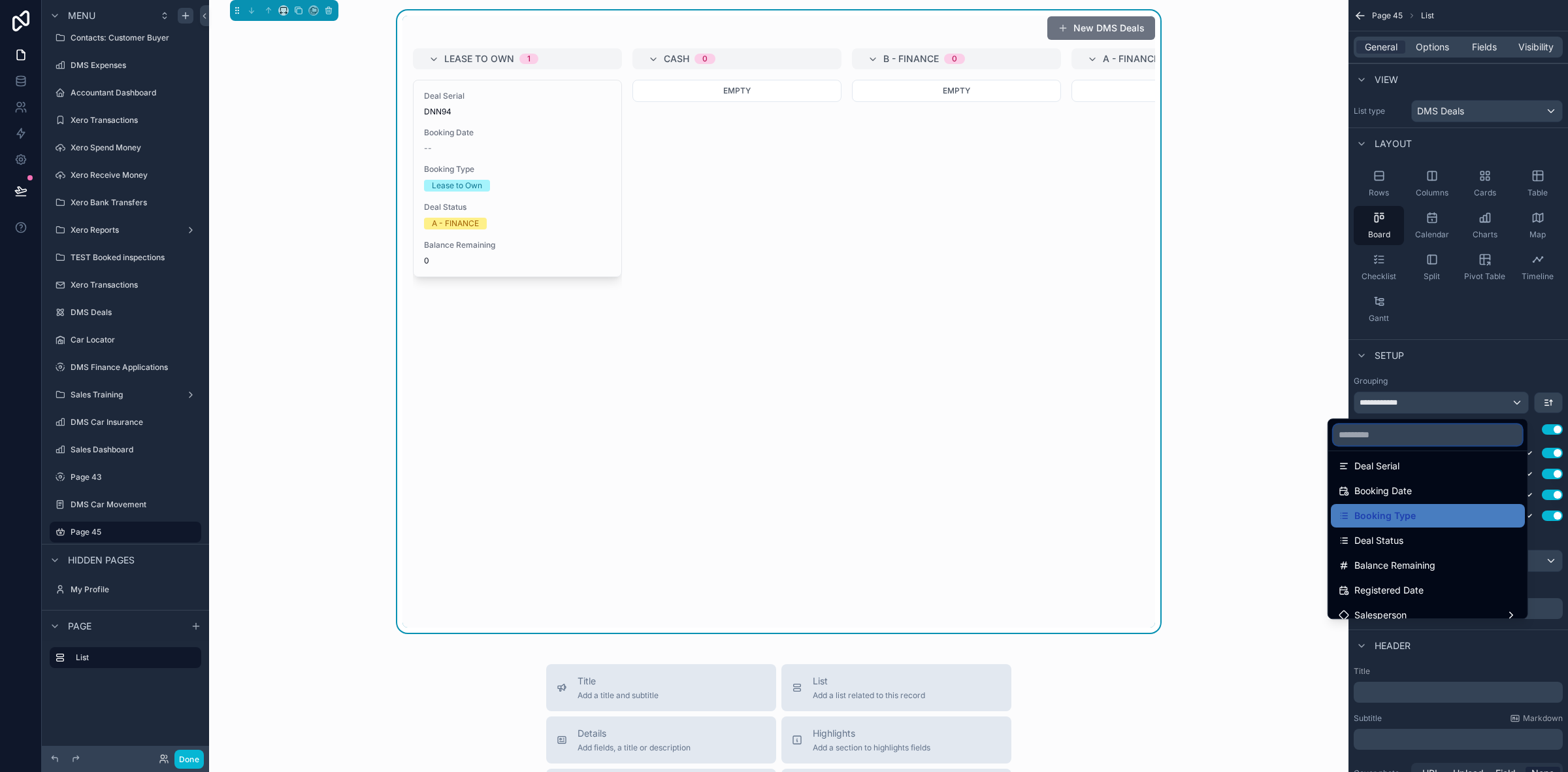
click at [1401, 437] on input "text" at bounding box center [1428, 434] width 189 height 21
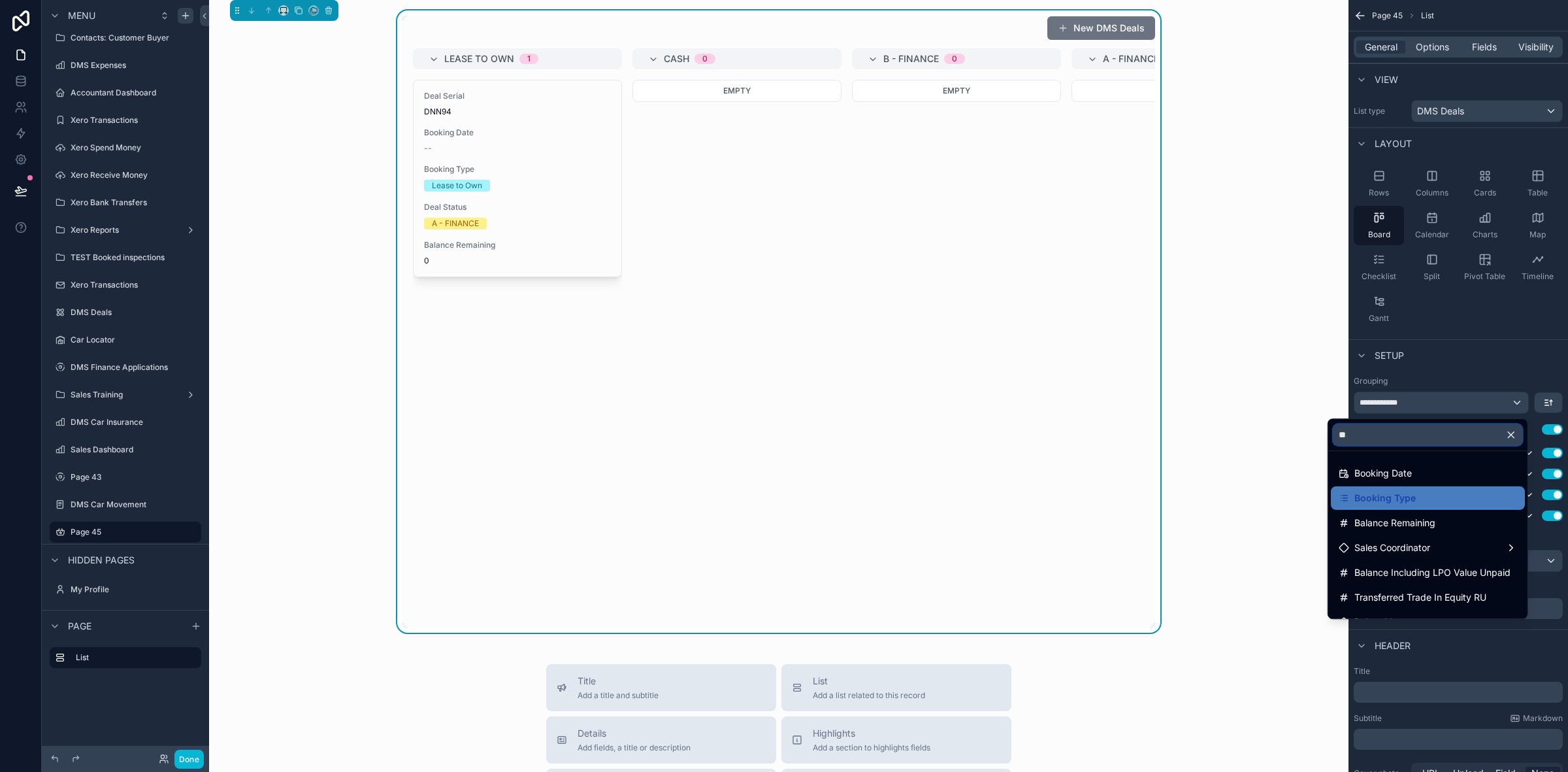
type input "*"
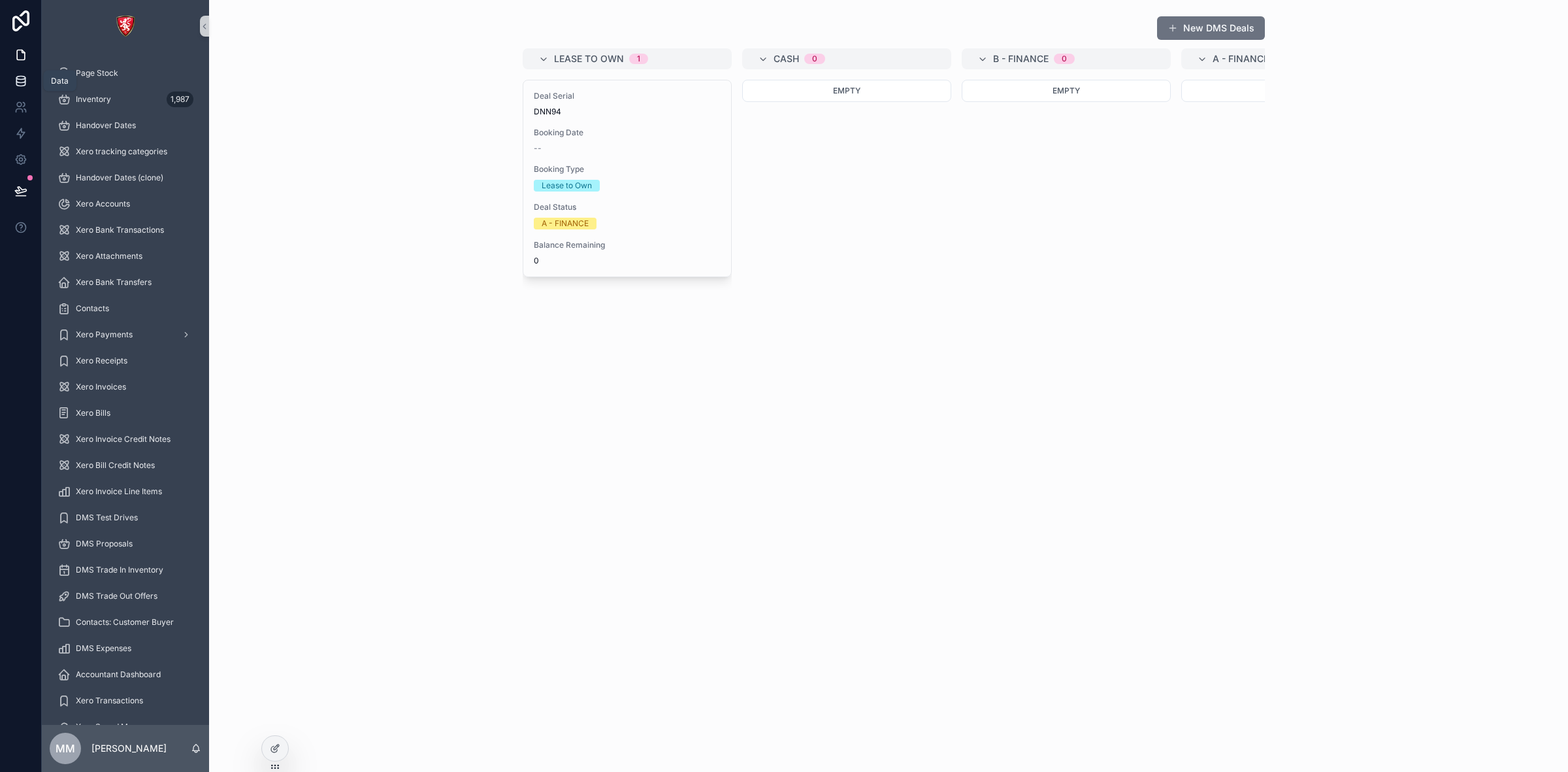
click at [19, 75] on icon at bounding box center [21, 81] width 13 height 13
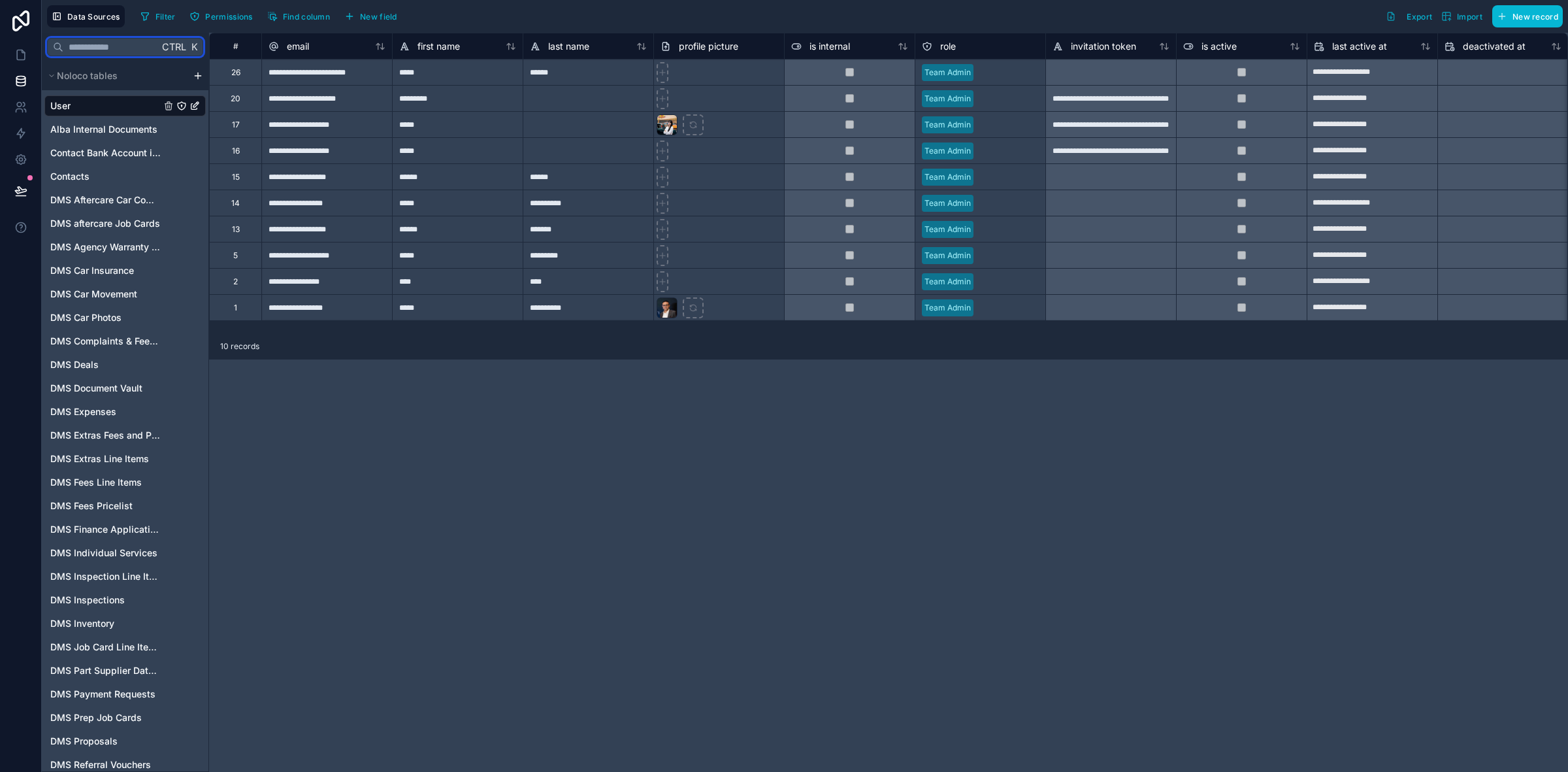
click at [105, 52] on input "text" at bounding box center [111, 47] width 96 height 23
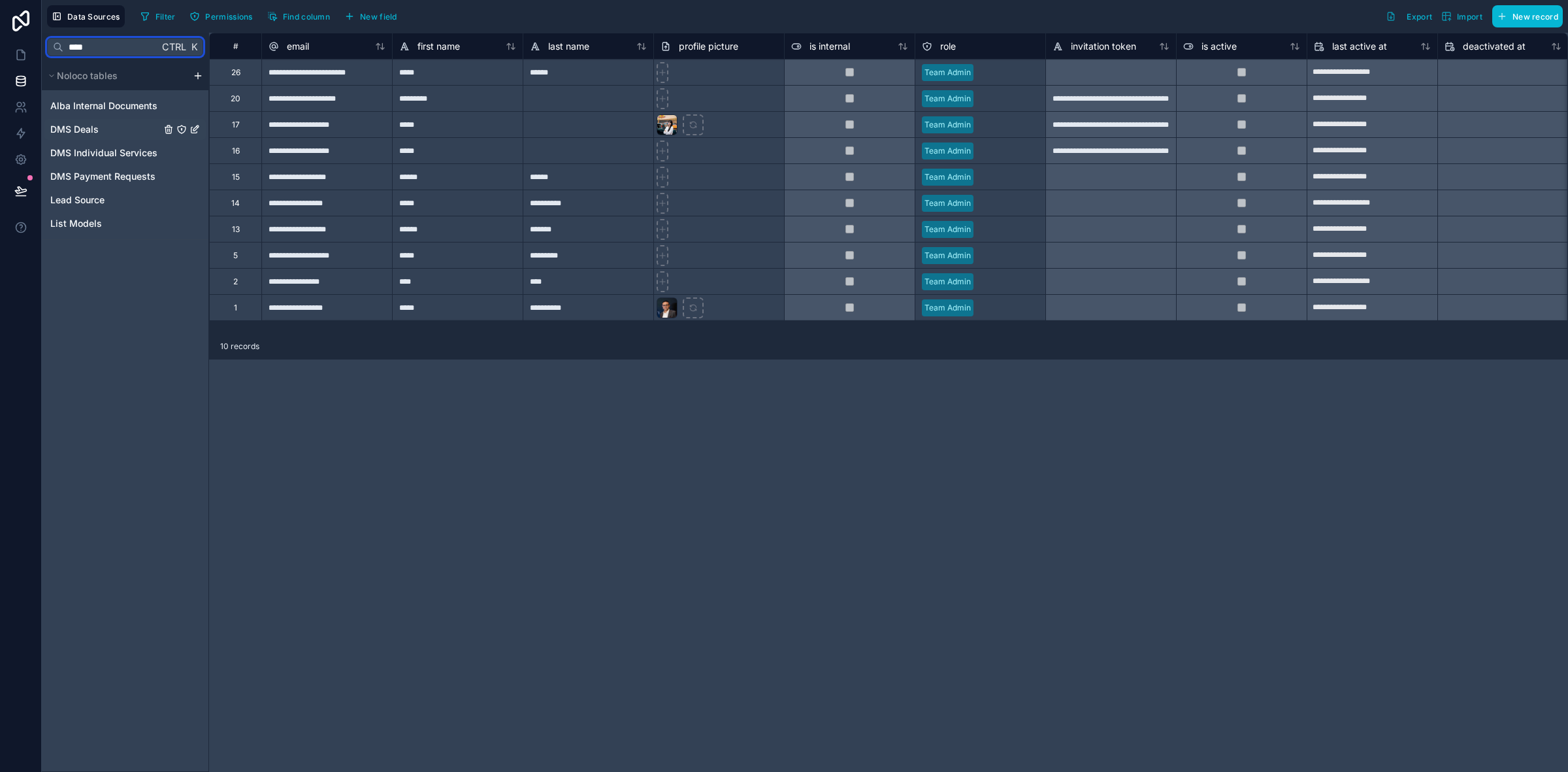
type input "****"
click at [101, 133] on div "DMS Deals" at bounding box center [125, 129] width 162 height 21
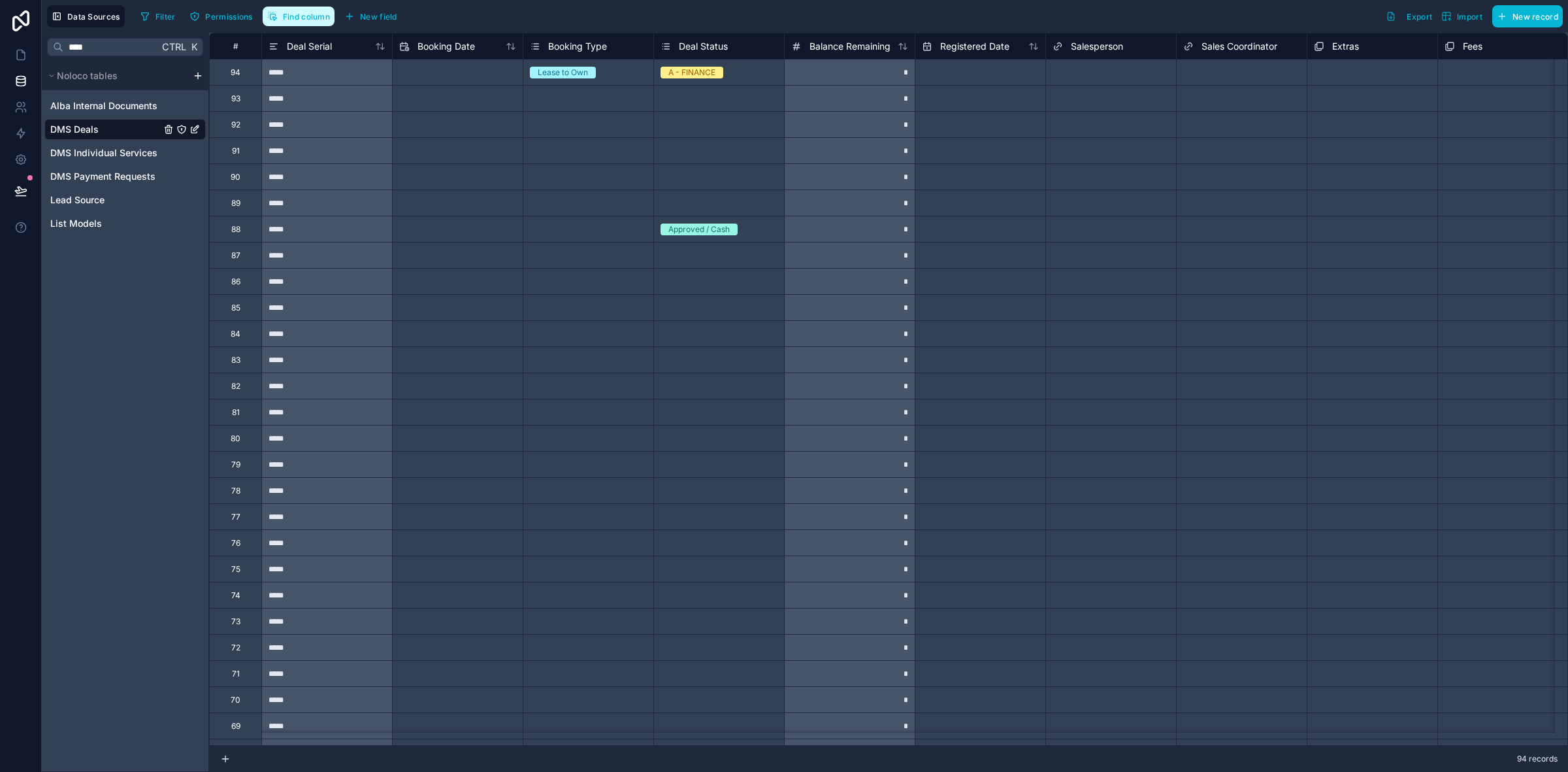
click at [308, 24] on button "Find column" at bounding box center [298, 16] width 72 height 19
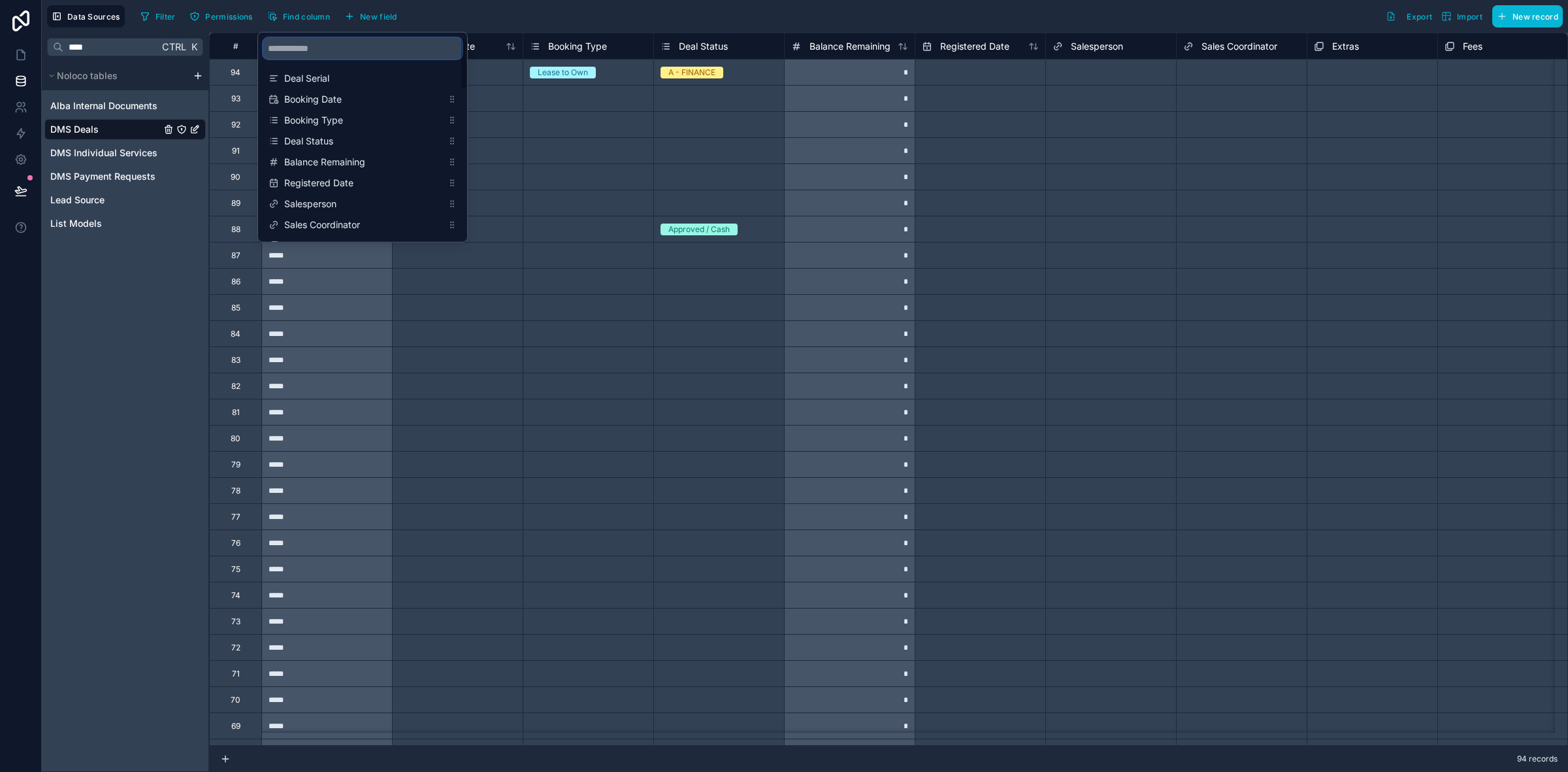
drag, startPoint x: 322, startPoint y: 47, endPoint x: 331, endPoint y: 56, distance: 12.7
click at [324, 50] on input "scrollable content" at bounding box center [362, 48] width 199 height 21
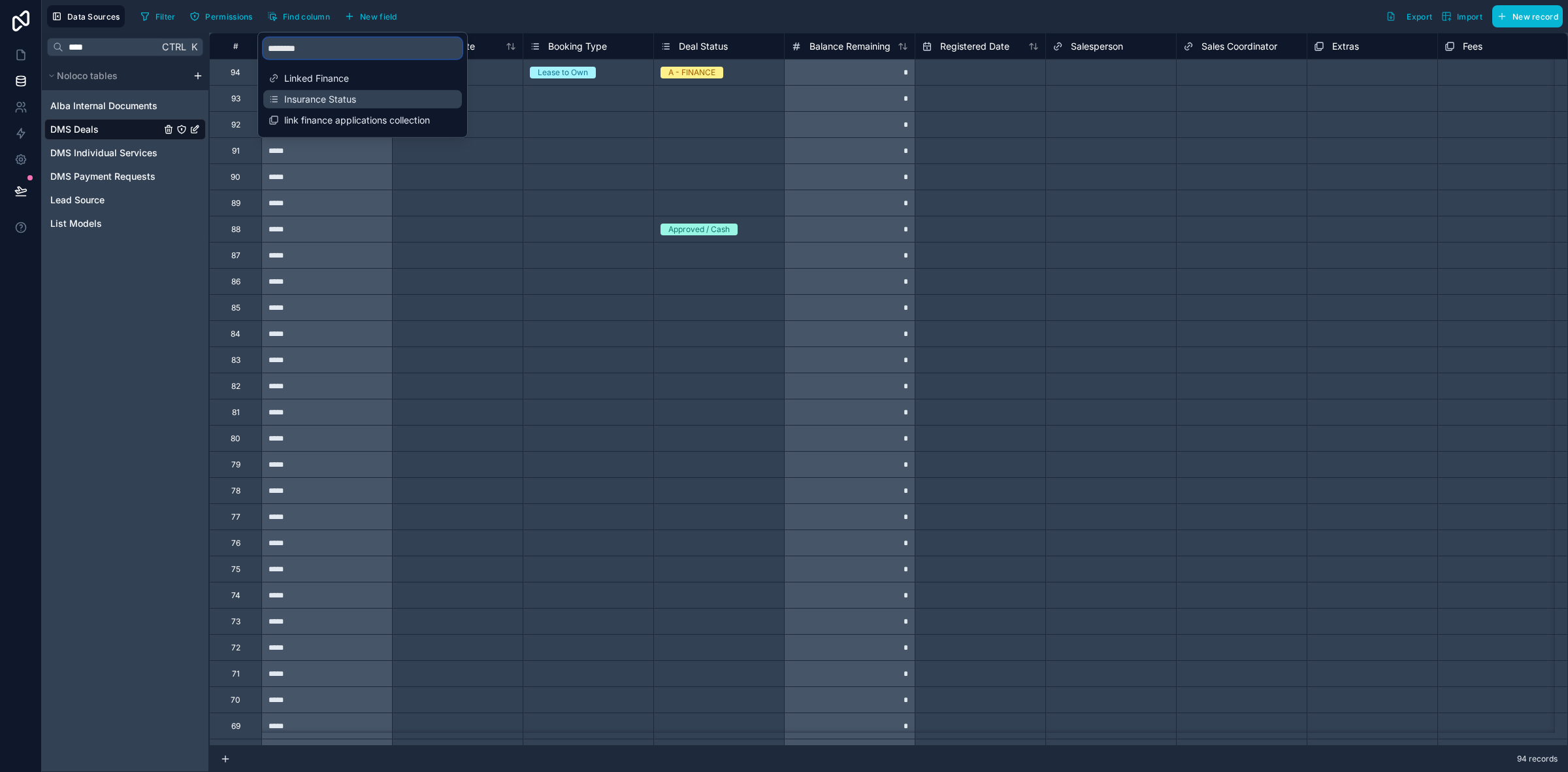
type input "********"
click at [316, 100] on span "Insurance Status" at bounding box center [363, 99] width 158 height 13
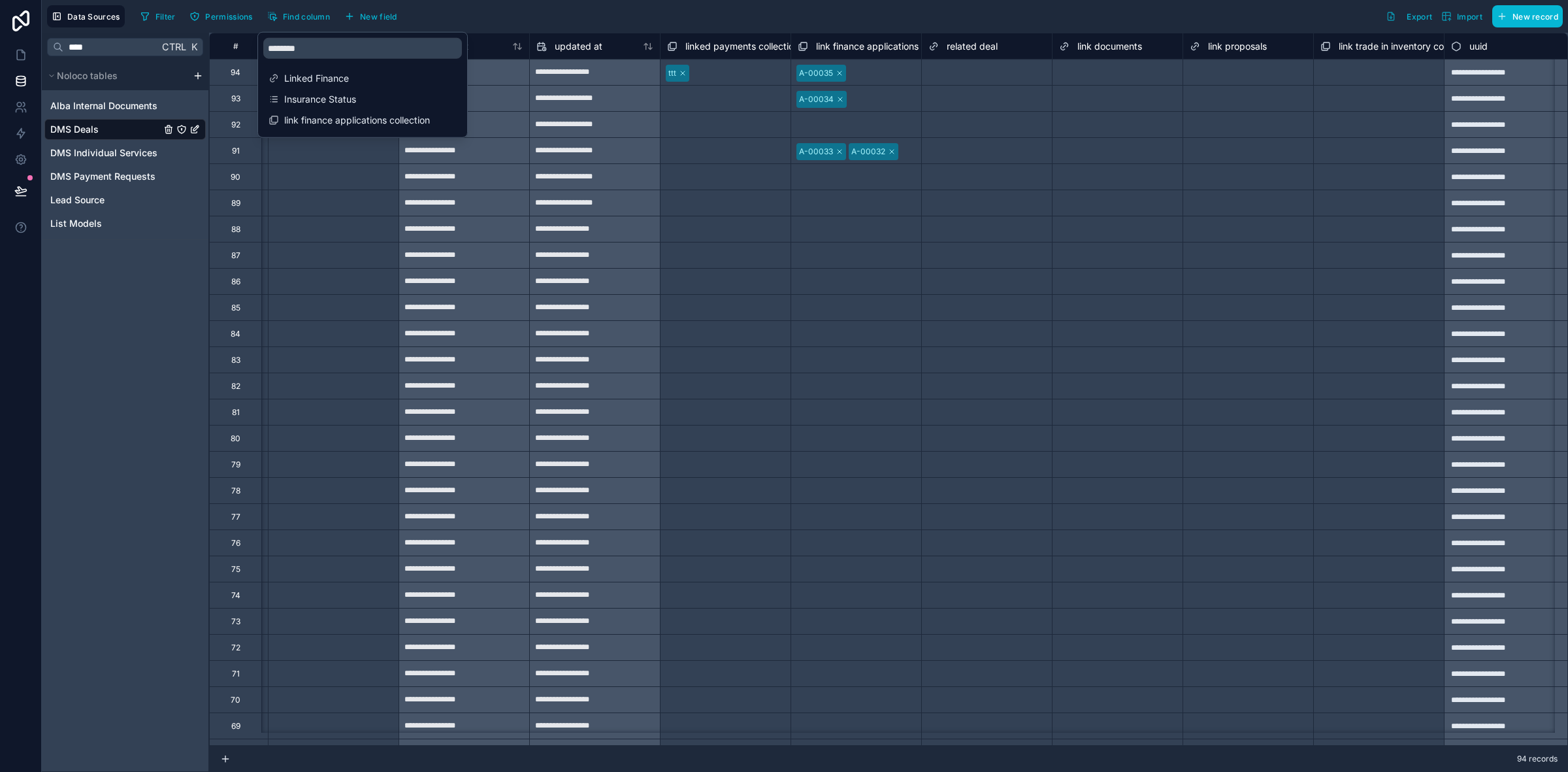
scroll to position [0, 3528]
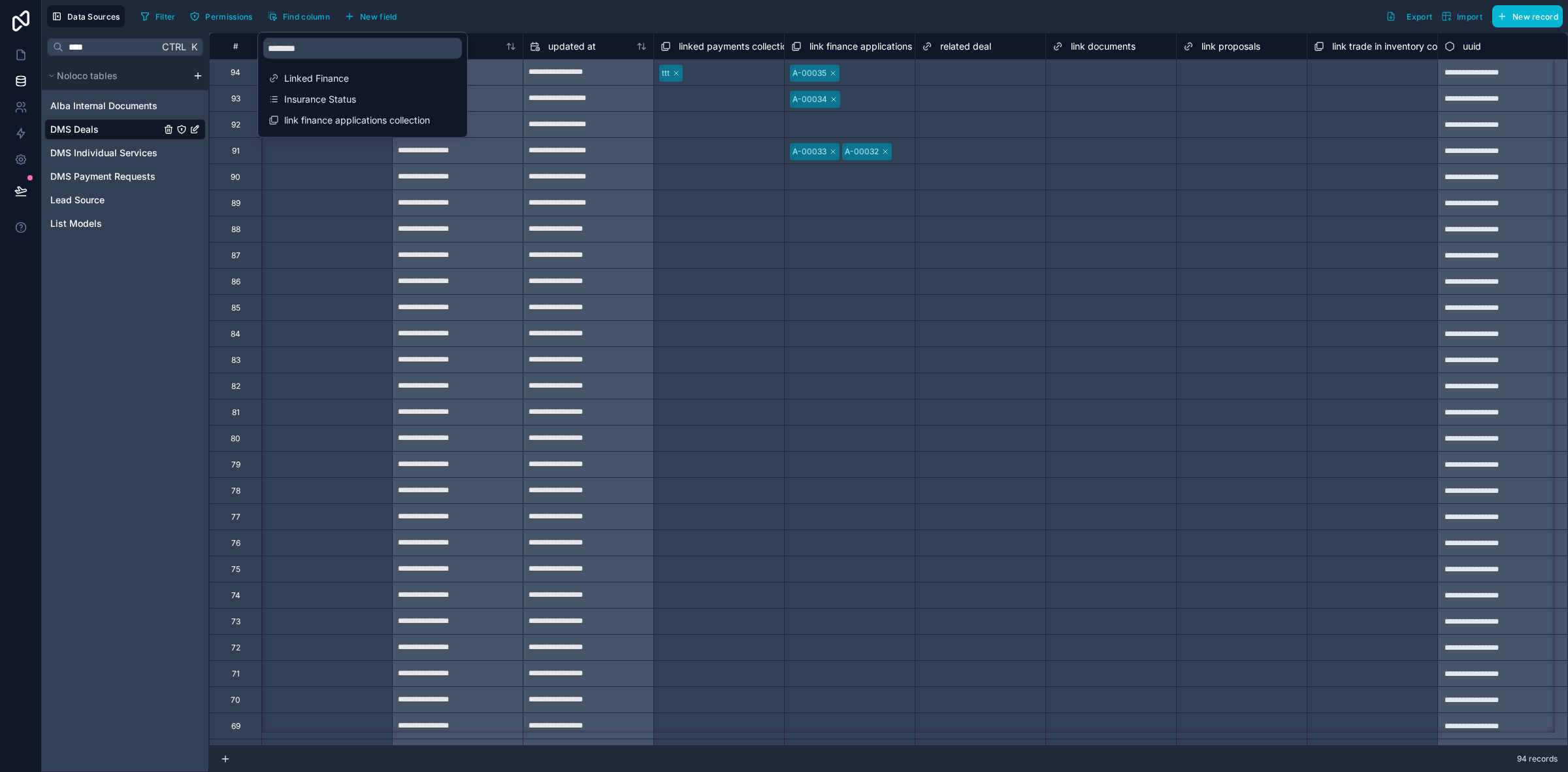
click at [1086, 627] on div "Select a link documents" at bounding box center [1111, 622] width 130 height 26
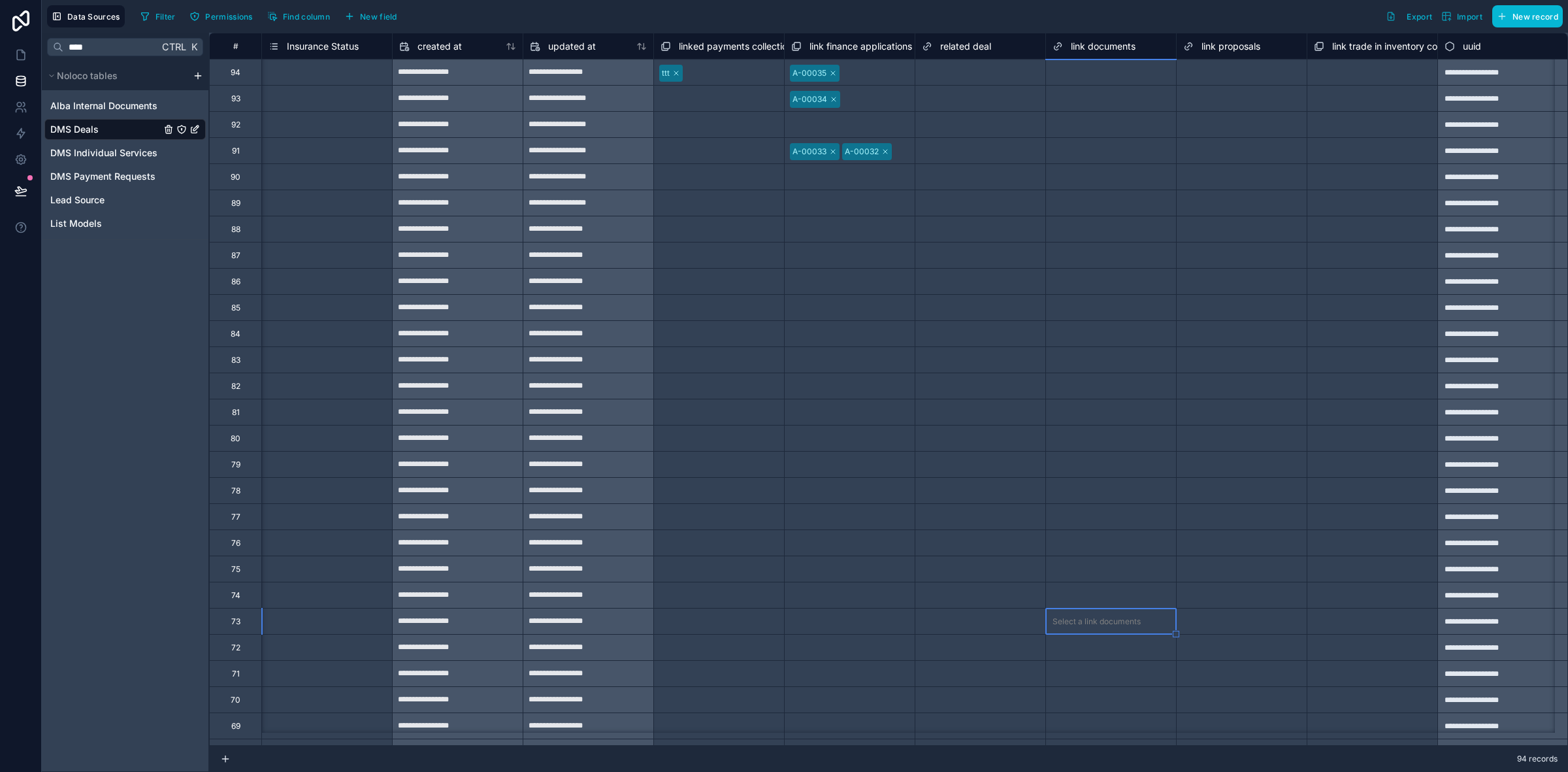
click at [347, 43] on span "Insurance Status" at bounding box center [322, 47] width 72 height 13
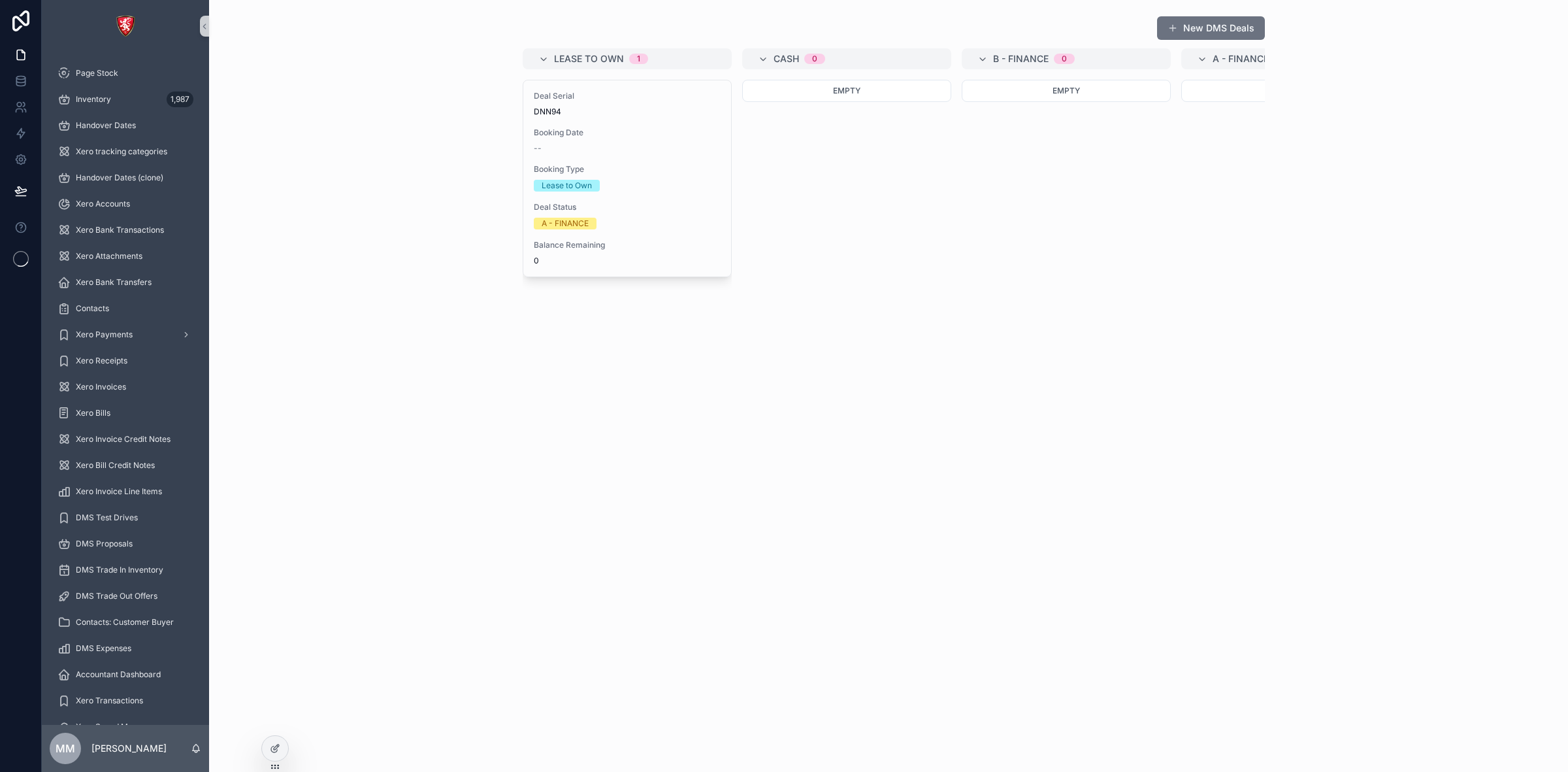
click at [909, 507] on div "Lease to Own 1 Deal Serial DNN94 Booking Date -- Booking Type Lease to Own Deal…" at bounding box center [889, 338] width 753 height 579
click at [93, 698] on span "Page 45" at bounding box center [91, 696] width 31 height 10
click at [158, 693] on div "Page 45" at bounding box center [125, 696] width 136 height 21
click at [1076, 517] on div "Lease to Own 1 Deal Serial DNN94 Booking Date -- Booking Type Lease to Own Deal…" at bounding box center [889, 338] width 753 height 579
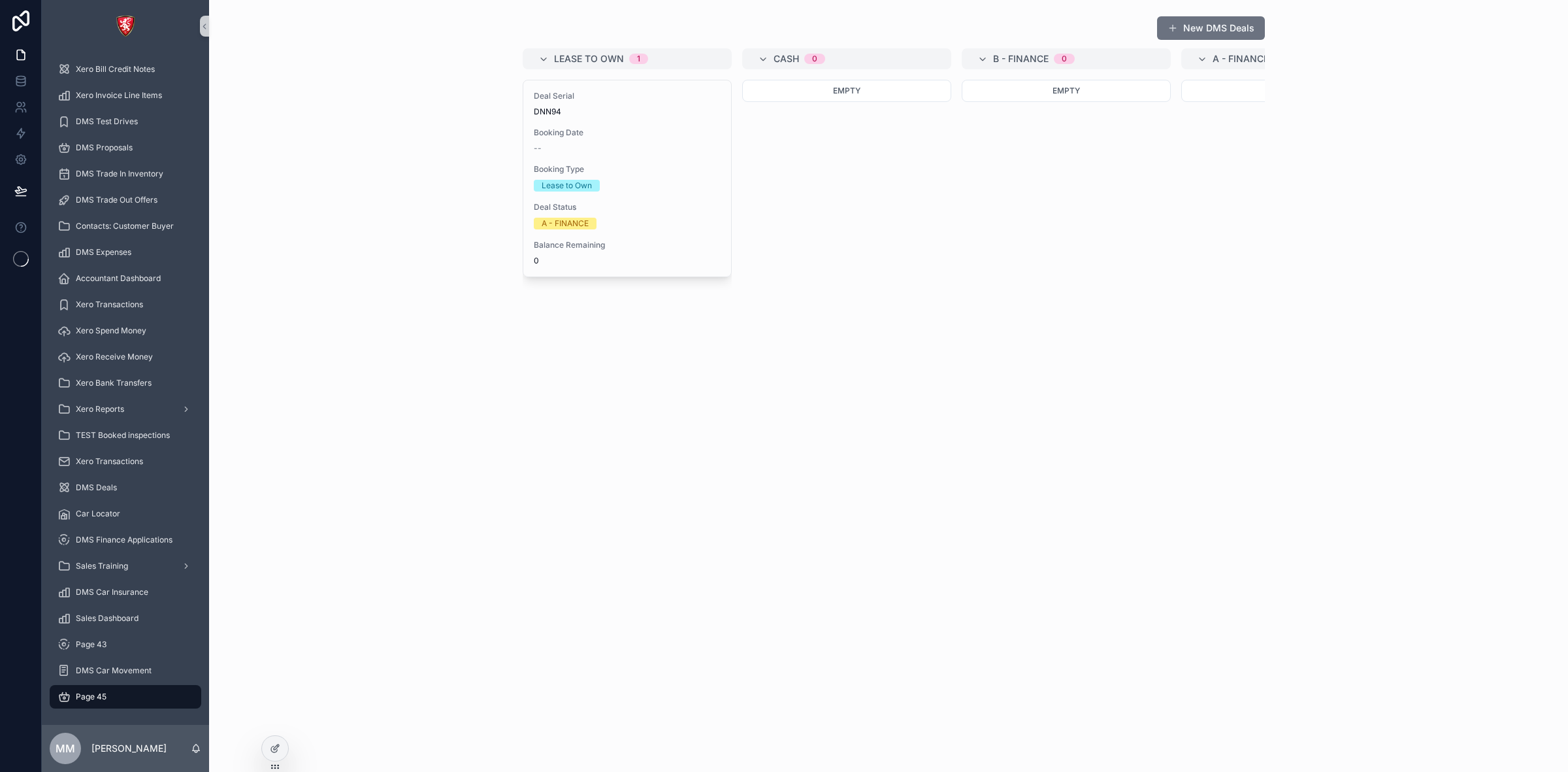
drag, startPoint x: 985, startPoint y: 380, endPoint x: 978, endPoint y: 381, distance: 7.1
click at [985, 380] on div "Lease to Own 1 Deal Serial DNN94 Booking Date -- Booking Type Lease to Own Deal…" at bounding box center [889, 338] width 753 height 579
click at [280, 754] on div at bounding box center [275, 748] width 27 height 25
drag, startPoint x: 170, startPoint y: 694, endPoint x: 139, endPoint y: 694, distance: 31.0
click at [139, 694] on div "Page 45" at bounding box center [125, 696] width 136 height 21
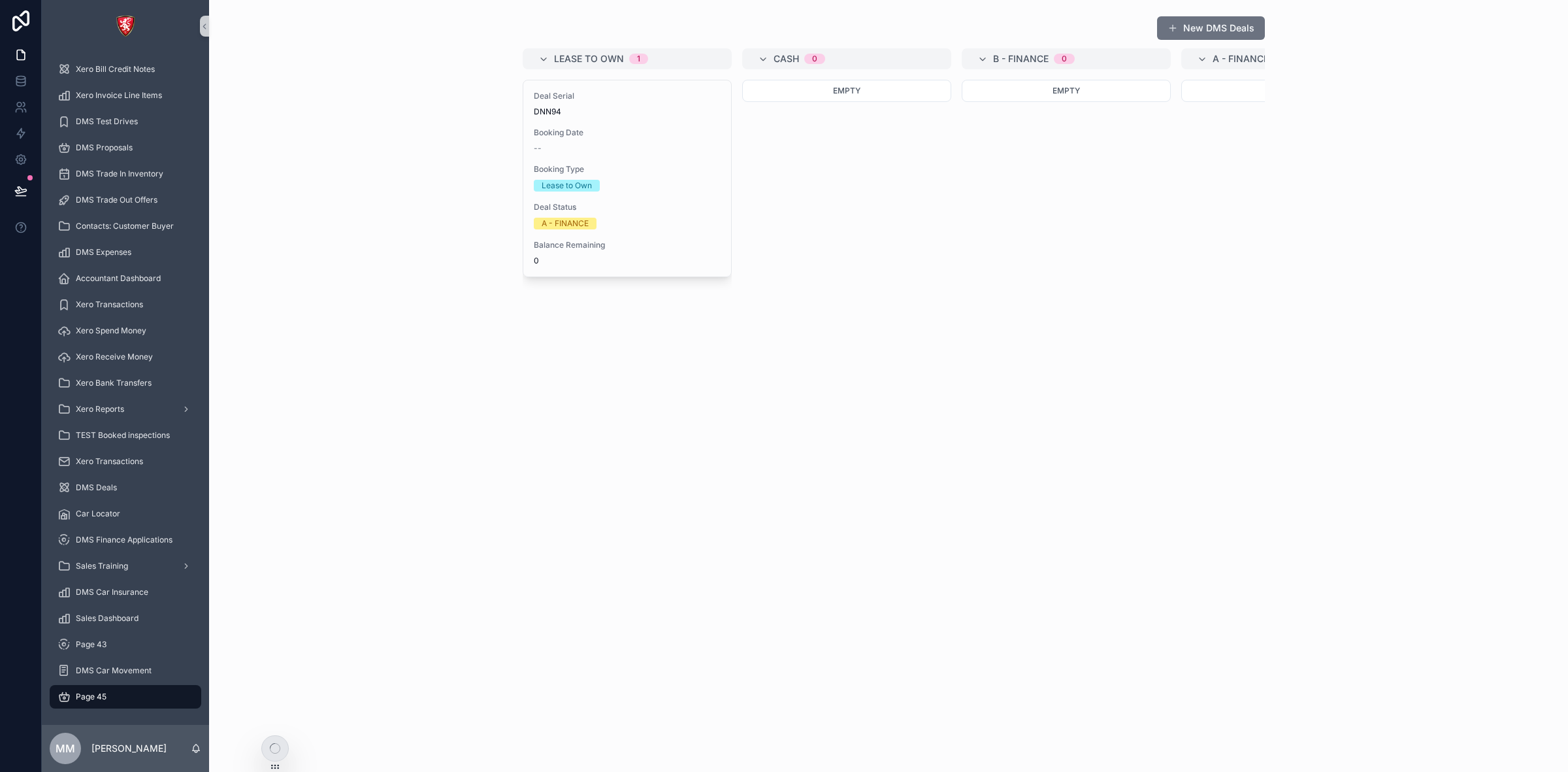
click at [99, 694] on span "Page 45" at bounding box center [91, 696] width 31 height 10
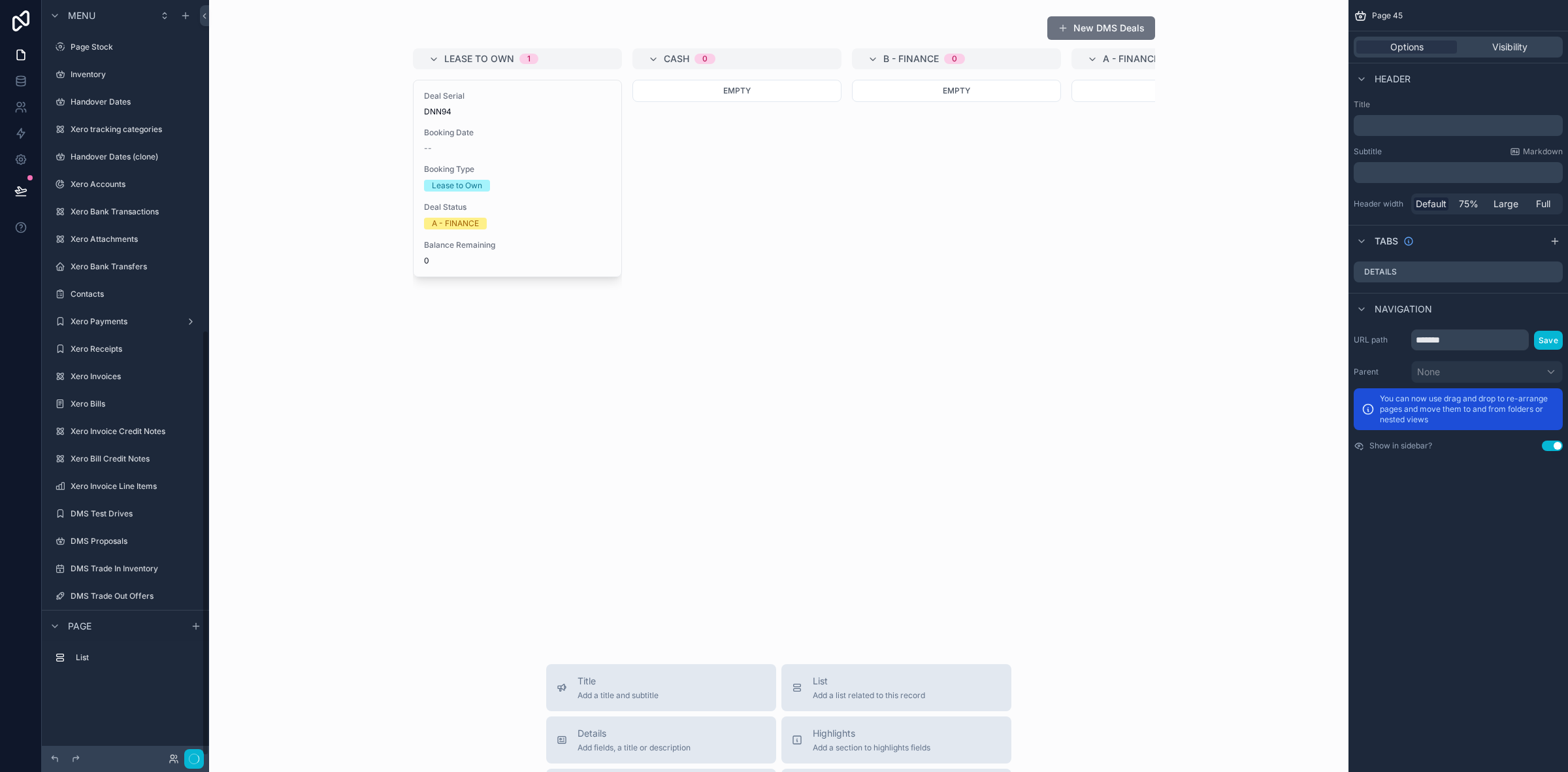
scroll to position [585, 0]
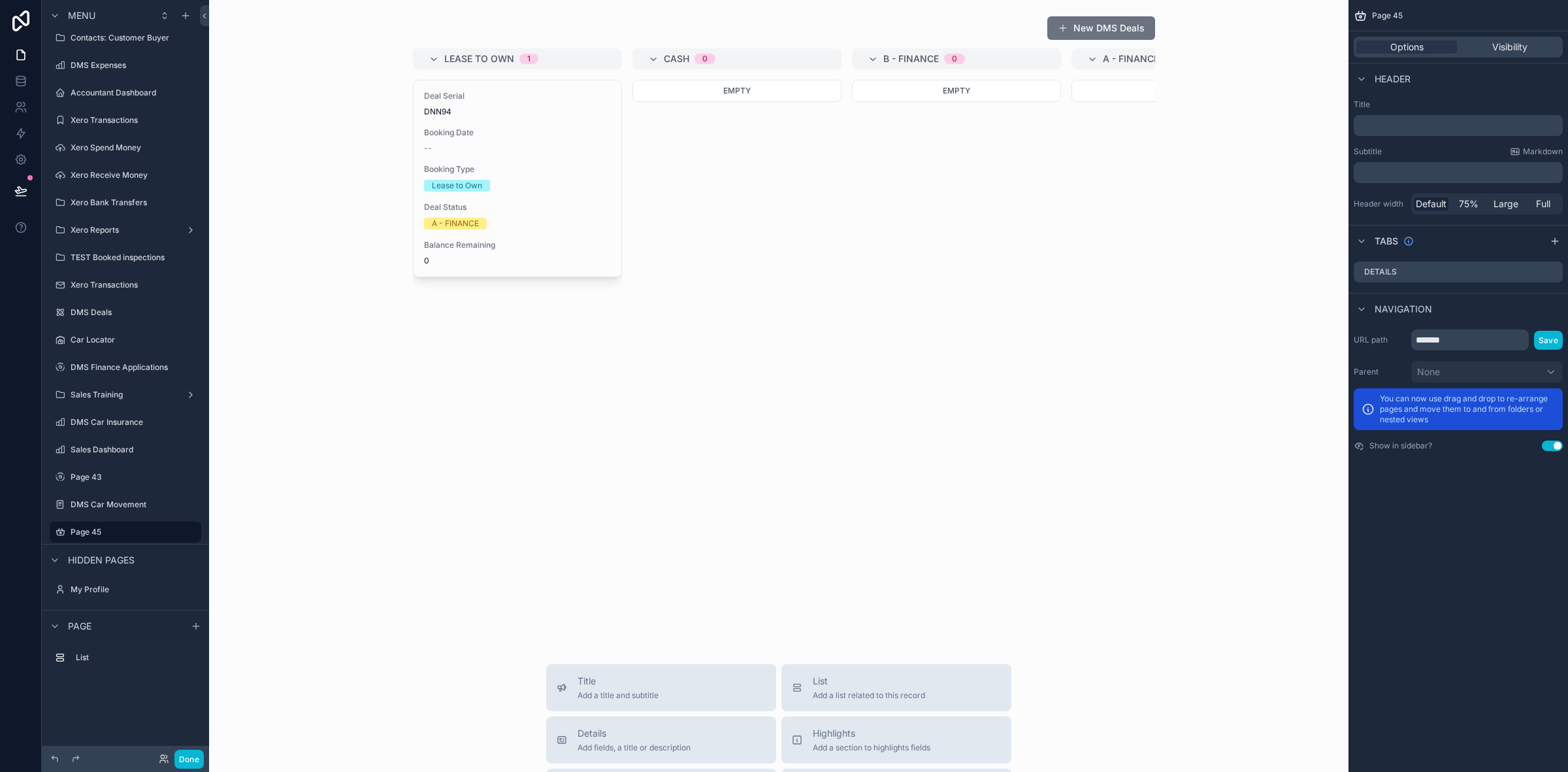
click at [1399, 11] on span "Page 45" at bounding box center [1388, 15] width 31 height 10
click at [1387, 13] on span "Page 45" at bounding box center [1388, 15] width 31 height 10
click at [1382, 14] on span "Page 45" at bounding box center [1388, 15] width 31 height 10
click at [1383, 14] on span "Page 45" at bounding box center [1388, 15] width 31 height 10
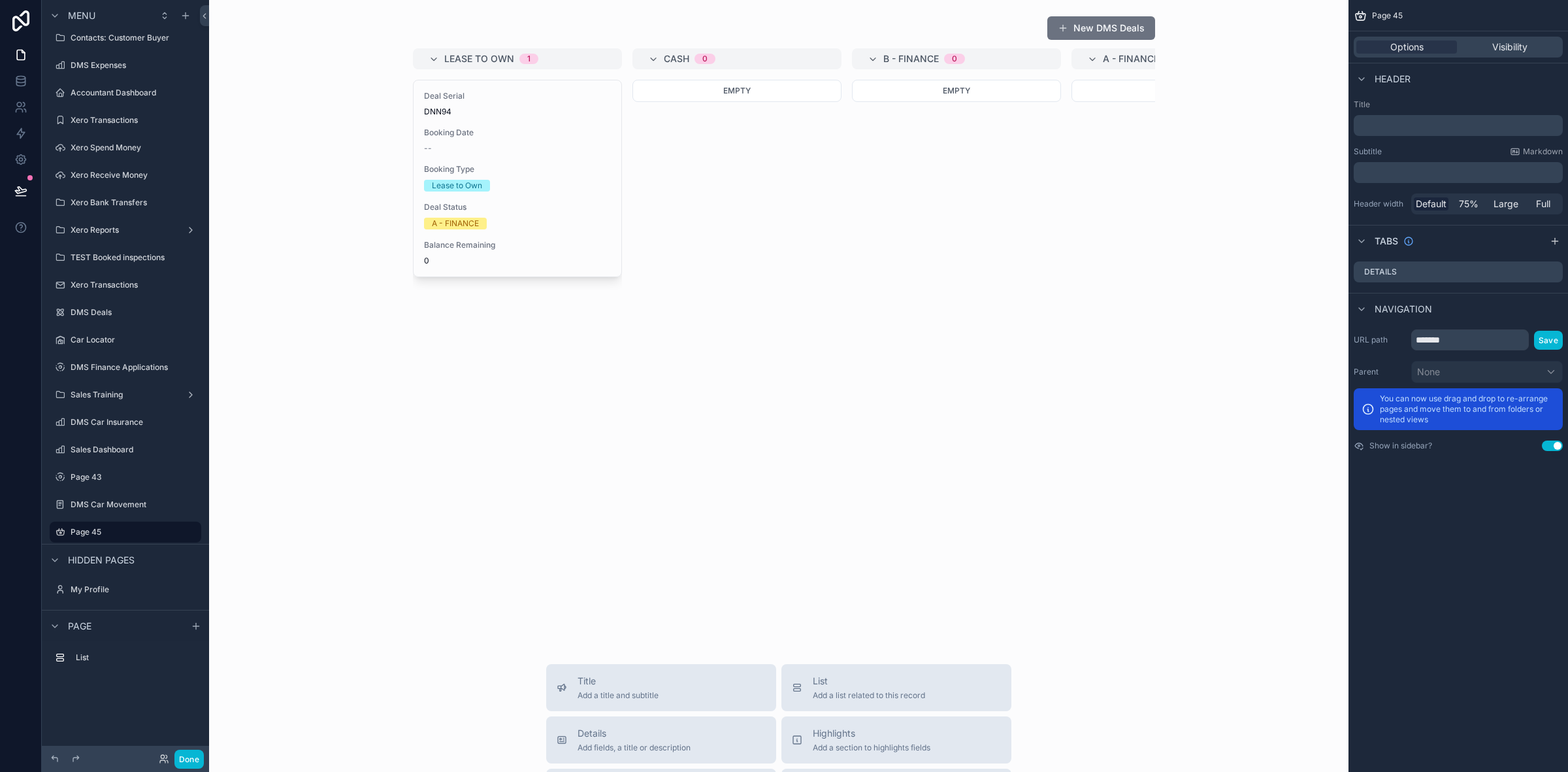
click at [1383, 14] on span "Page 45" at bounding box center [1388, 15] width 31 height 10
click at [941, 191] on div "scrollable content" at bounding box center [778, 322] width 1119 height 622
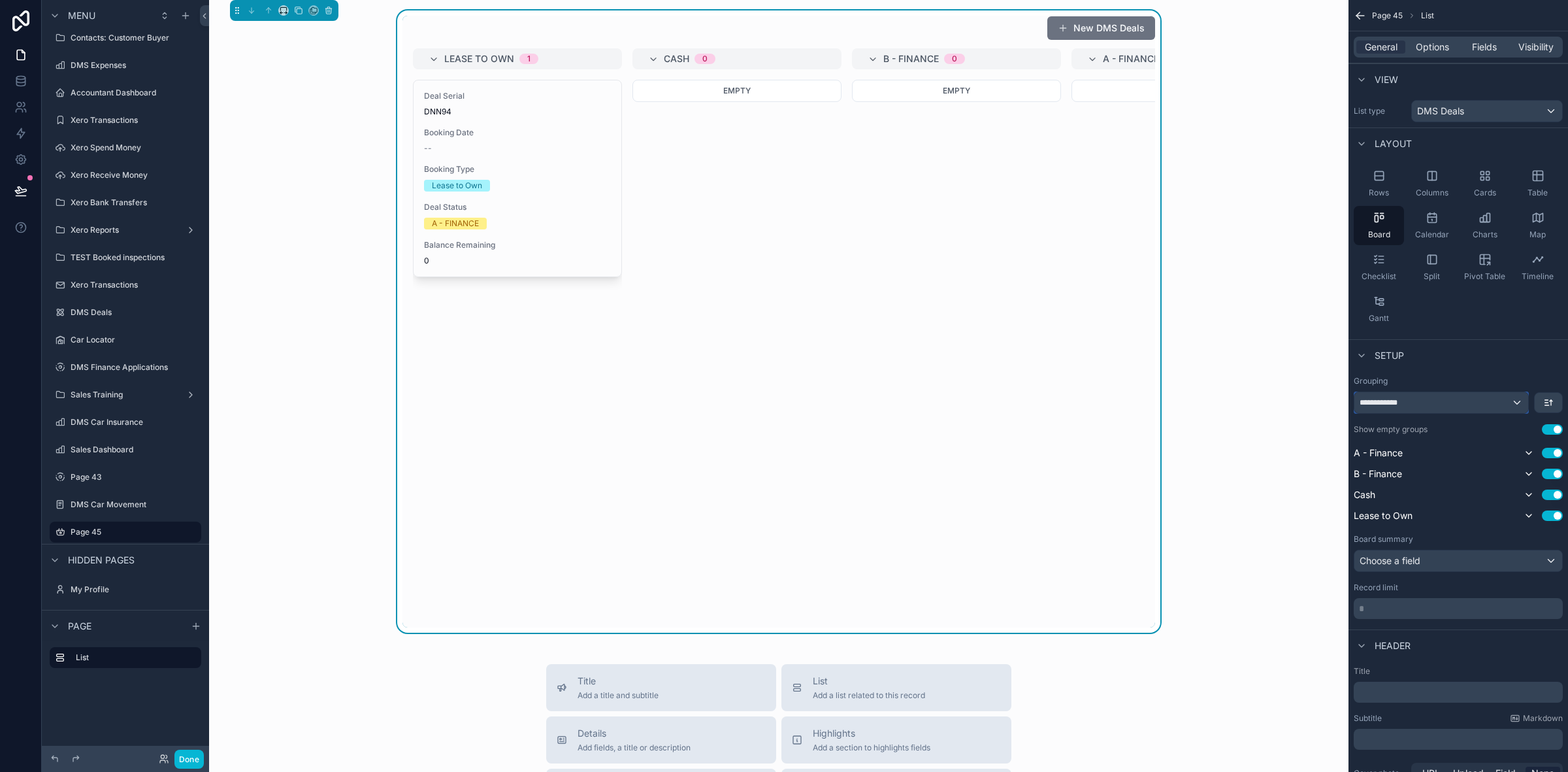
click at [1417, 396] on div "**********" at bounding box center [1442, 403] width 174 height 21
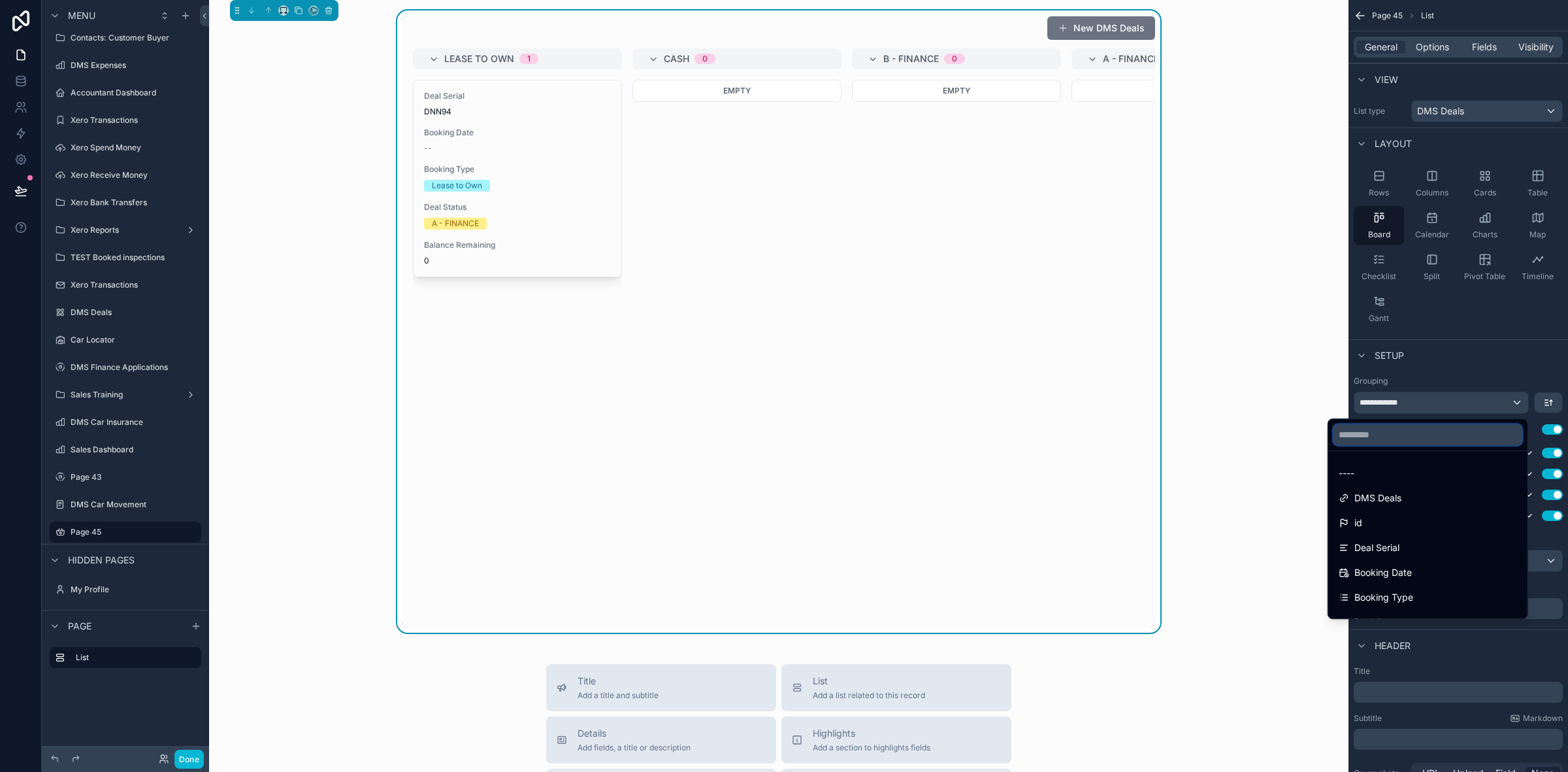
click at [1384, 440] on input "text" at bounding box center [1428, 434] width 189 height 21
click at [1432, 101] on div "scrollable content" at bounding box center [784, 386] width 1568 height 772
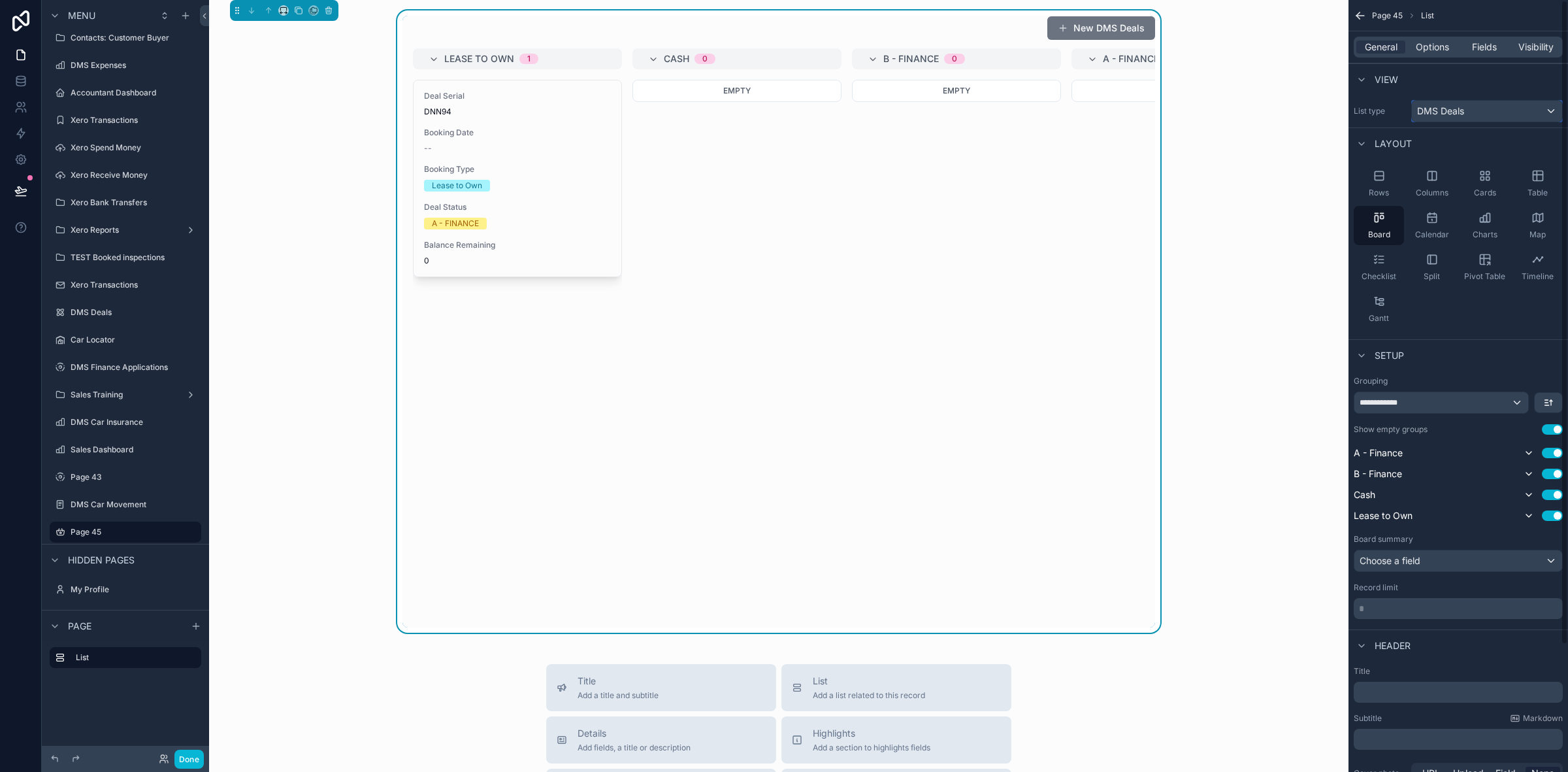
click at [1439, 113] on span "DMS Deals" at bounding box center [1441, 111] width 47 height 13
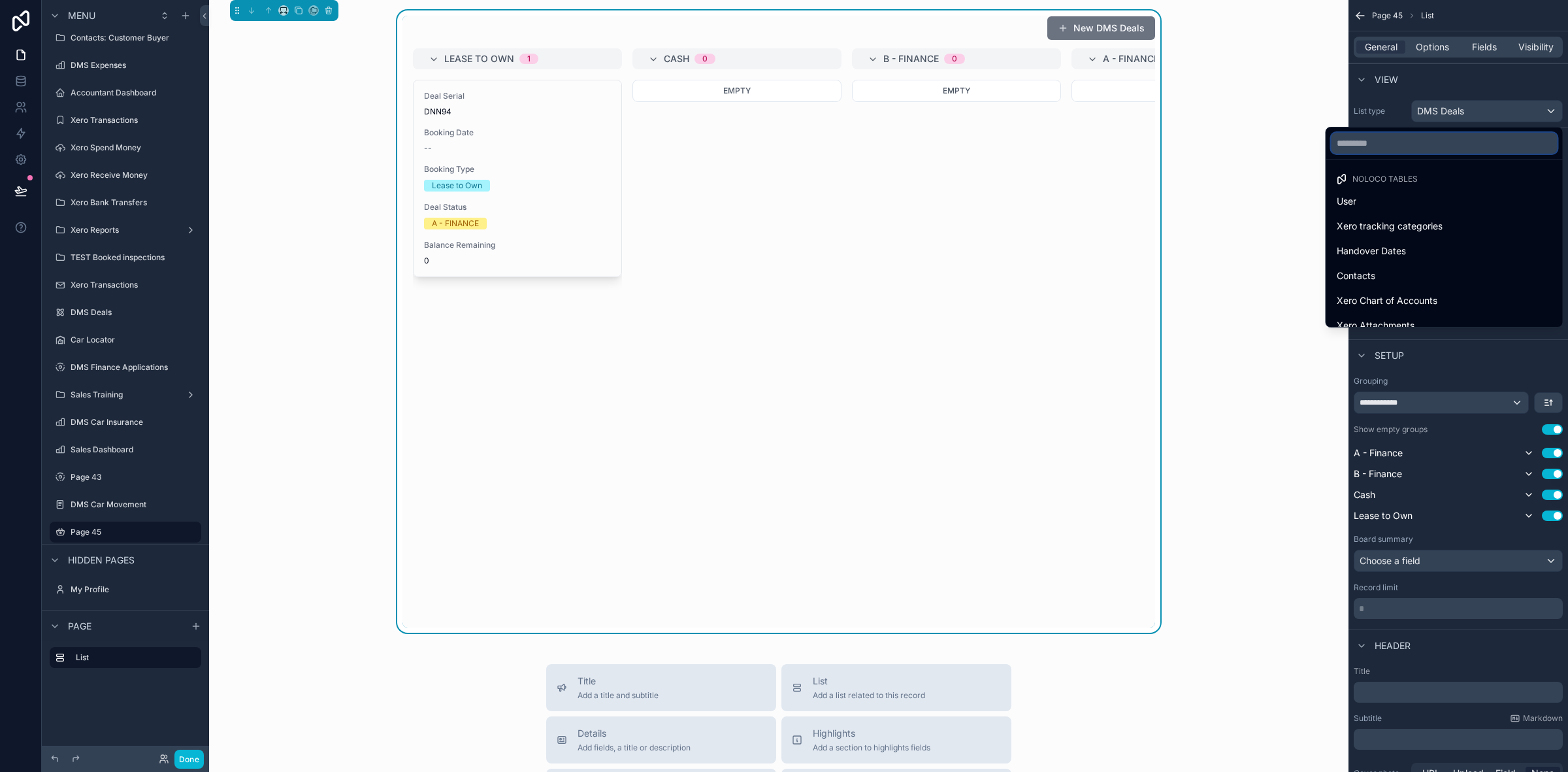
click at [1419, 142] on input "text" at bounding box center [1444, 143] width 226 height 21
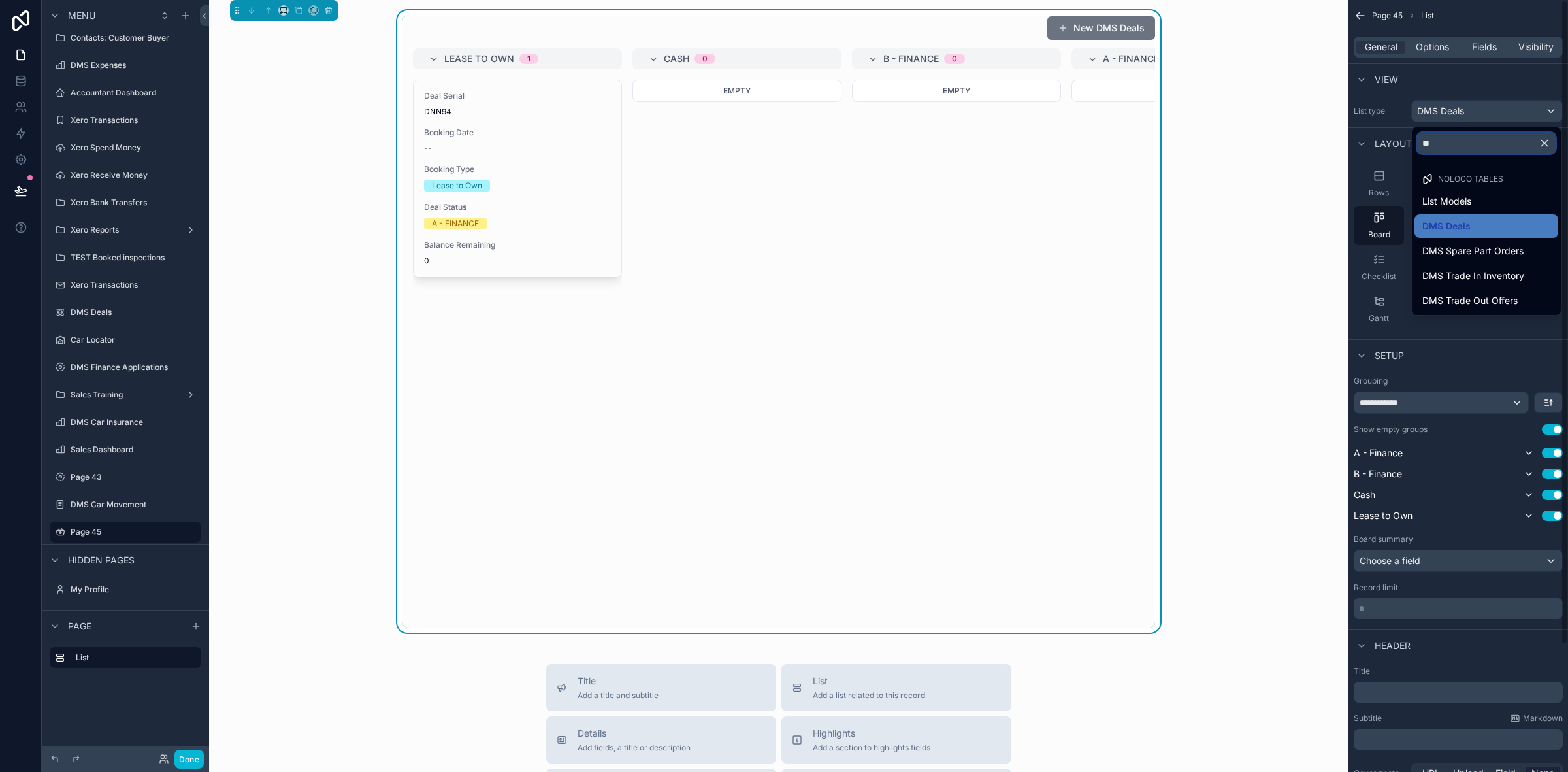
type input "**"
click at [1167, 194] on div "New DMS Deals Lease to Own 1 Deal Serial DNN94 Booking Date -- Booking Type Lea…" at bounding box center [778, 322] width 1119 height 622
click at [1484, 85] on div "scrollable content" at bounding box center [784, 386] width 1568 height 772
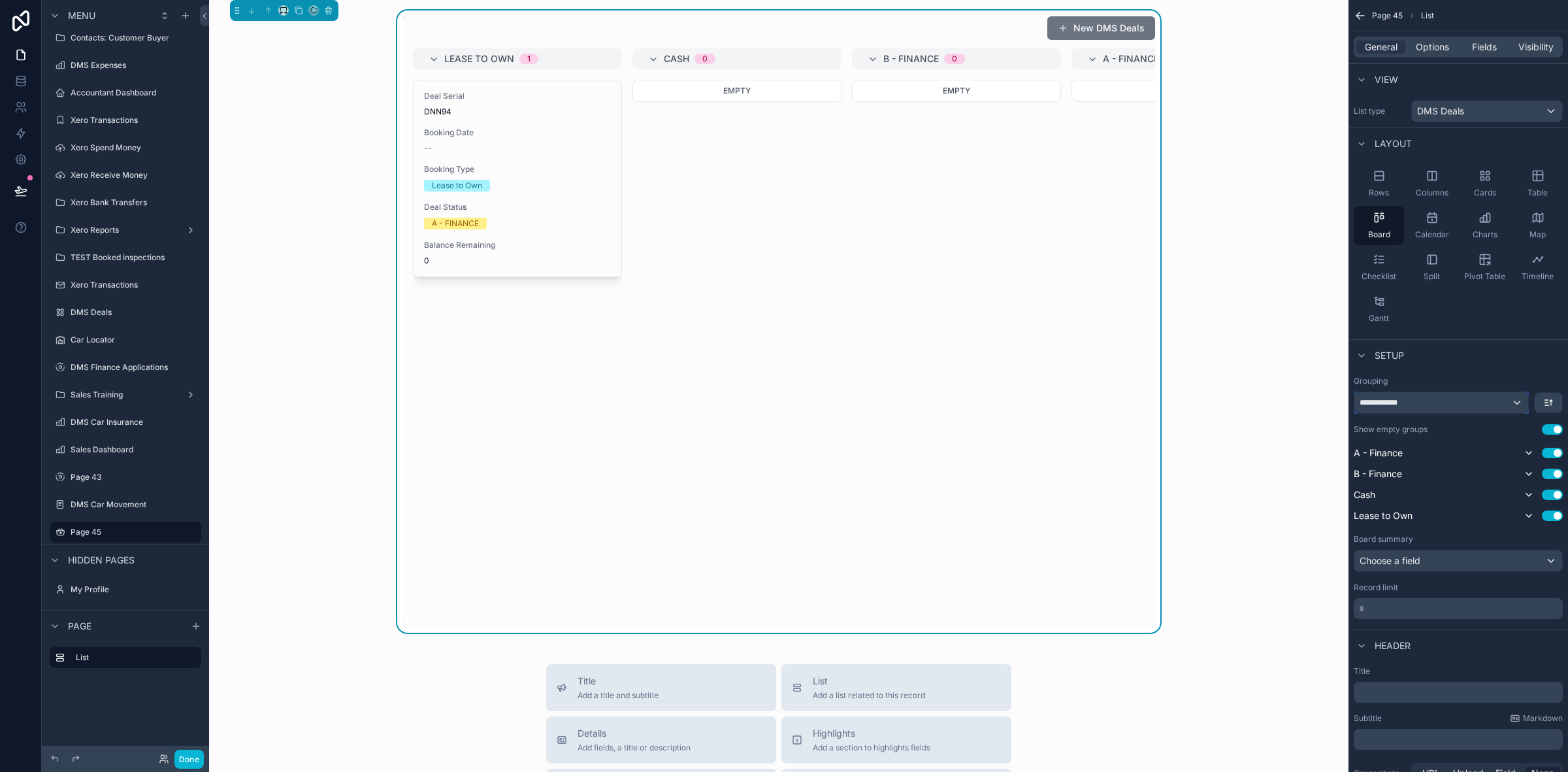
click at [1400, 392] on div "**********" at bounding box center [1442, 403] width 174 height 21
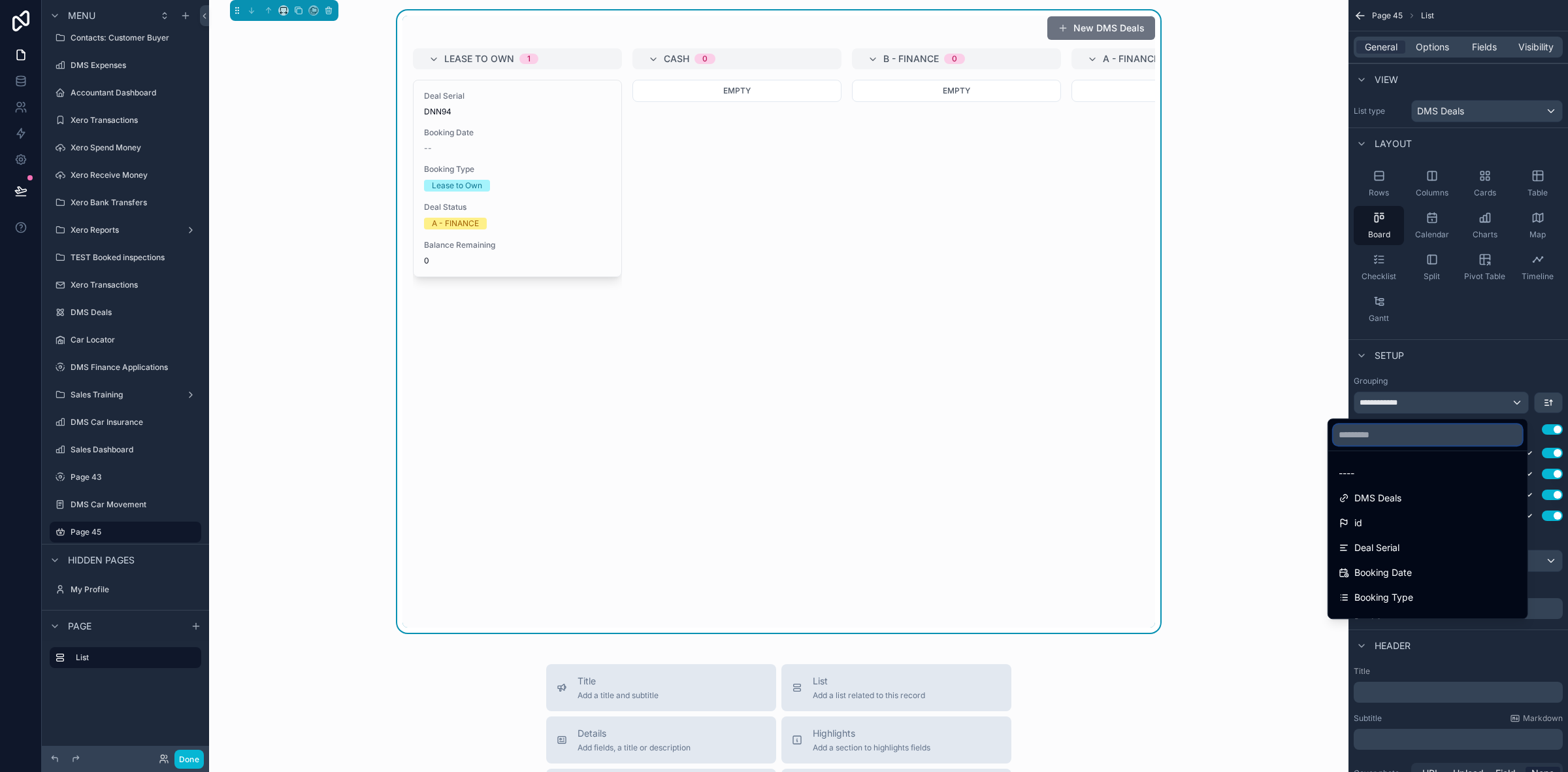
click at [1402, 430] on input "text" at bounding box center [1428, 434] width 189 height 21
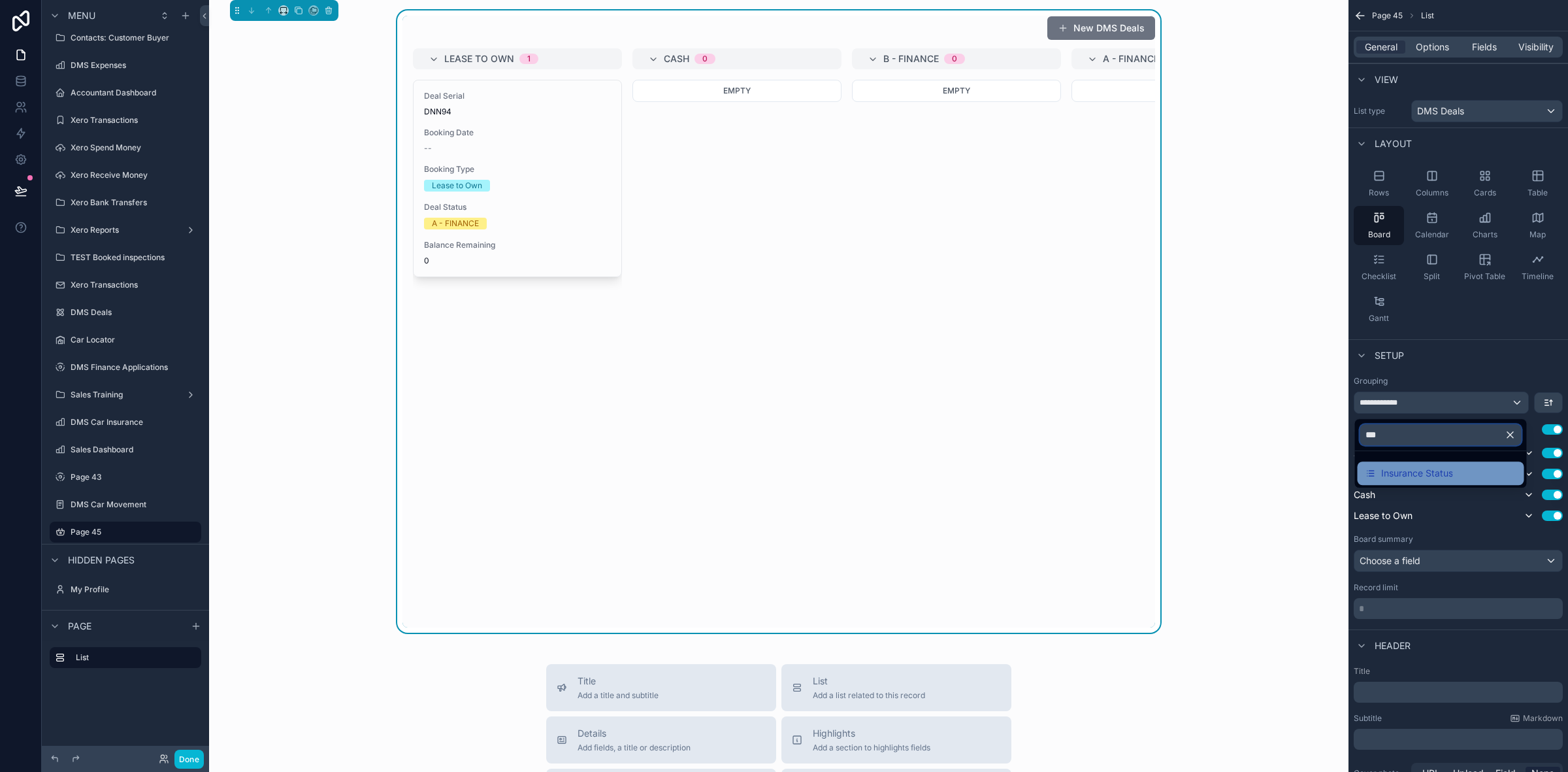
type input "***"
click at [1444, 468] on span "Insurance Status" at bounding box center [1417, 474] width 72 height 16
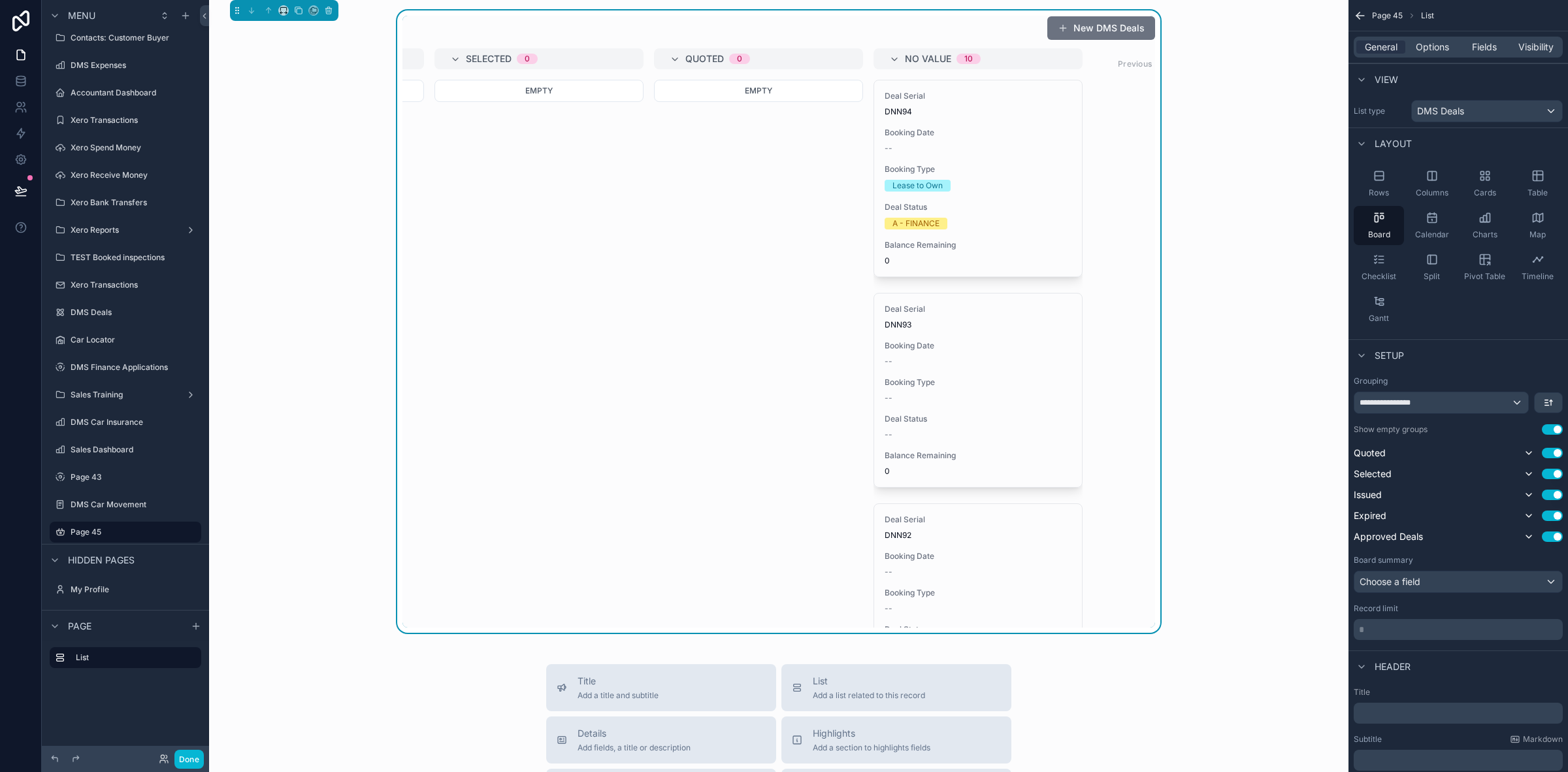
scroll to position [0, 709]
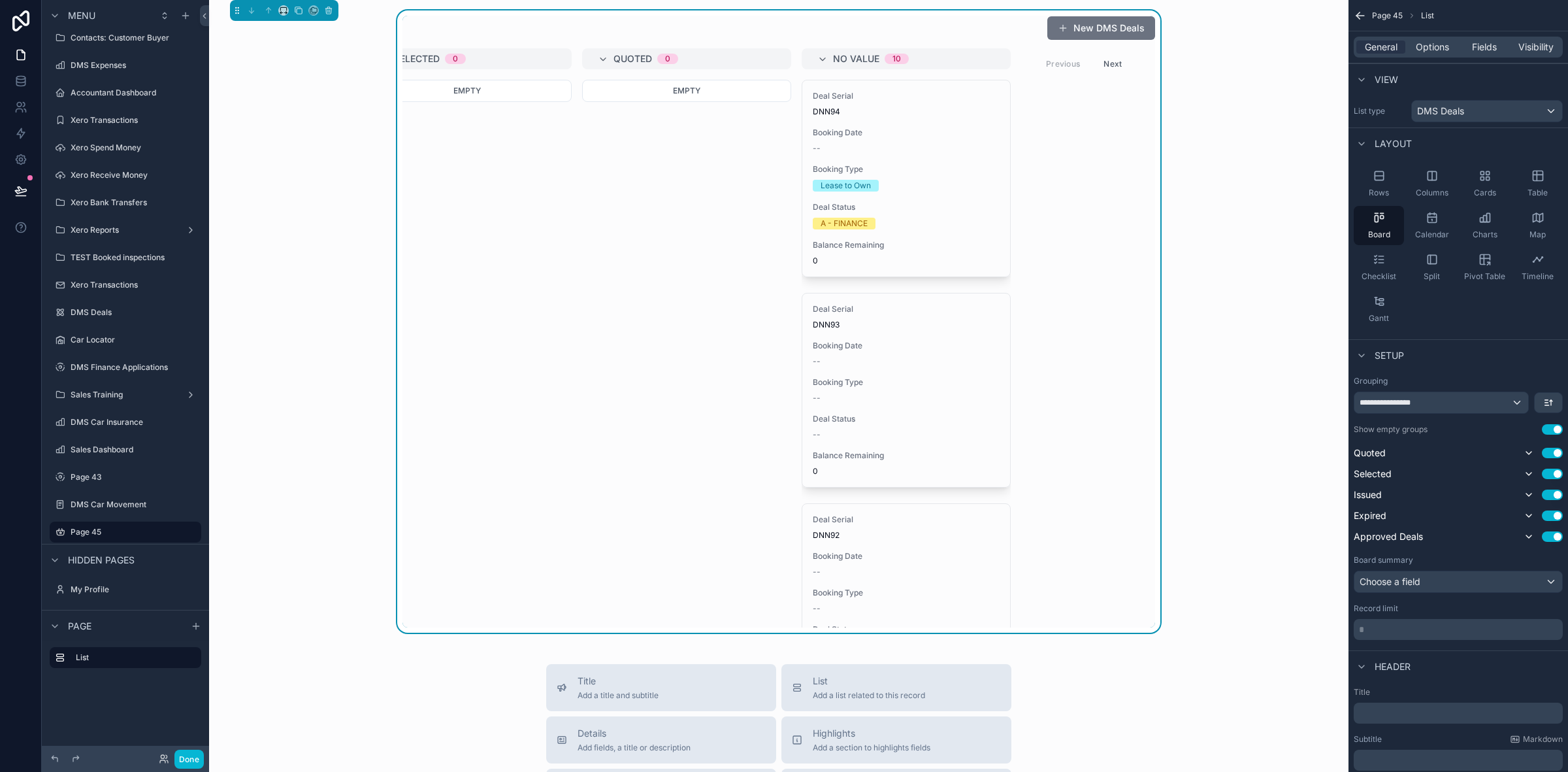
click at [1305, 563] on div "New DMS Deals Approved Deals 0 Empty Expired 0 Empty Issued 0 Empty Selected 0 …" at bounding box center [778, 322] width 1119 height 622
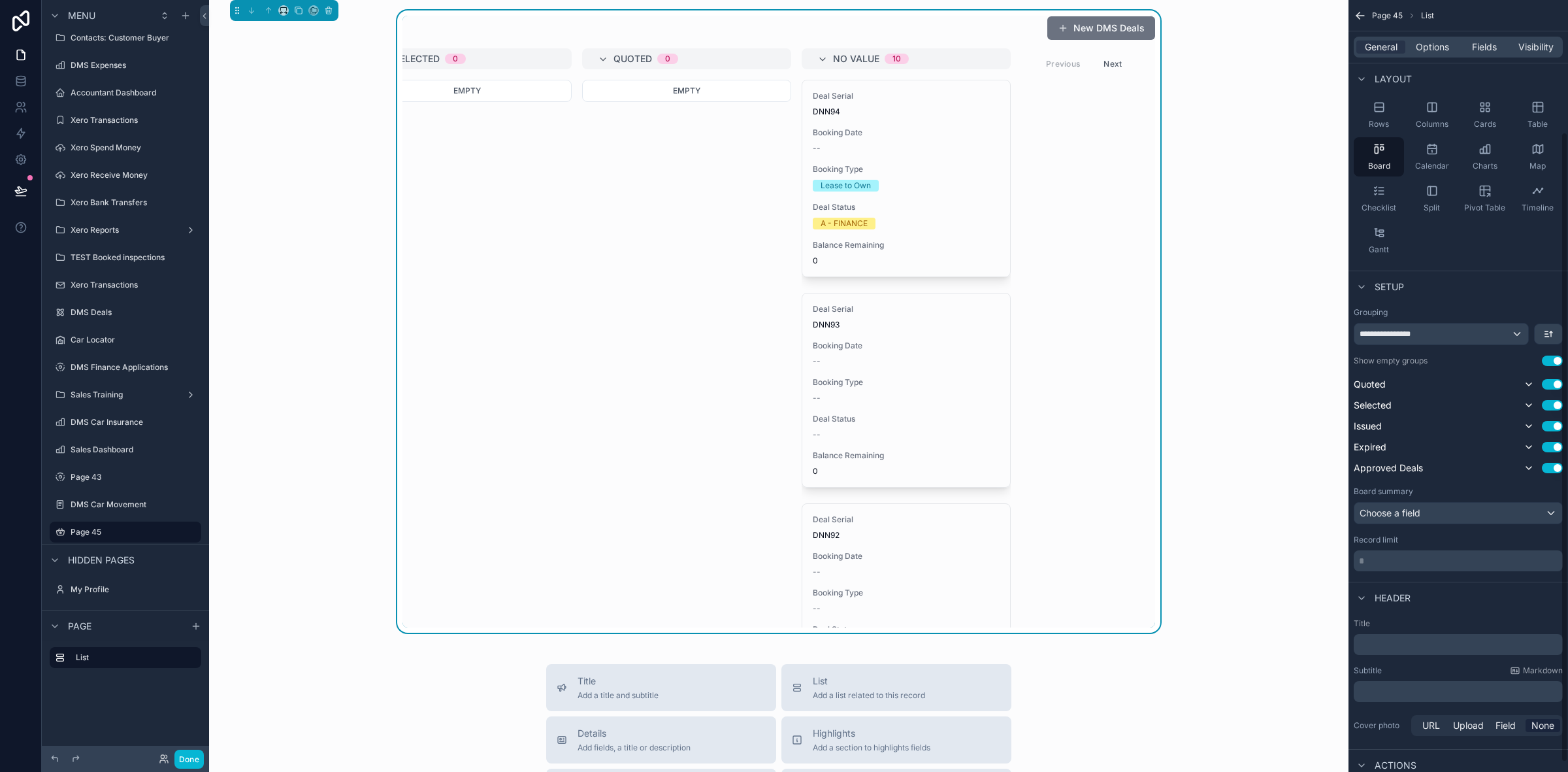
scroll to position [163, 0]
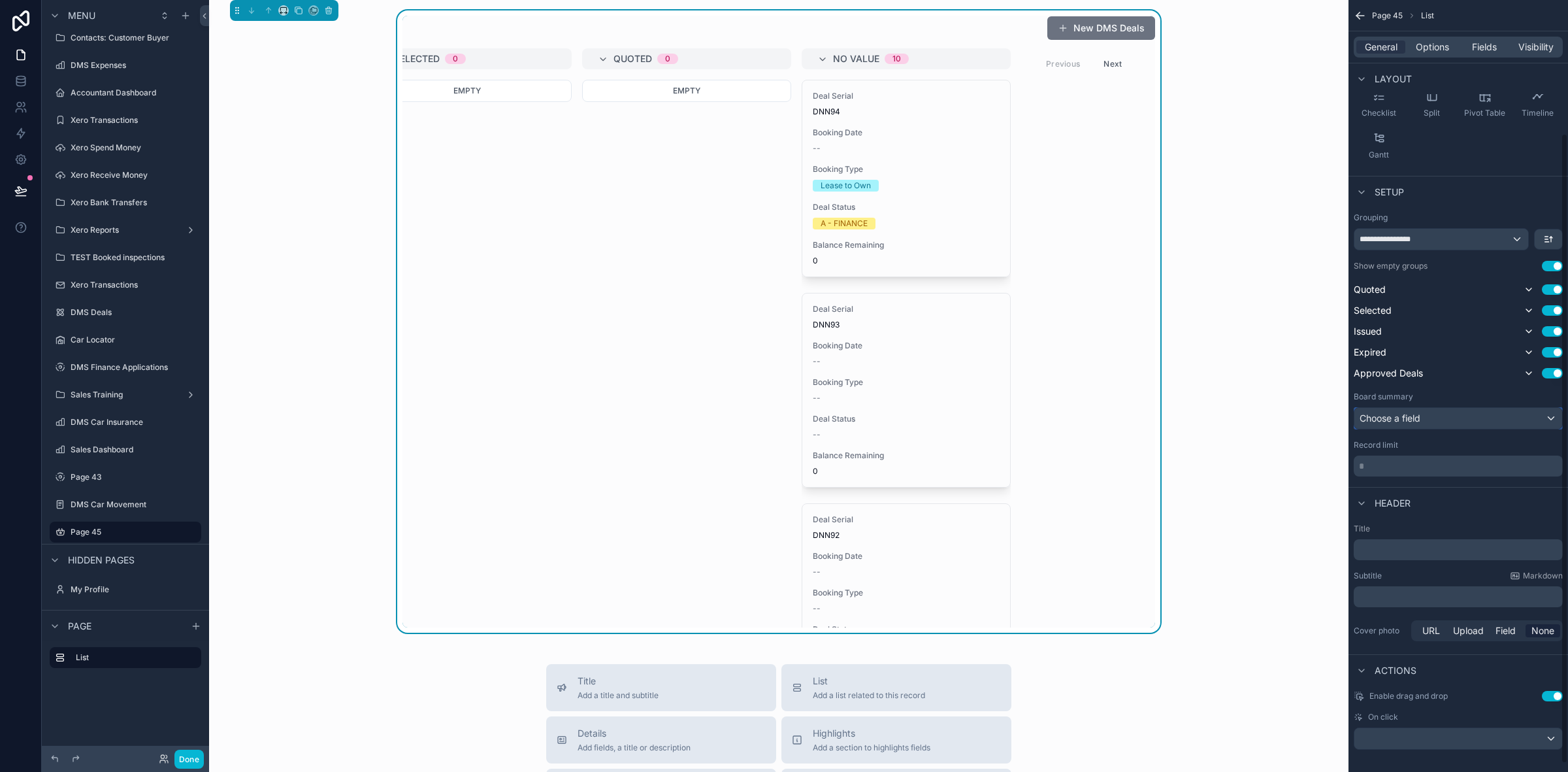
click at [1425, 418] on div "Choose a field" at bounding box center [1459, 418] width 207 height 21
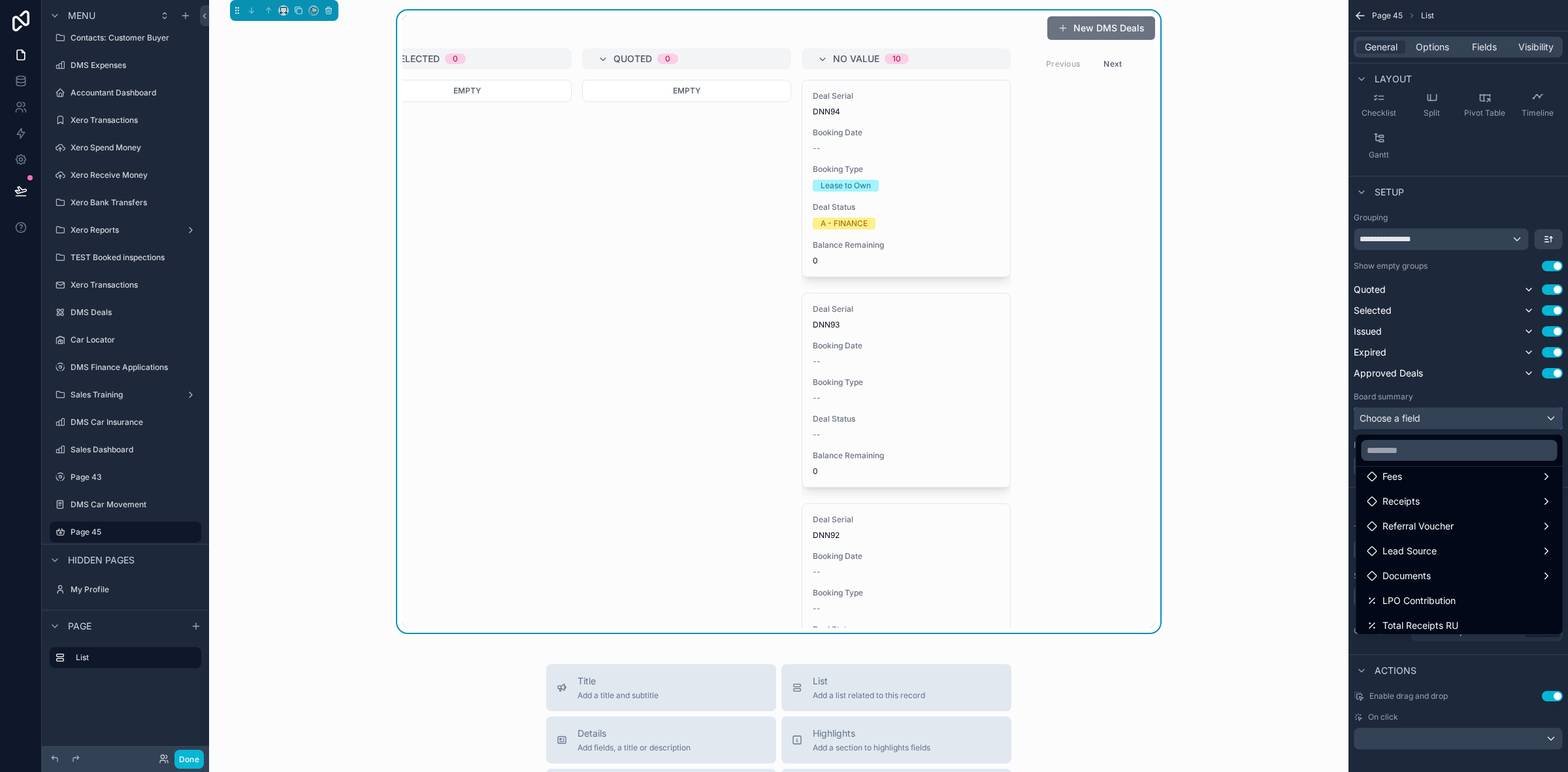
scroll to position [326, 0]
click at [1299, 549] on div "New DMS Deals Approved Deals 0 Empty Expired 0 Empty Issued 0 Empty Selected 0 …" at bounding box center [778, 322] width 1119 height 622
click at [1547, 234] on div "scrollable content" at bounding box center [784, 386] width 1568 height 772
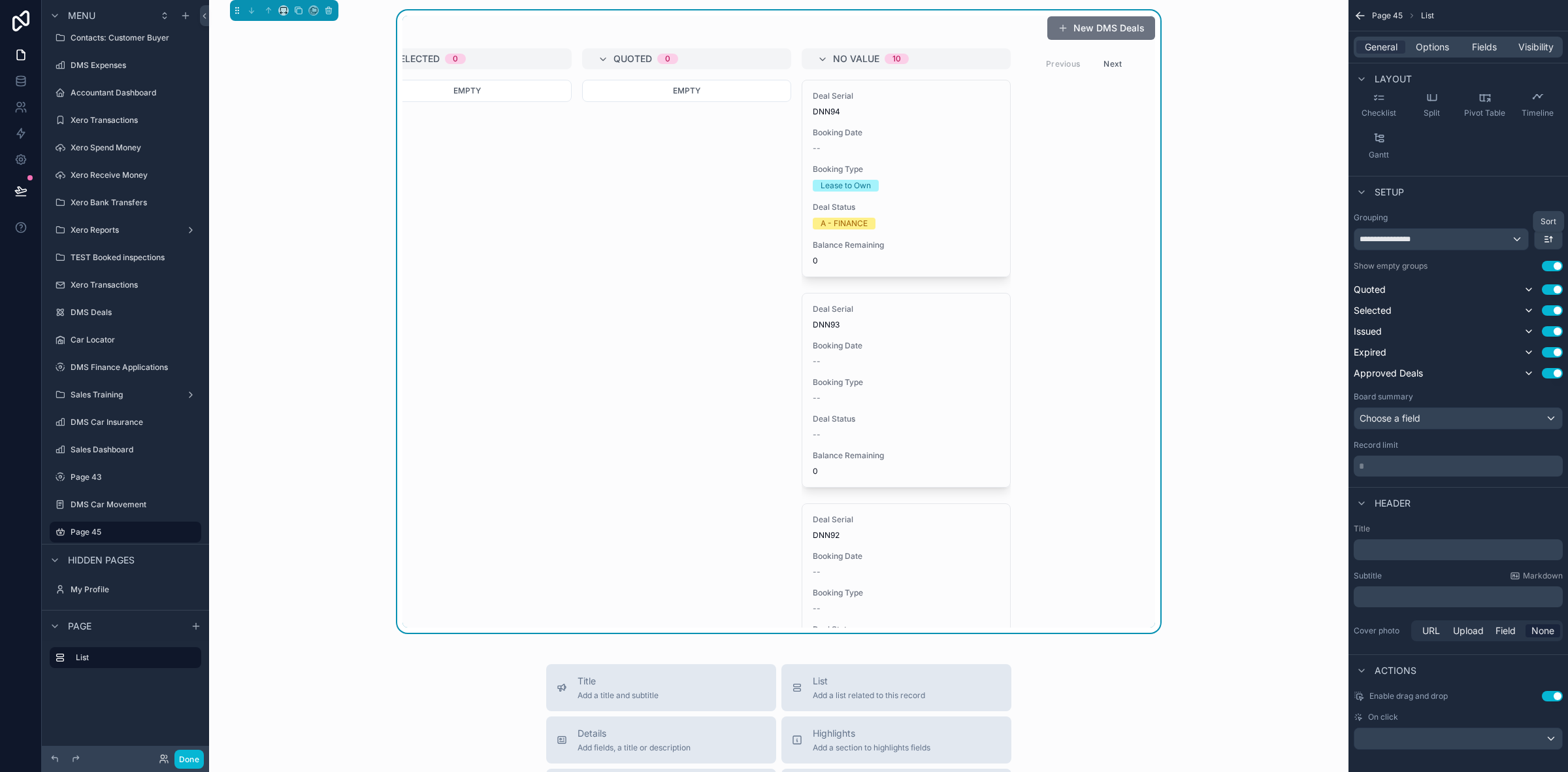
click at [1546, 220] on span "Sort" at bounding box center [1549, 221] width 16 height 10
click at [1191, 511] on div "New DMS Deals Approved Deals 0 Empty Expired 0 Empty Issued 0 Empty Selected 0 …" at bounding box center [778, 322] width 1119 height 622
drag, startPoint x: 1403, startPoint y: 407, endPoint x: 1404, endPoint y: 419, distance: 12.0
click at [1404, 407] on div "scrollable content" at bounding box center [784, 386] width 1568 height 772
click at [1404, 421] on div "Choose a field" at bounding box center [1459, 418] width 207 height 21
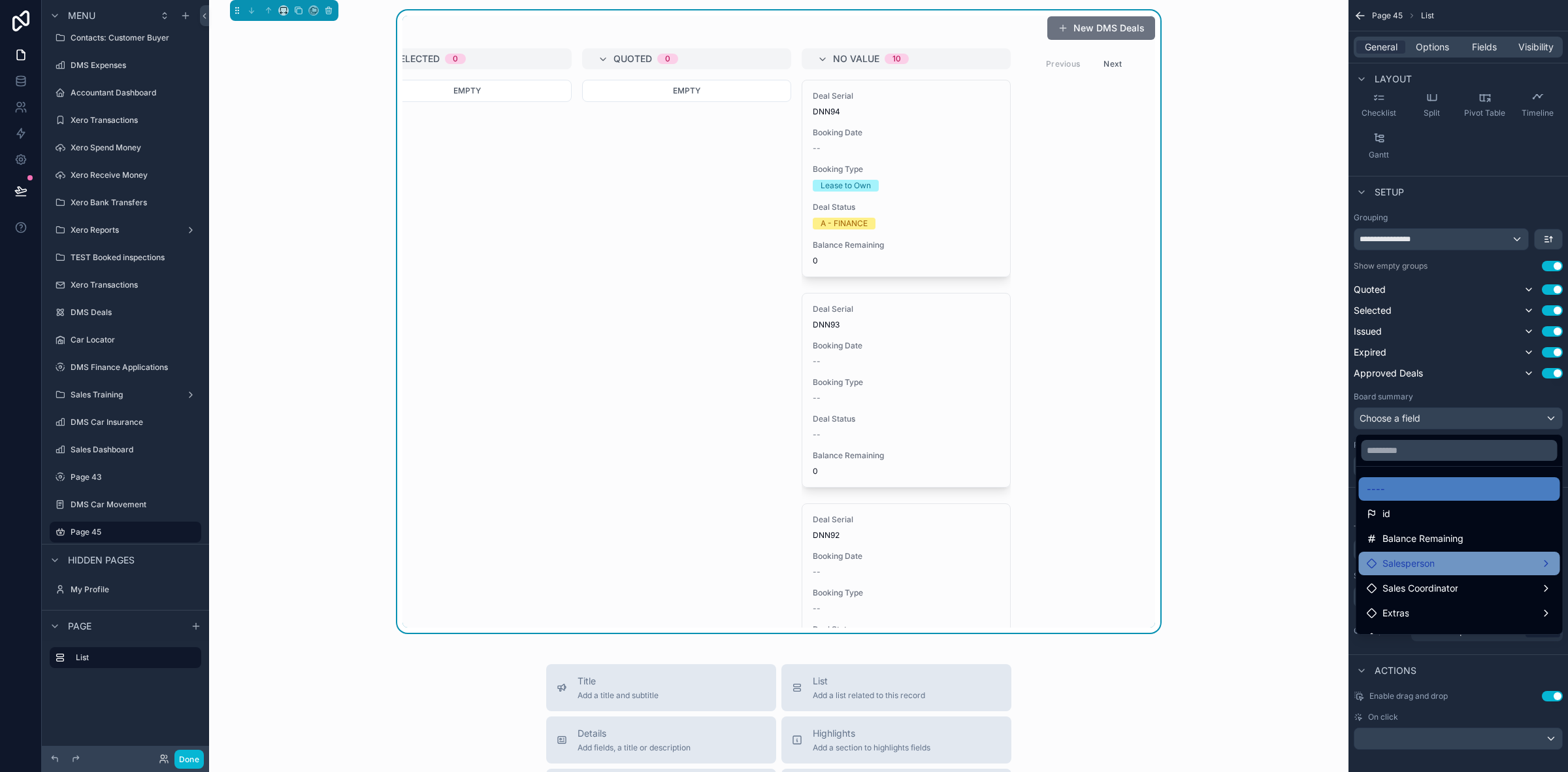
click at [1402, 566] on span "Salesperson" at bounding box center [1409, 564] width 52 height 16
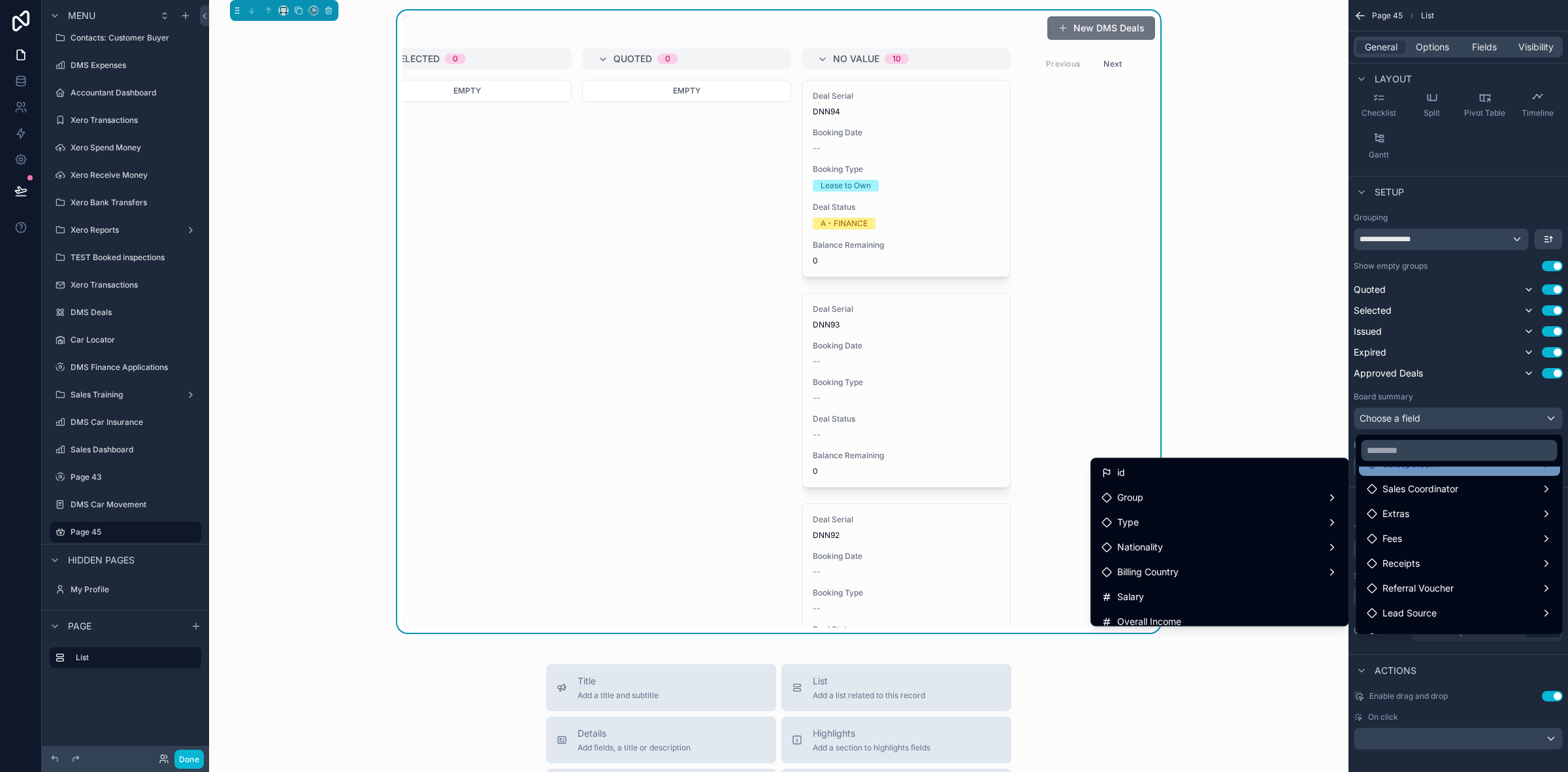
scroll to position [18, 0]
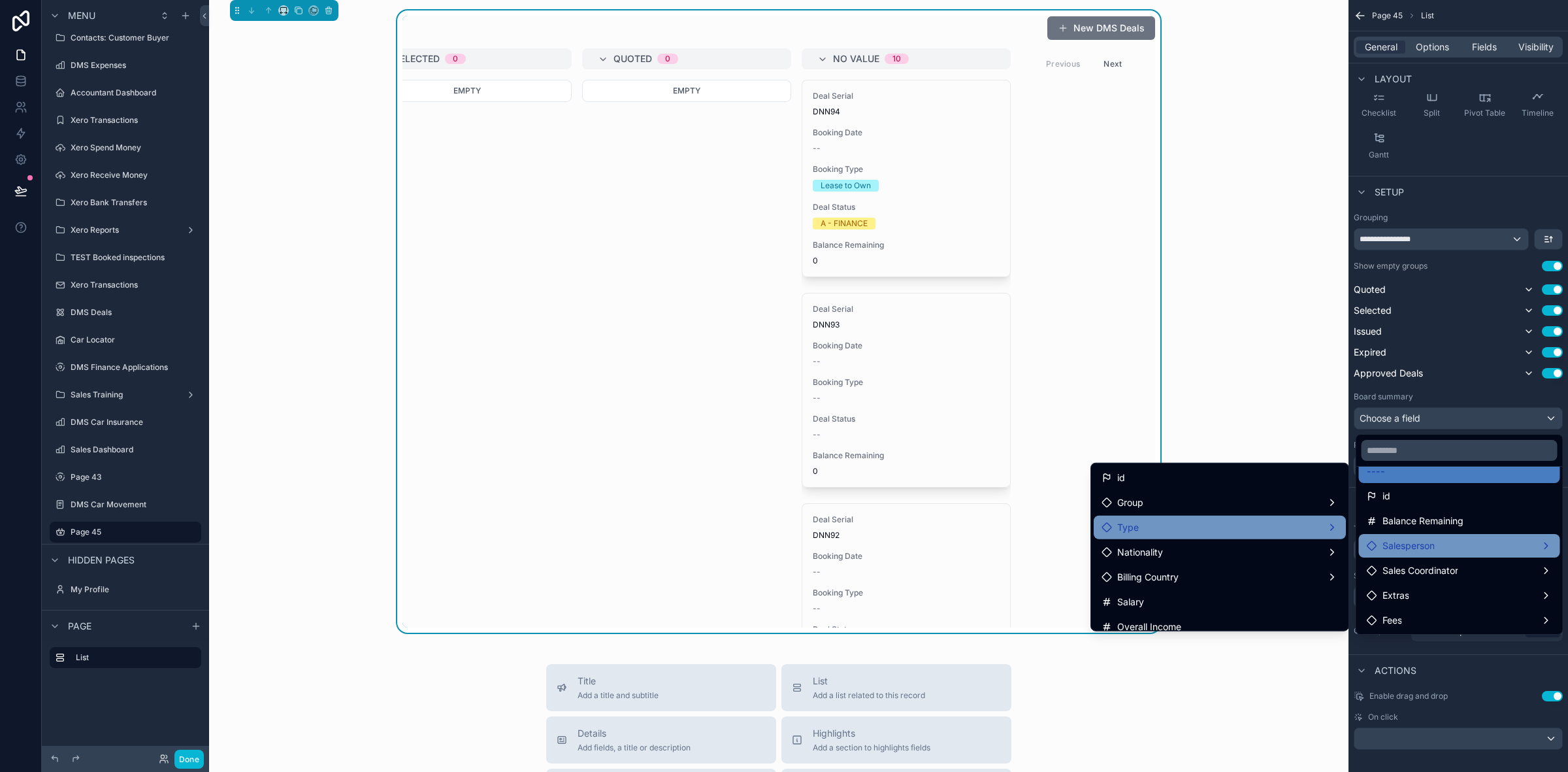
click at [1167, 525] on div "Type" at bounding box center [1220, 528] width 236 height 16
click at [1216, 389] on div "New DMS Deals Approved Deals 0 Empty Expired 0 Empty Issued 0 Empty Selected 0 …" at bounding box center [778, 322] width 1119 height 622
click at [1493, 442] on input "text" at bounding box center [1460, 450] width 196 height 21
click at [1447, 384] on div "scrollable content" at bounding box center [784, 386] width 1568 height 772
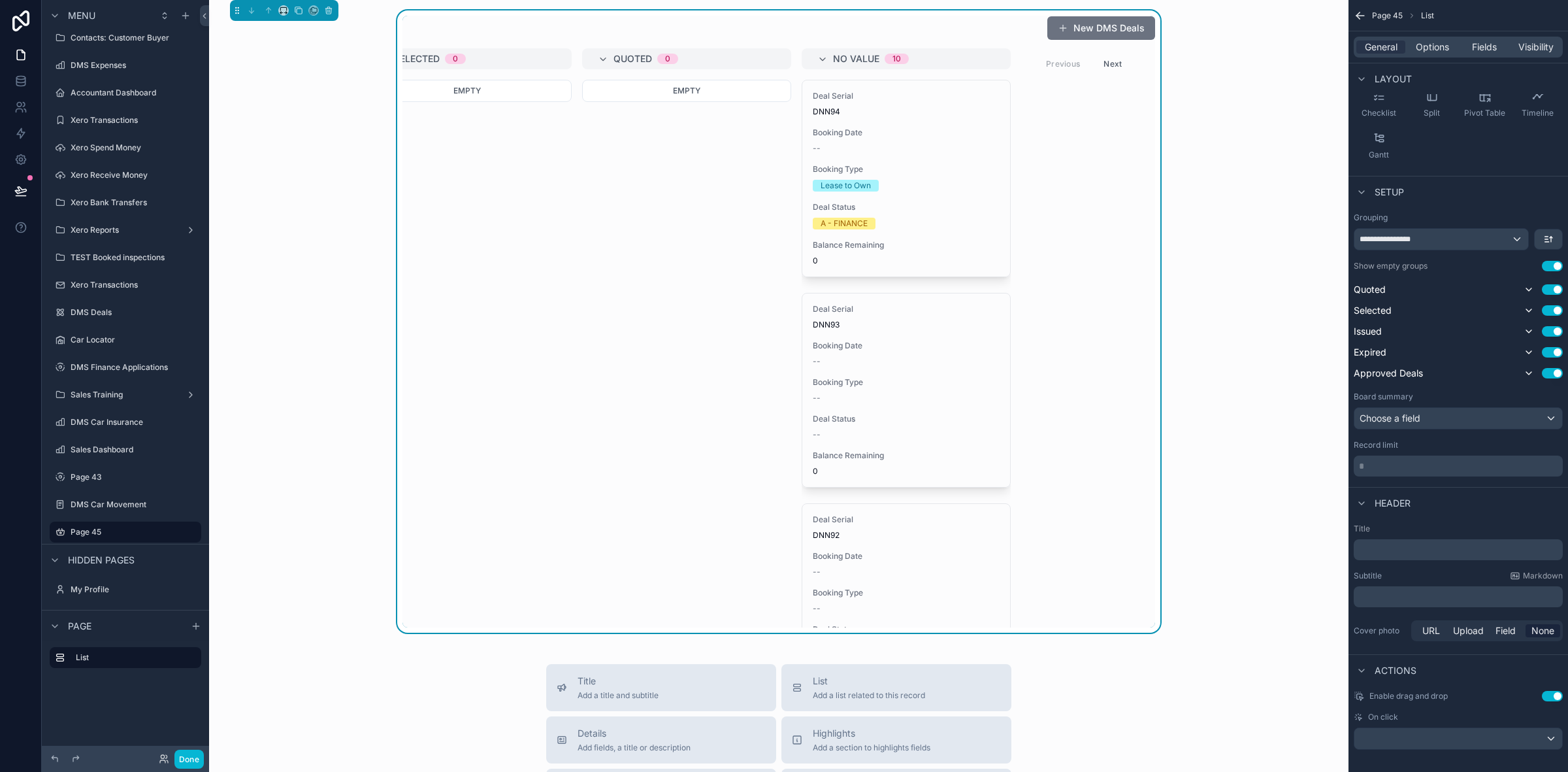
click at [1414, 393] on div "Board summary" at bounding box center [1459, 396] width 209 height 10
click at [1409, 394] on label "Board summary" at bounding box center [1384, 396] width 60 height 10
click at [1385, 465] on p "* ﻿" at bounding box center [1459, 466] width 201 height 13
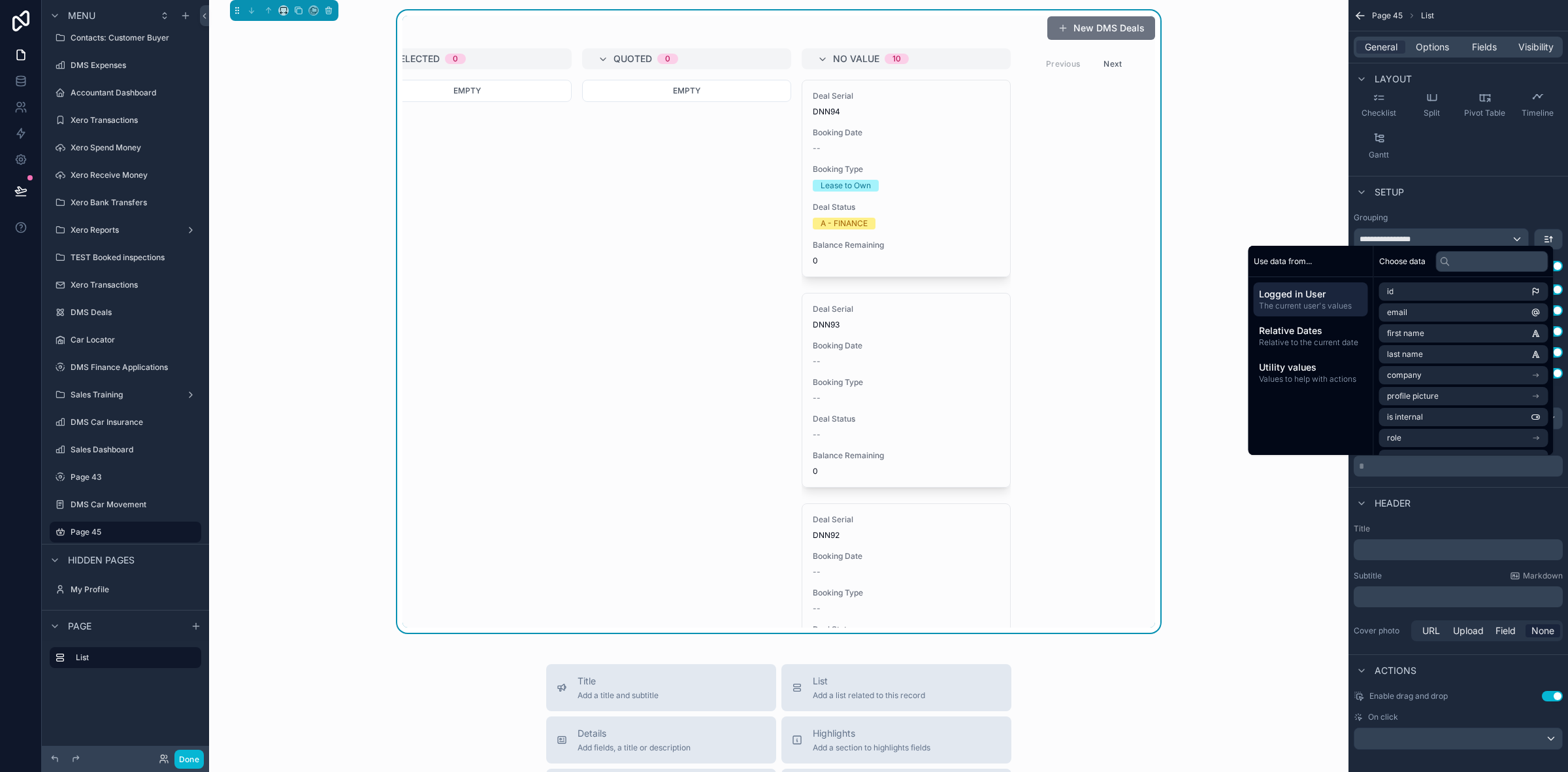
click at [1285, 552] on div "New DMS Deals Approved Deals 0 Empty Expired 0 Empty Issued 0 Empty Selected 0 …" at bounding box center [778, 322] width 1119 height 622
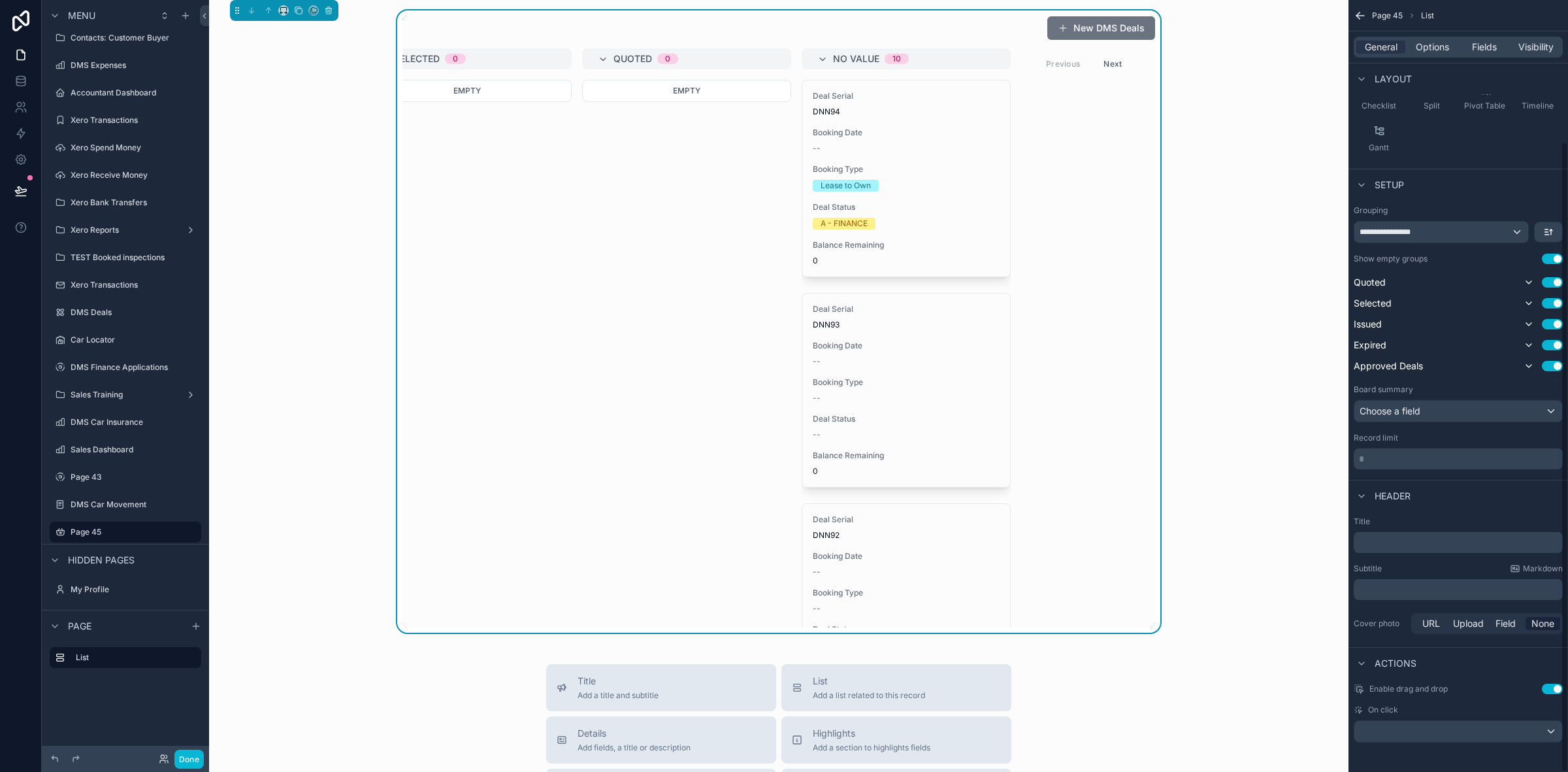
scroll to position [173, 0]
click at [185, 759] on button "Done" at bounding box center [189, 759] width 30 height 19
